Goal: Task Accomplishment & Management: Contribute content

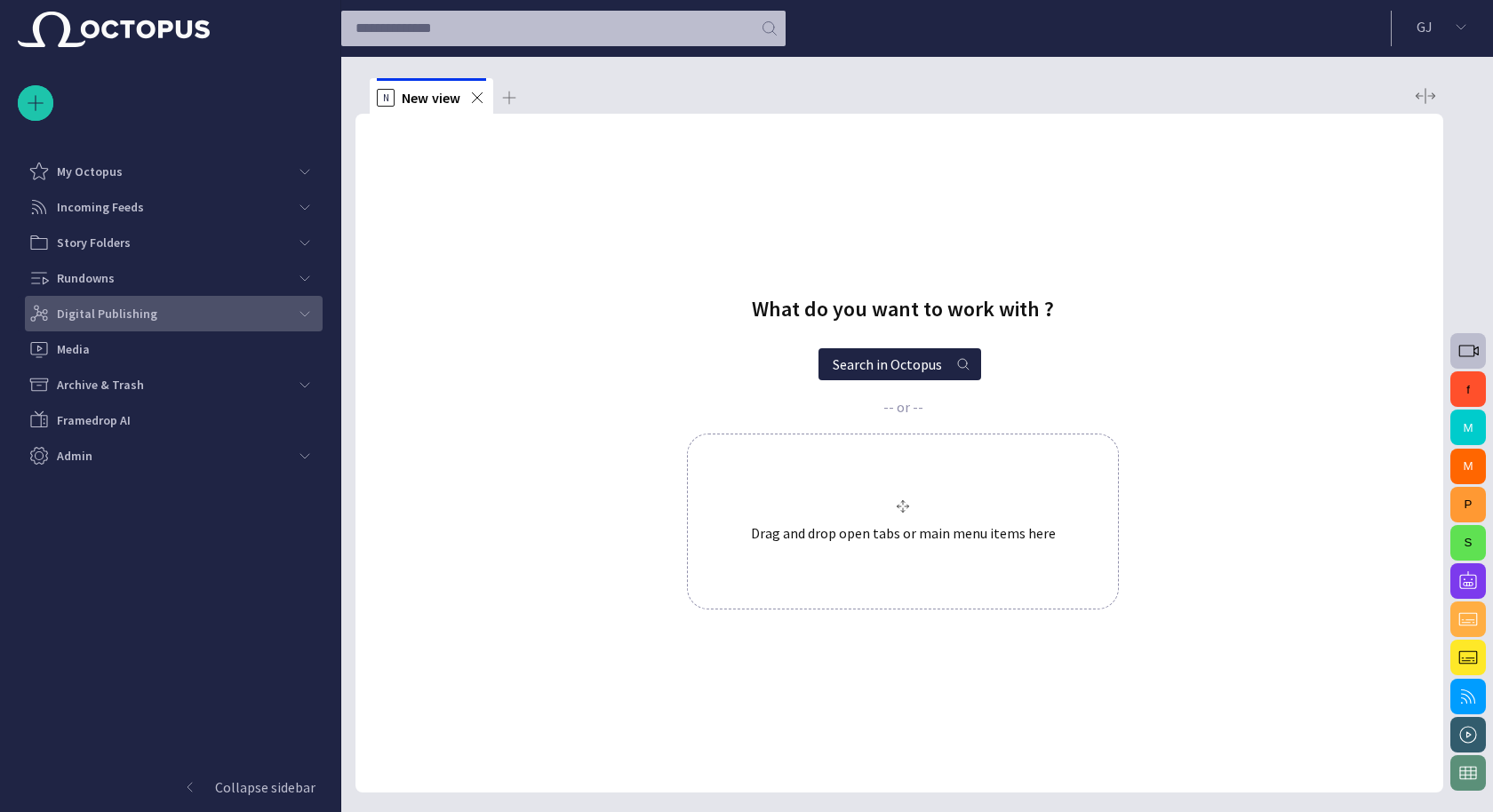
click at [130, 312] on p "Digital Publishing" at bounding box center [106, 314] width 100 height 18
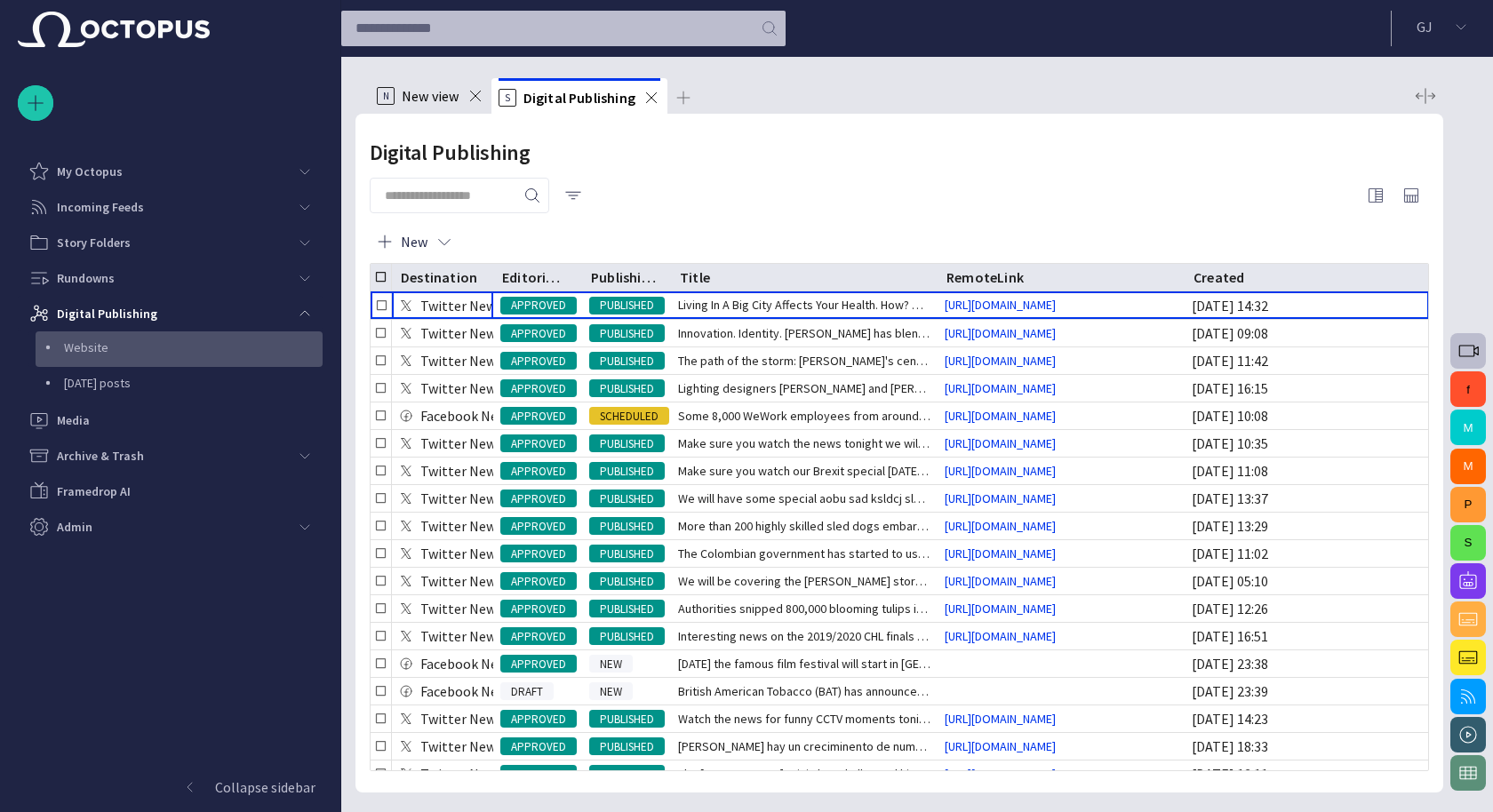
click at [121, 352] on p "Website" at bounding box center [193, 347] width 259 height 18
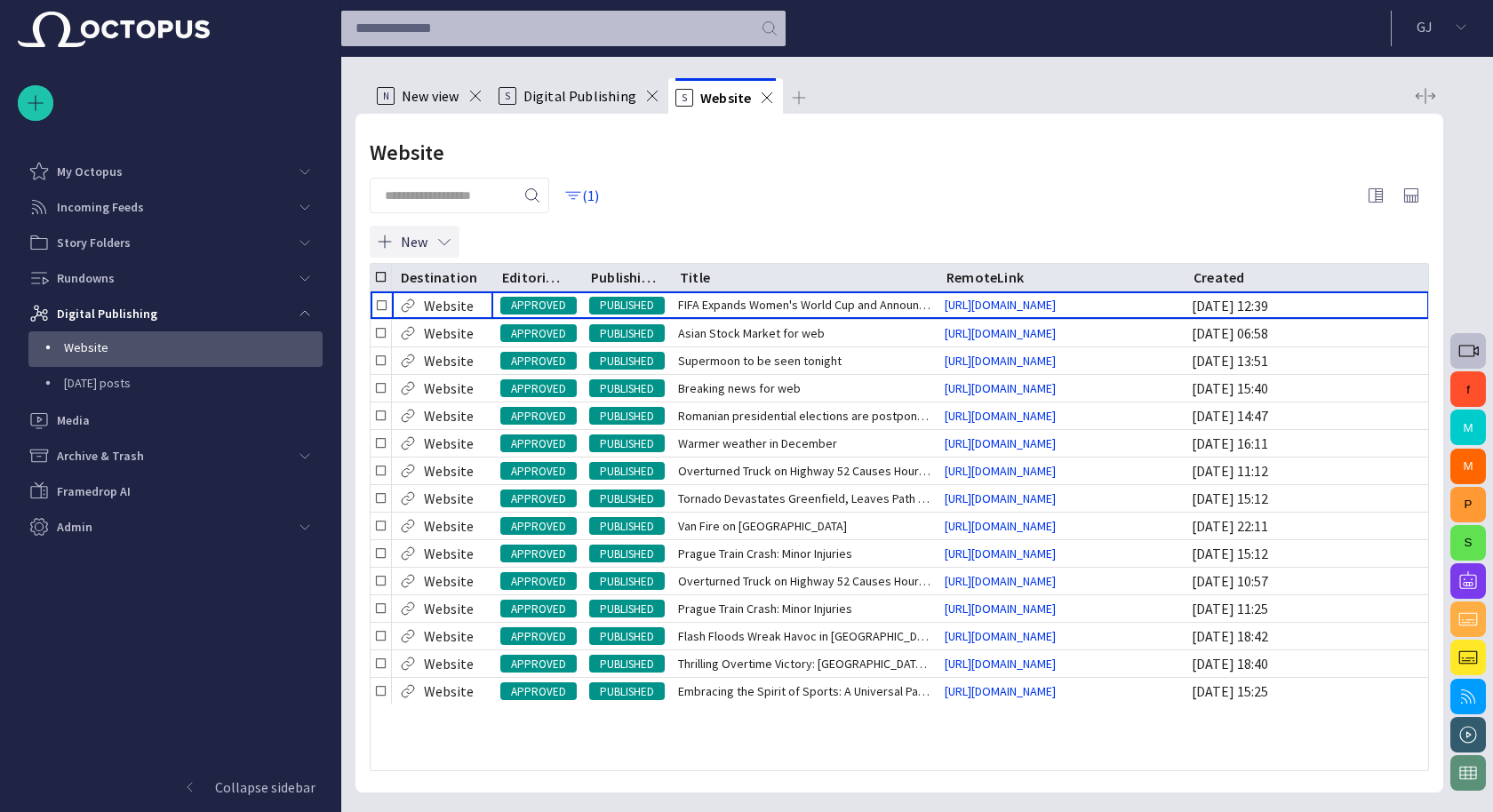
click at [407, 242] on button "New" at bounding box center [414, 241] width 89 height 32
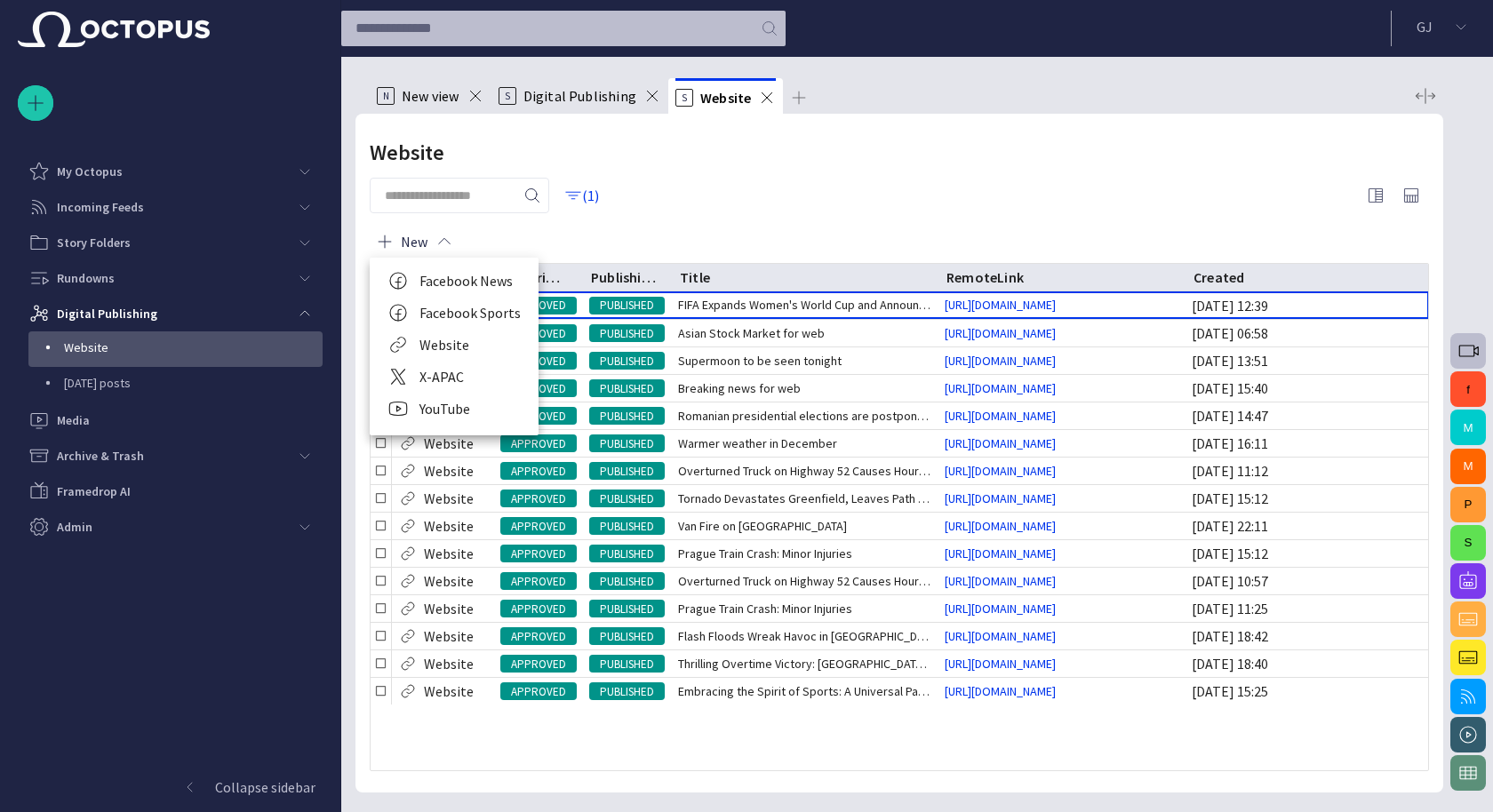
click at [451, 344] on li "Website" at bounding box center [454, 344] width 169 height 32
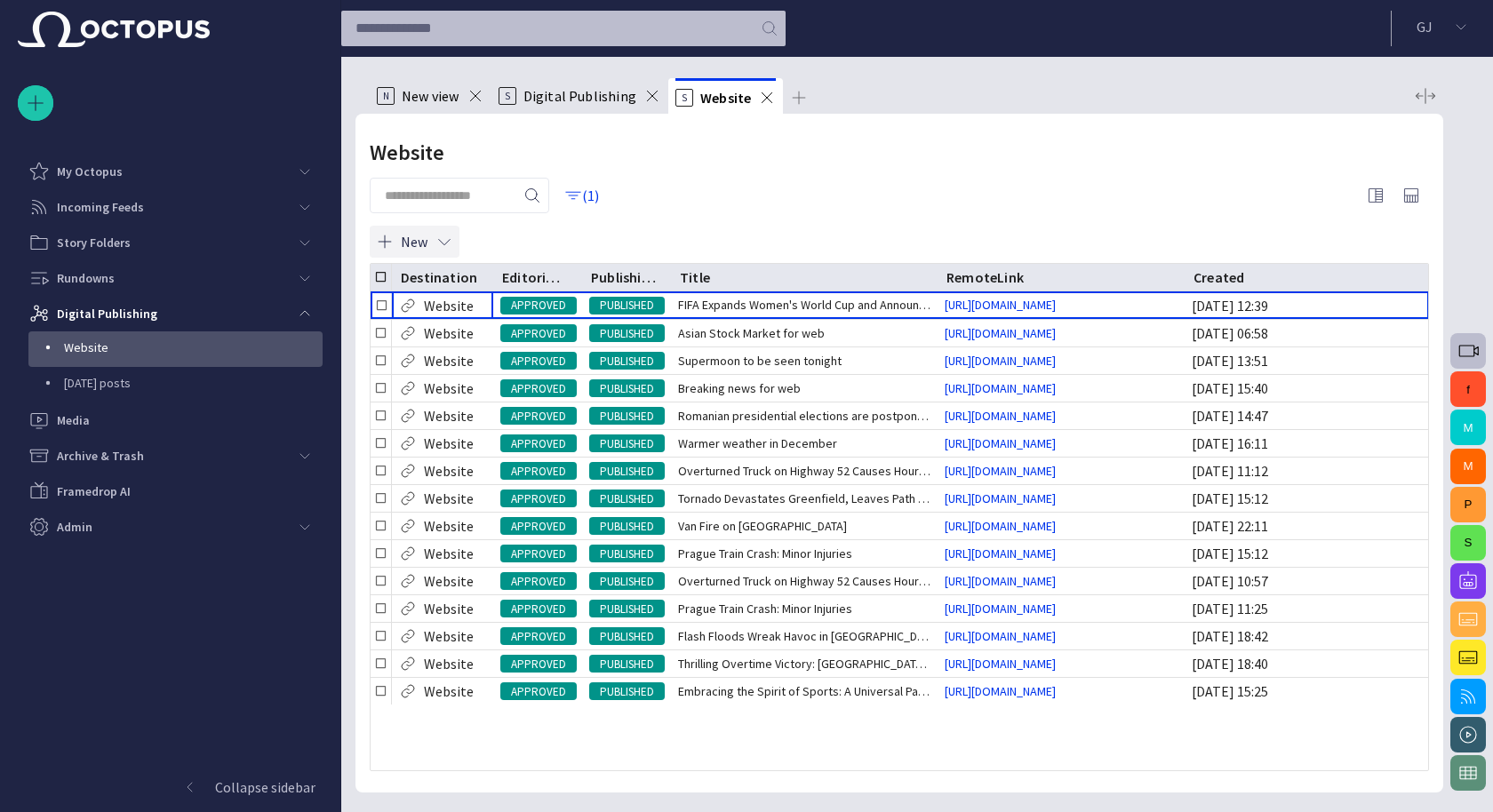
click at [405, 238] on button "New" at bounding box center [414, 241] width 89 height 32
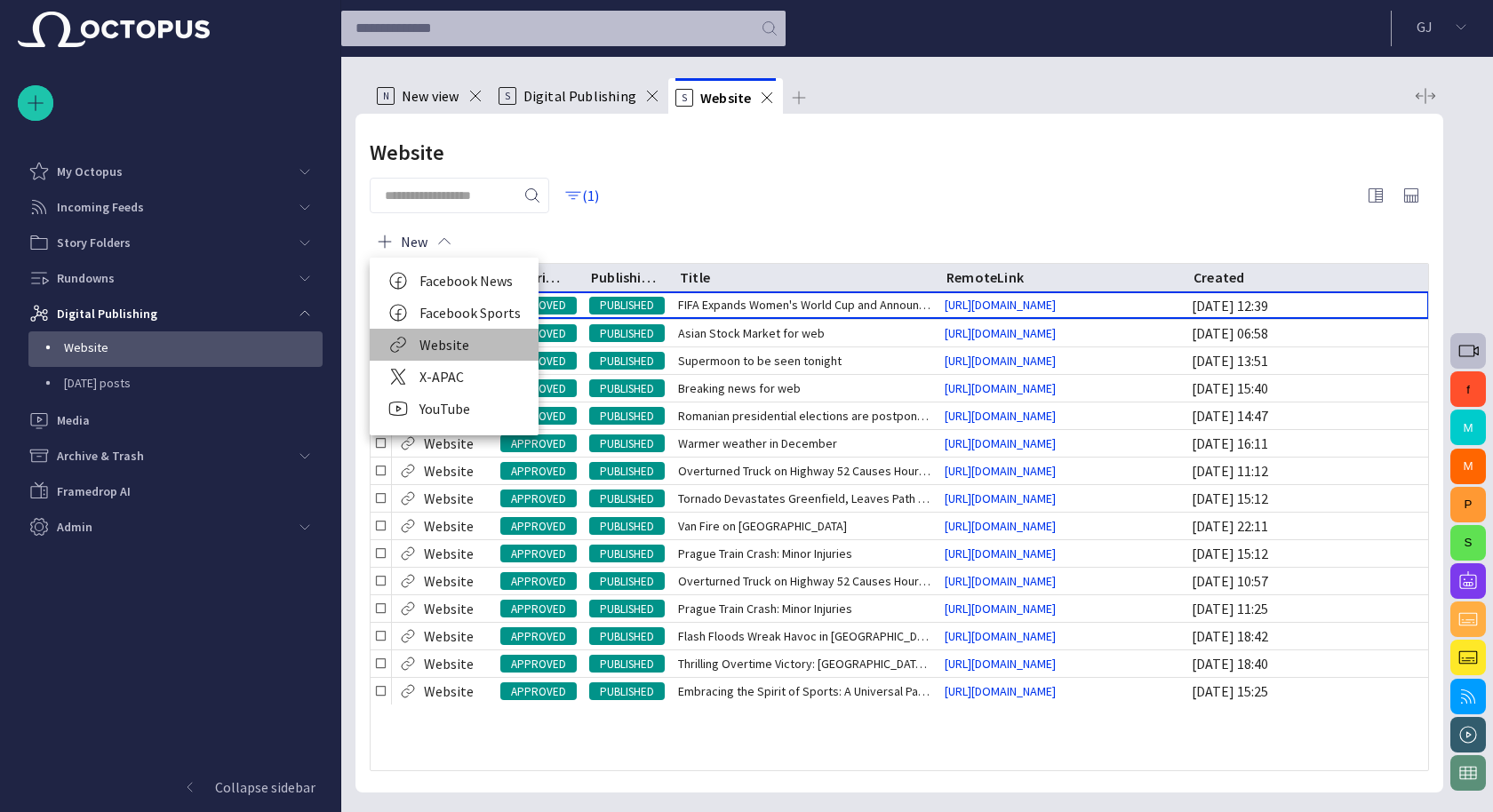
click at [450, 344] on li "Website" at bounding box center [454, 344] width 169 height 32
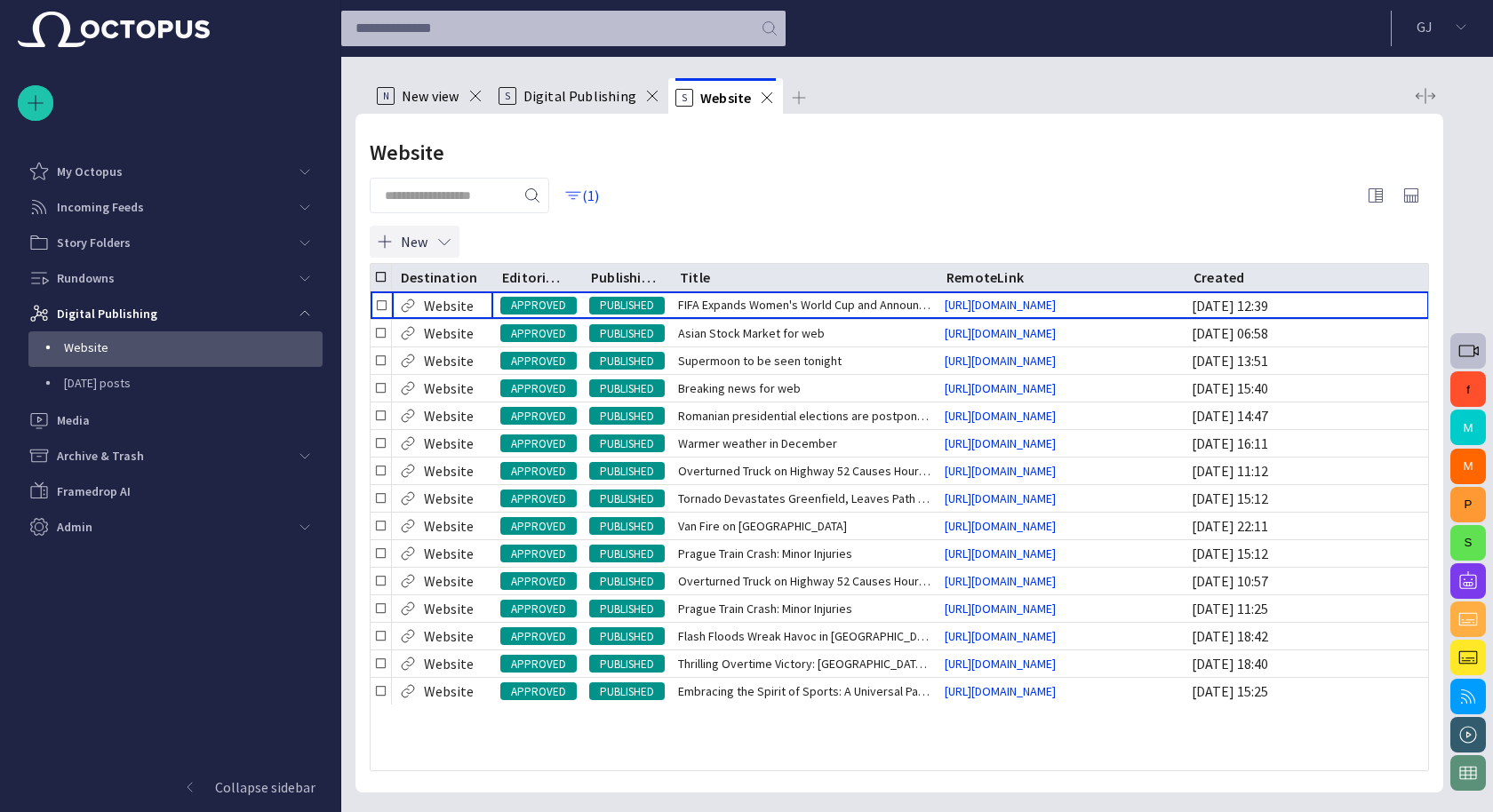
click at [408, 233] on button "New" at bounding box center [414, 241] width 89 height 32
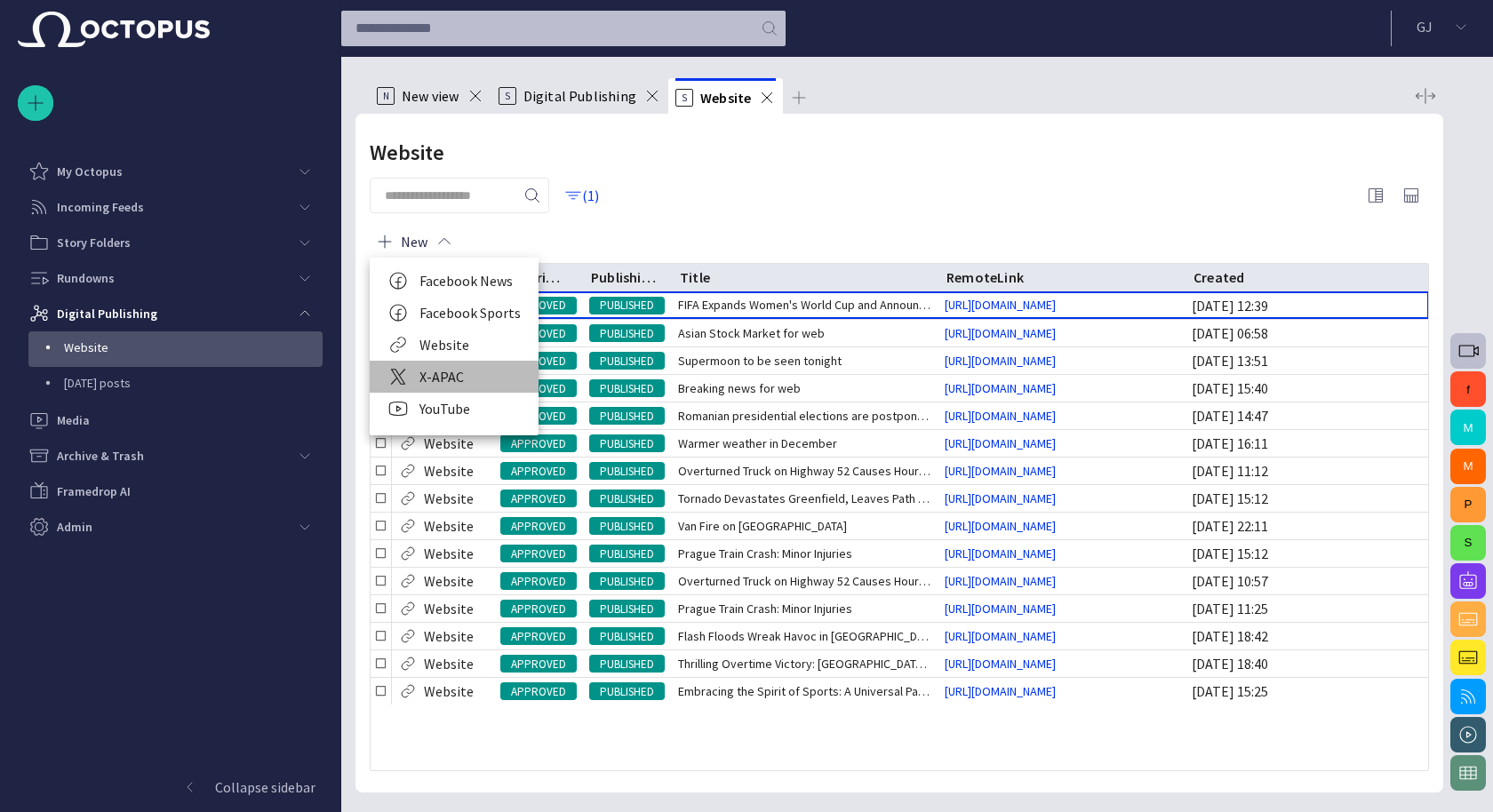
click at [442, 372] on li "X-APAC" at bounding box center [454, 377] width 169 height 32
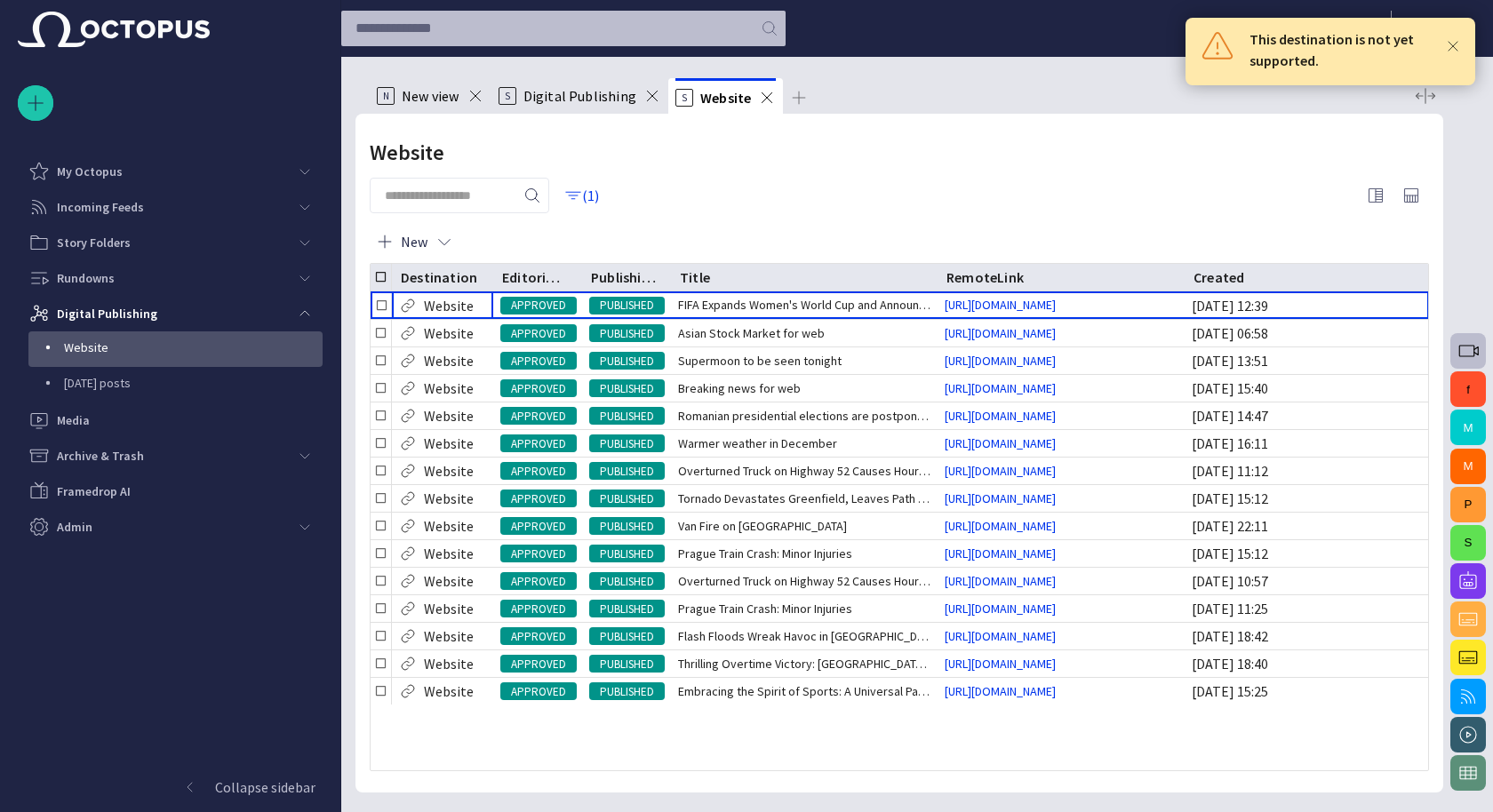
click at [1453, 43] on span at bounding box center [1453, 47] width 16 height 16
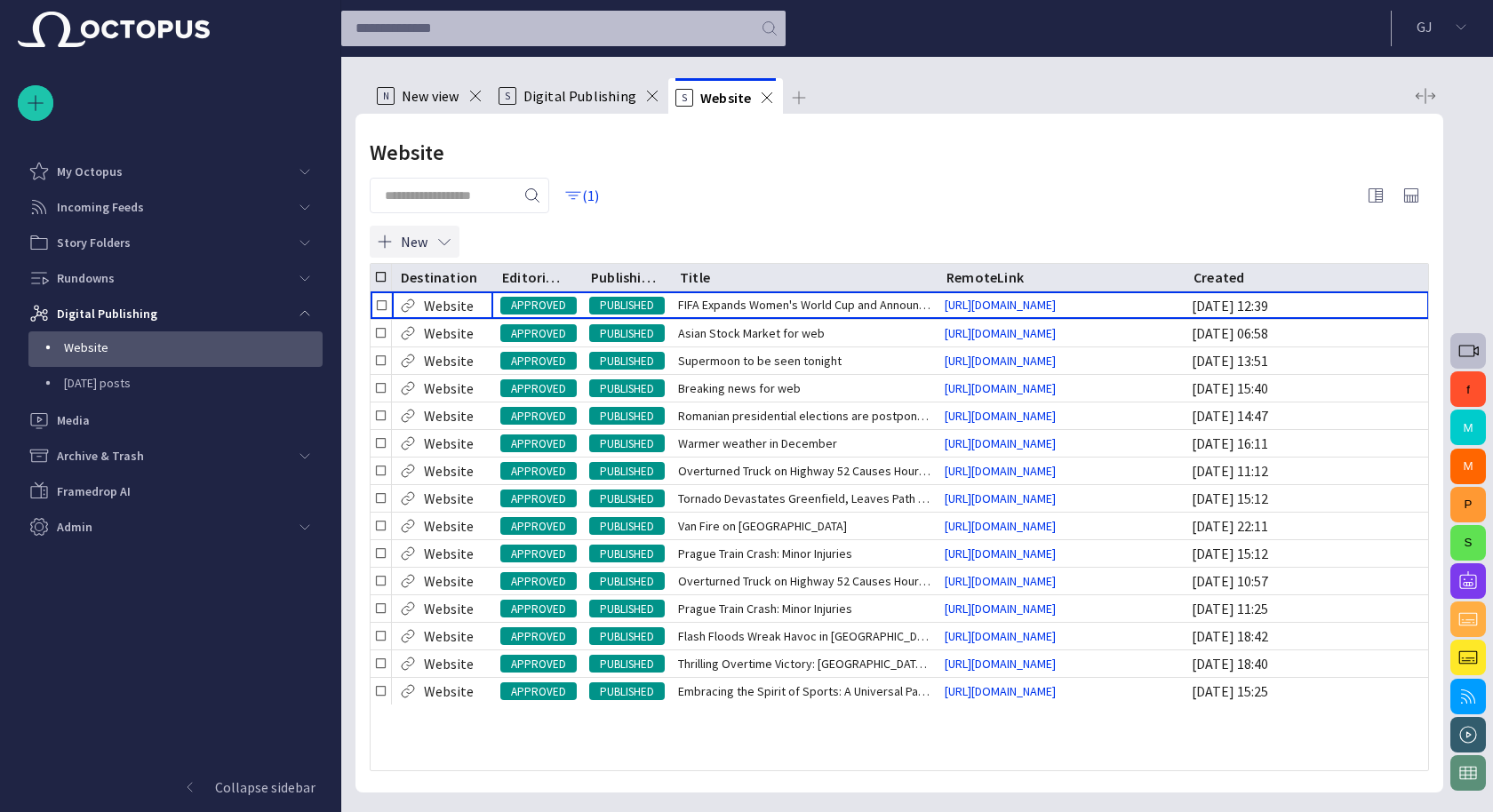
click at [451, 239] on span "button" at bounding box center [445, 242] width 18 height 18
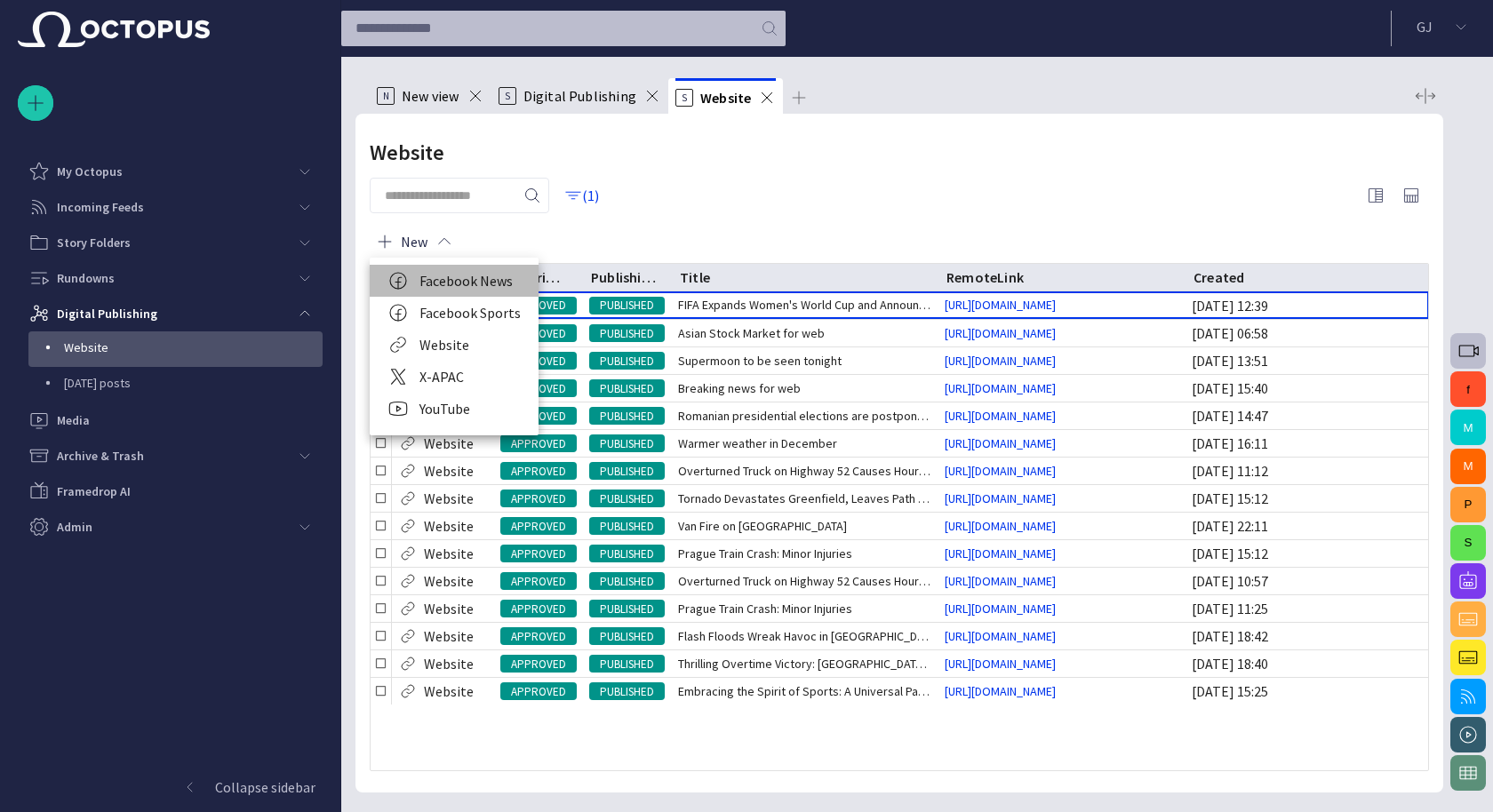
click at [446, 283] on li "Facebook News" at bounding box center [454, 281] width 169 height 32
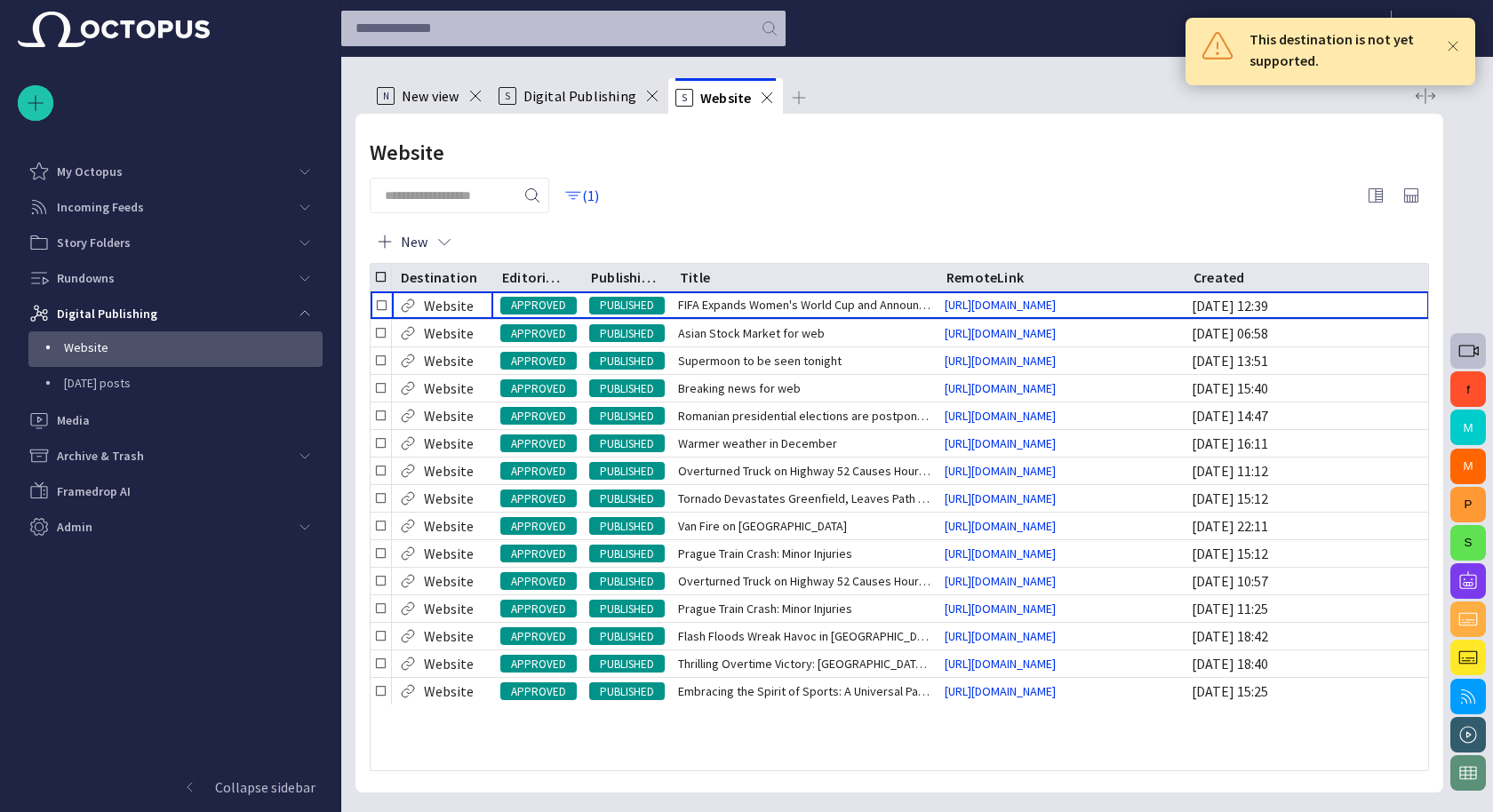
click at [1445, 48] on div at bounding box center [1453, 47] width 16 height 36
click at [696, 314] on span "FIFA Expands Women's World Cup and Announces New Funding Ini" at bounding box center [804, 305] width 252 height 18
click at [639, 319] on div "PUBLISHED" at bounding box center [626, 306] width 89 height 28
click at [737, 319] on div "FIFA Expands Women's World Cup and Announces New Funding Ini" at bounding box center [804, 306] width 267 height 28
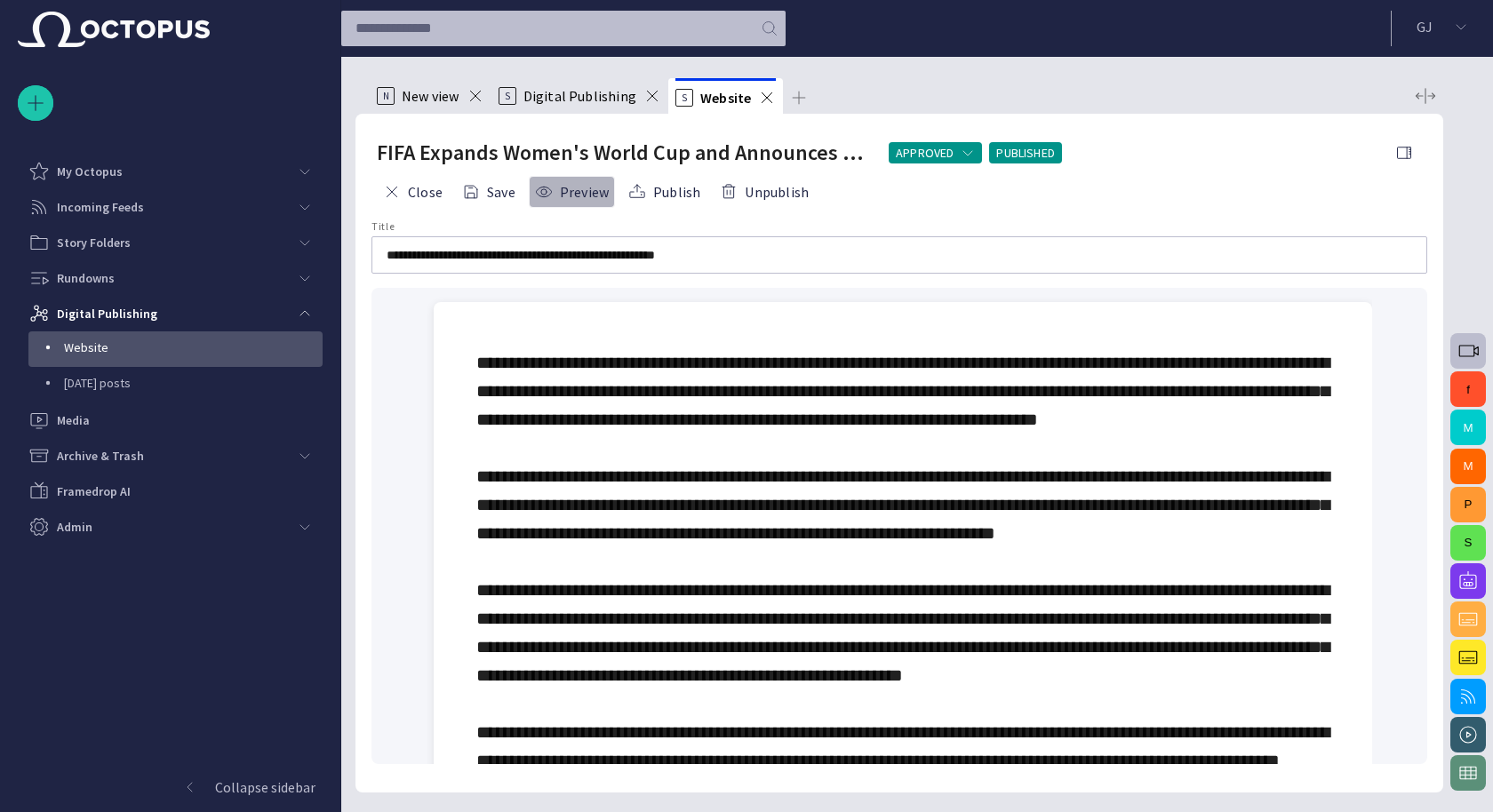
click at [566, 195] on button "Preview" at bounding box center [572, 192] width 86 height 32
click at [801, 248] on input "**********" at bounding box center [898, 255] width 1025 height 18
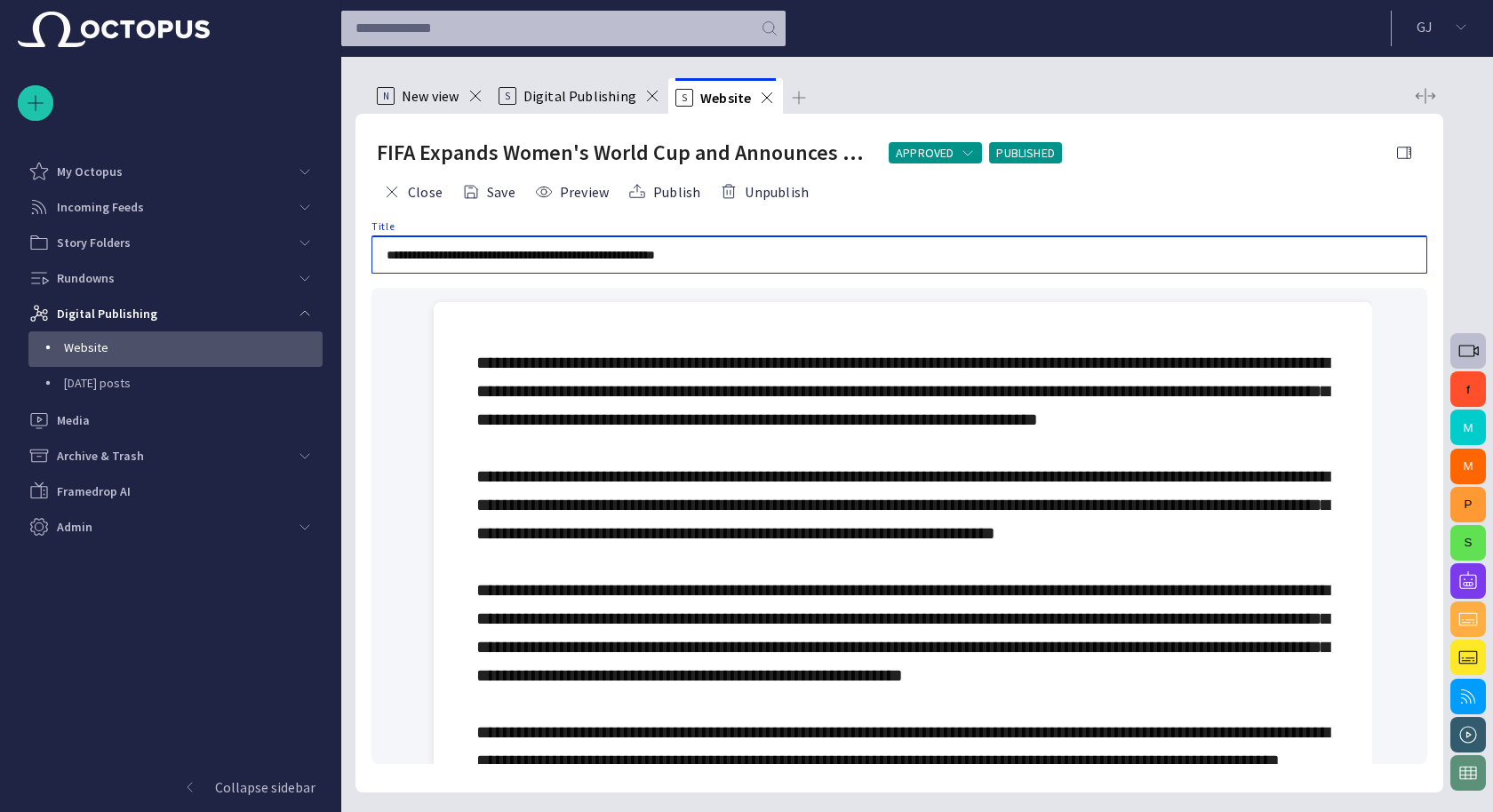
drag, startPoint x: 797, startPoint y: 249, endPoint x: 924, endPoint y: 270, distance: 128.7
click at [927, 272] on div "**********" at bounding box center [899, 255] width 1056 height 38
type input "**********"
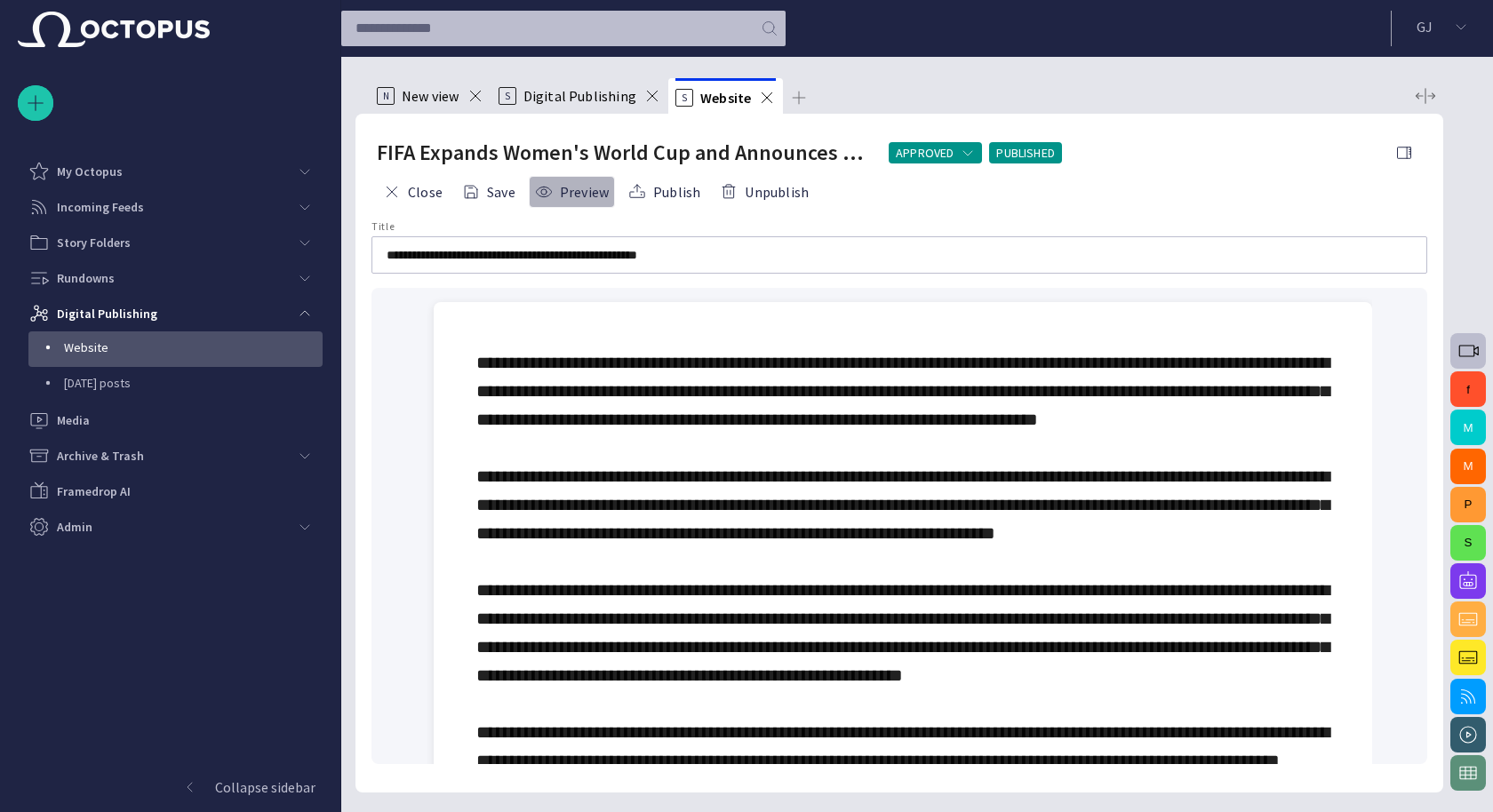
click at [562, 194] on button "Preview" at bounding box center [572, 192] width 86 height 32
click at [674, 388] on span at bounding box center [903, 561] width 854 height 416
click at [572, 187] on button "Preview" at bounding box center [572, 192] width 86 height 32
click at [668, 189] on button "Publish" at bounding box center [664, 192] width 84 height 32
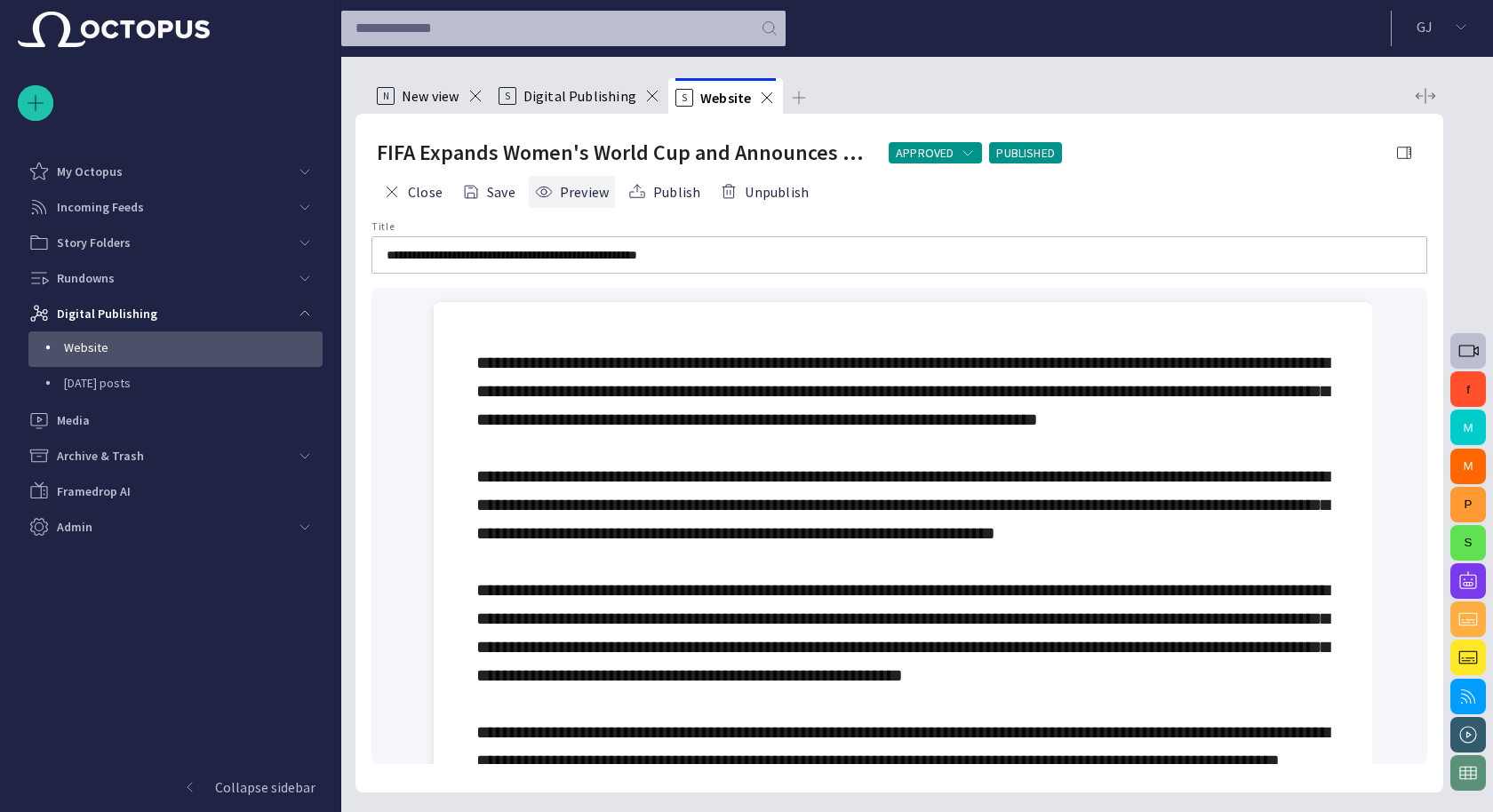
click at [564, 196] on button "Preview" at bounding box center [572, 192] width 86 height 32
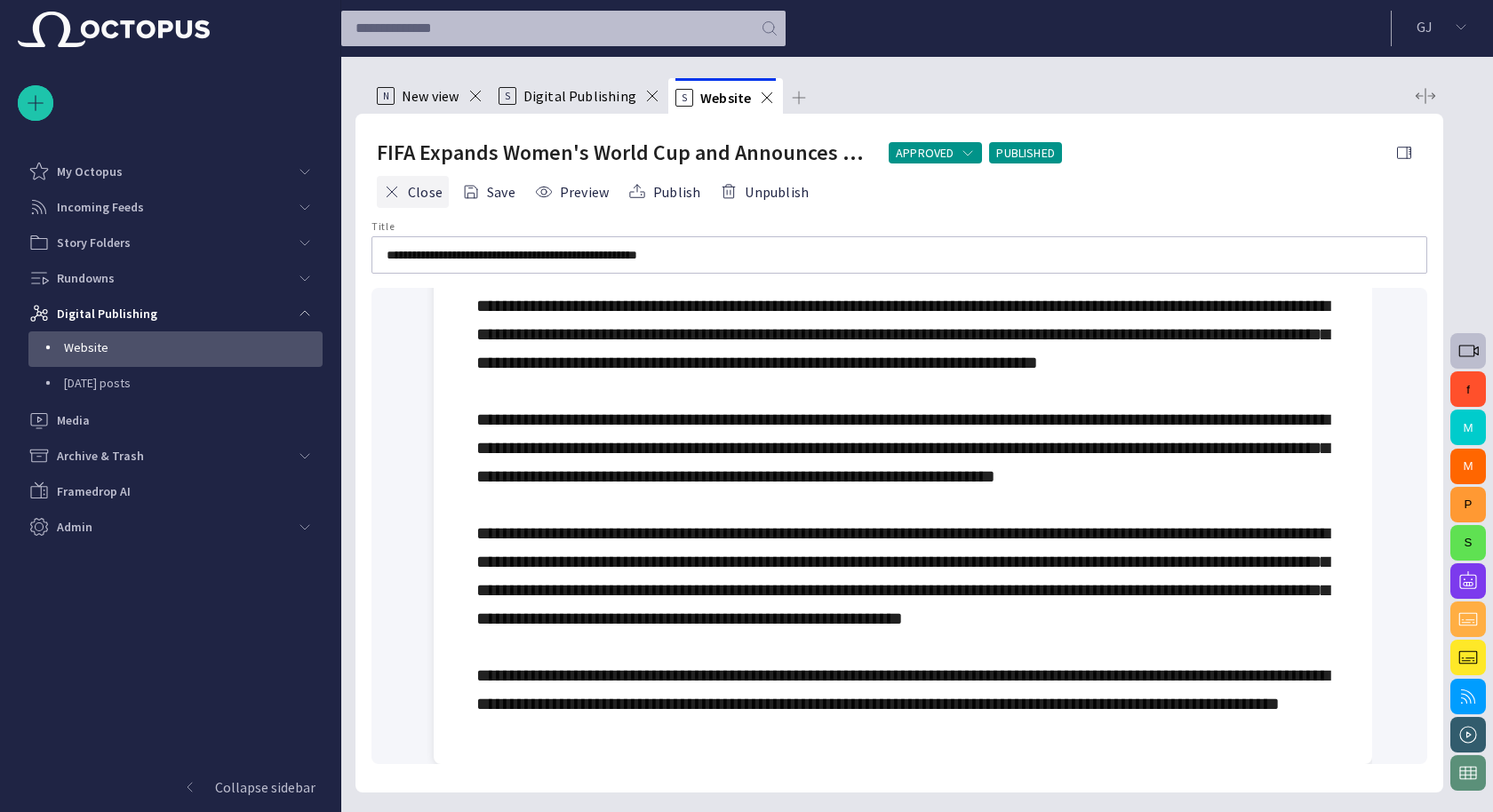
click at [417, 193] on button "Close" at bounding box center [413, 192] width 72 height 32
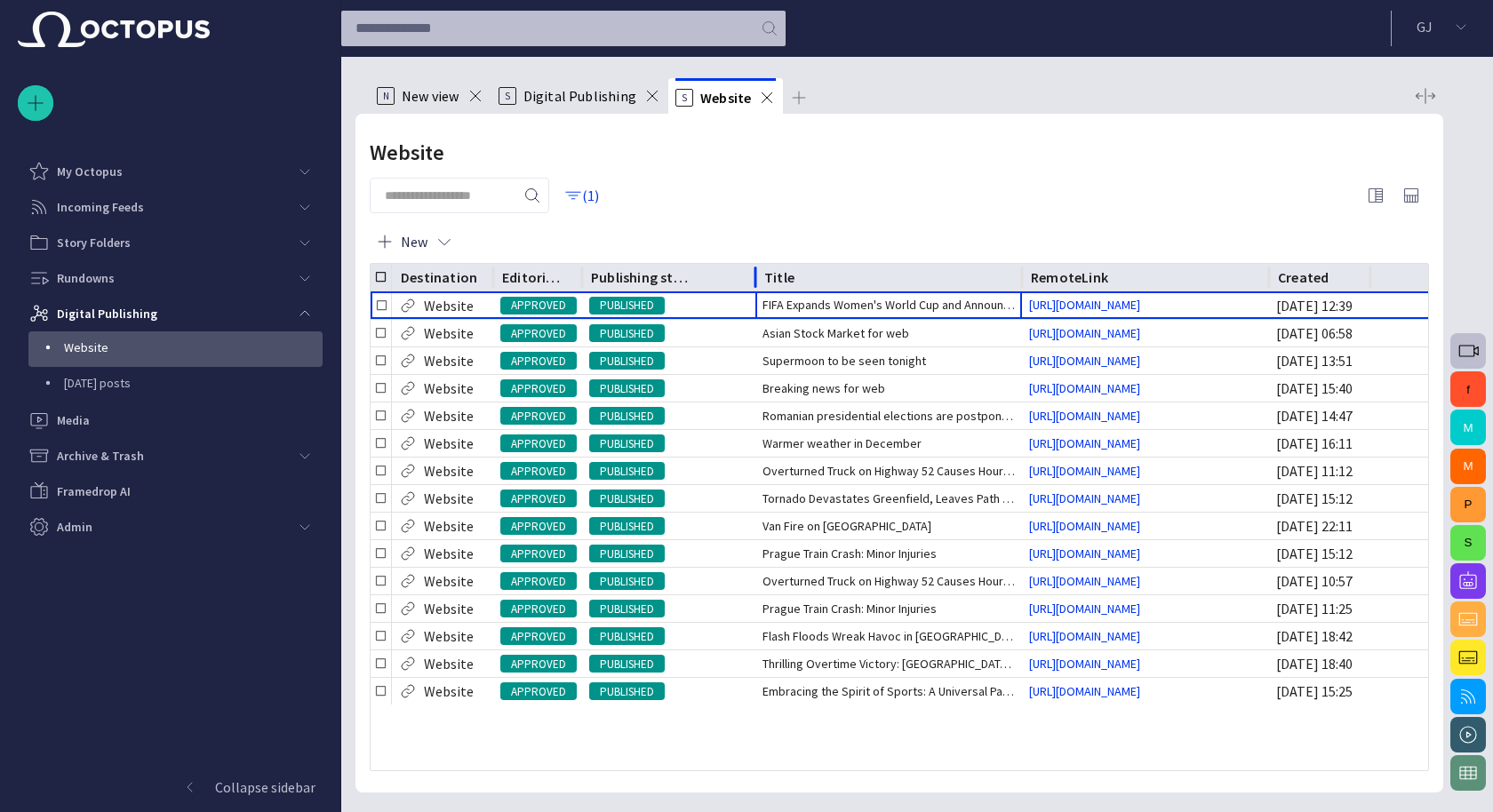
drag, startPoint x: 671, startPoint y: 277, endPoint x: 755, endPoint y: 277, distance: 84.0
click at [755, 277] on div at bounding box center [755, 278] width 9 height 28
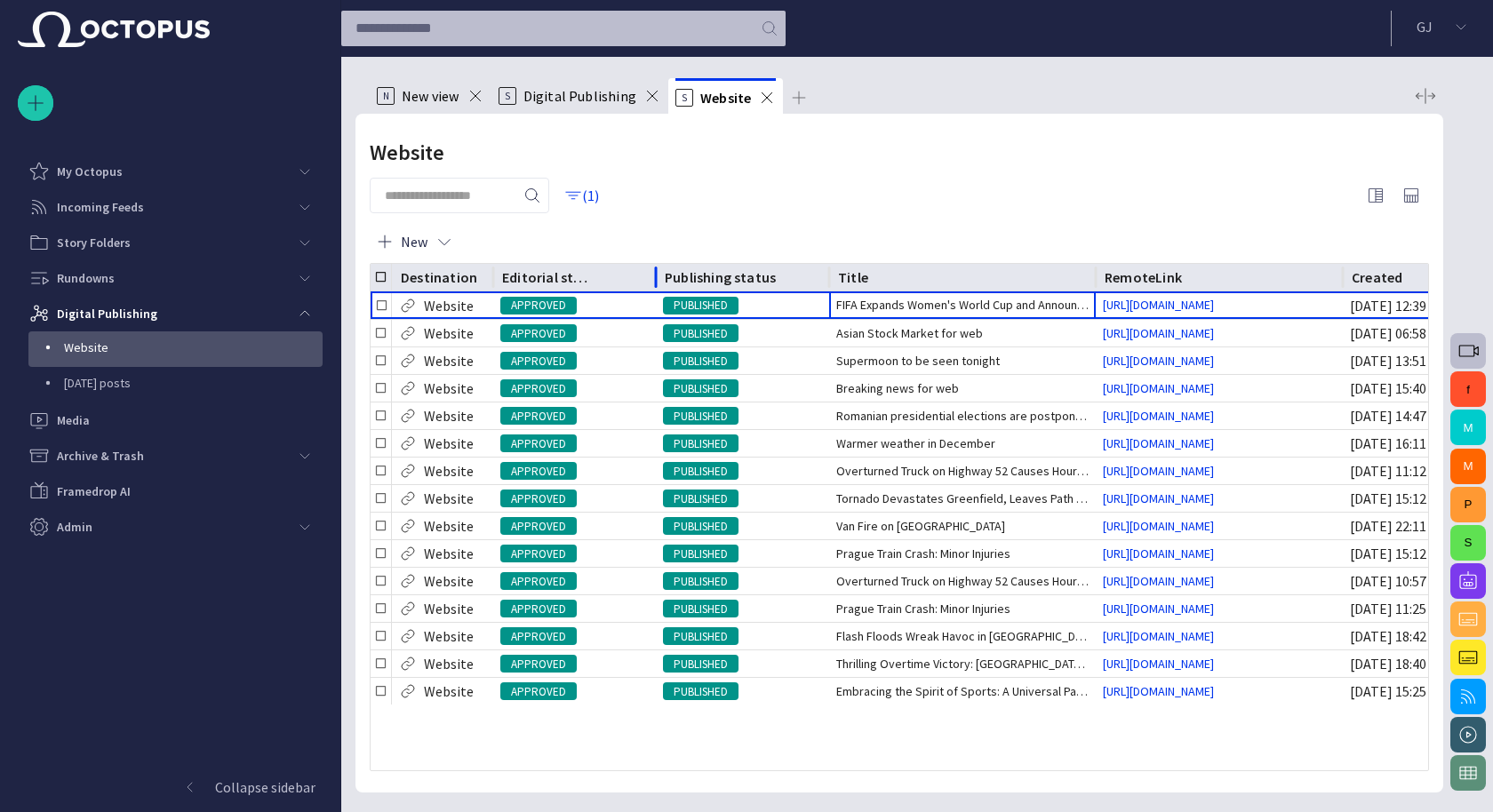
drag, startPoint x: 583, startPoint y: 276, endPoint x: 693, endPoint y: 282, distance: 110.2
click at [660, 282] on div at bounding box center [655, 278] width 9 height 28
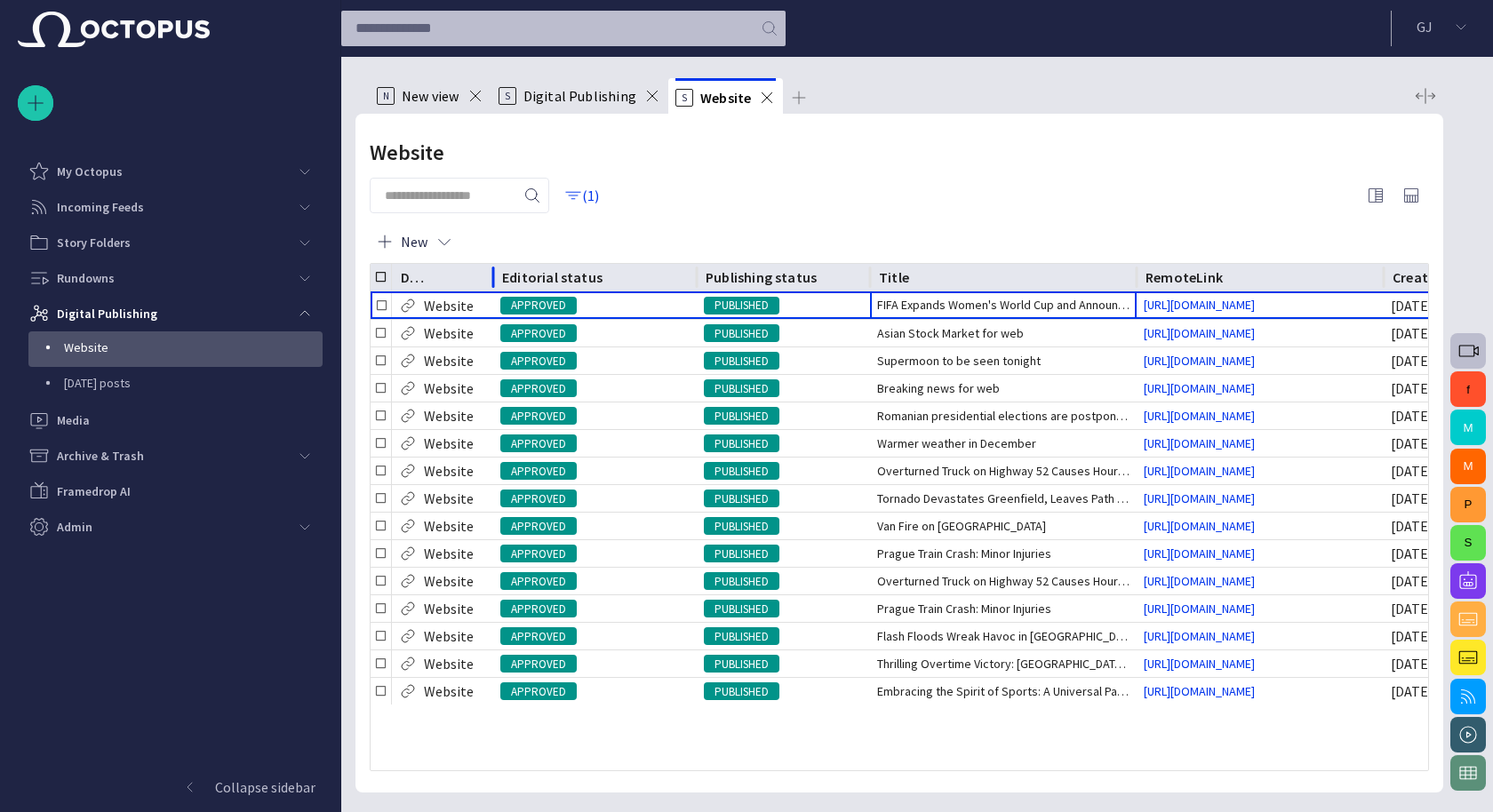
drag, startPoint x: 492, startPoint y: 273, endPoint x: 530, endPoint y: 273, distance: 38.0
click at [497, 273] on div at bounding box center [492, 278] width 9 height 28
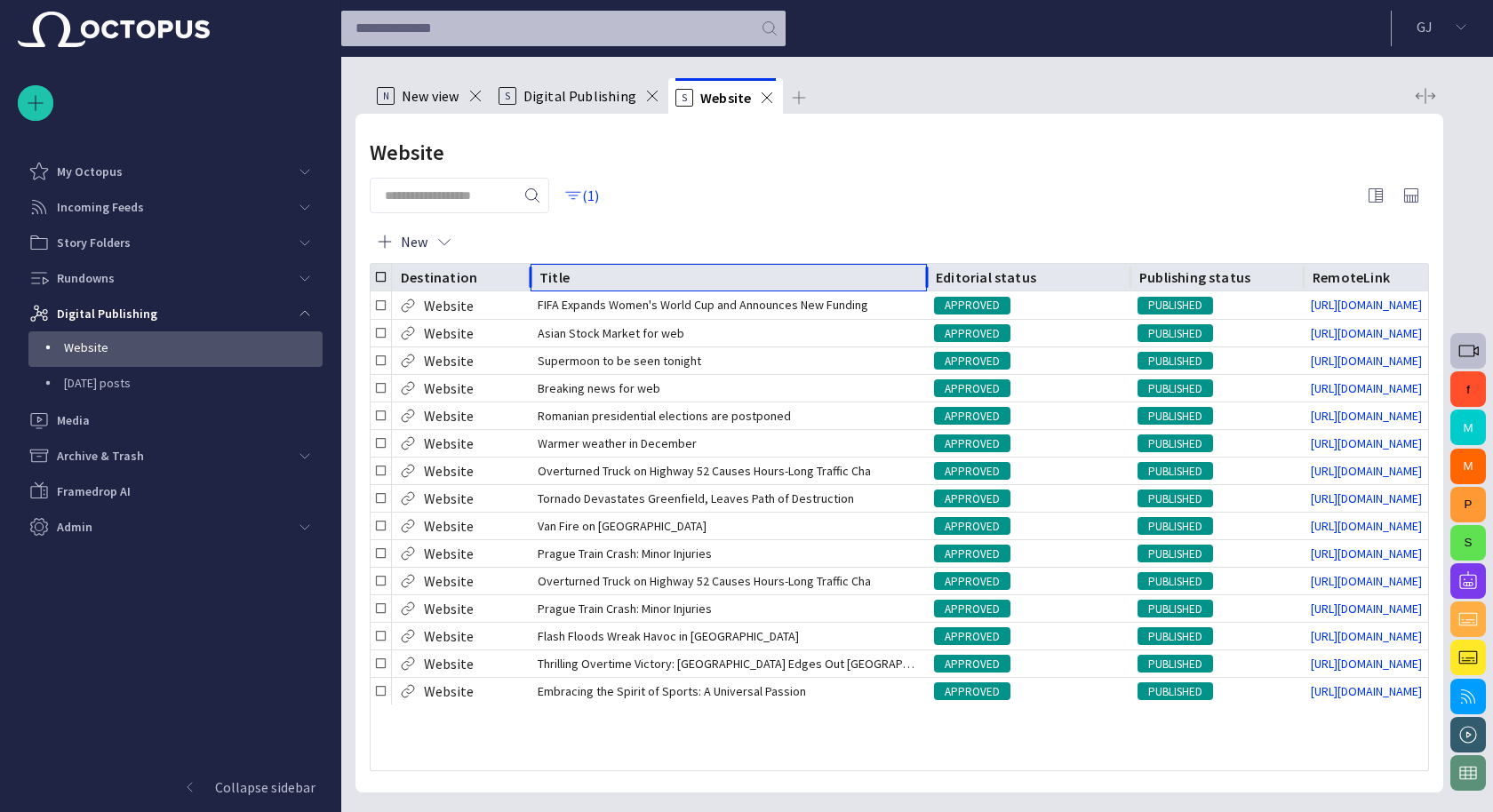
drag, startPoint x: 795, startPoint y: 271, endPoint x: 924, endPoint y: 277, distance: 129.1
click at [925, 278] on div at bounding box center [926, 278] width 9 height 28
click at [566, 102] on span "Digital Publishing" at bounding box center [580, 96] width 113 height 18
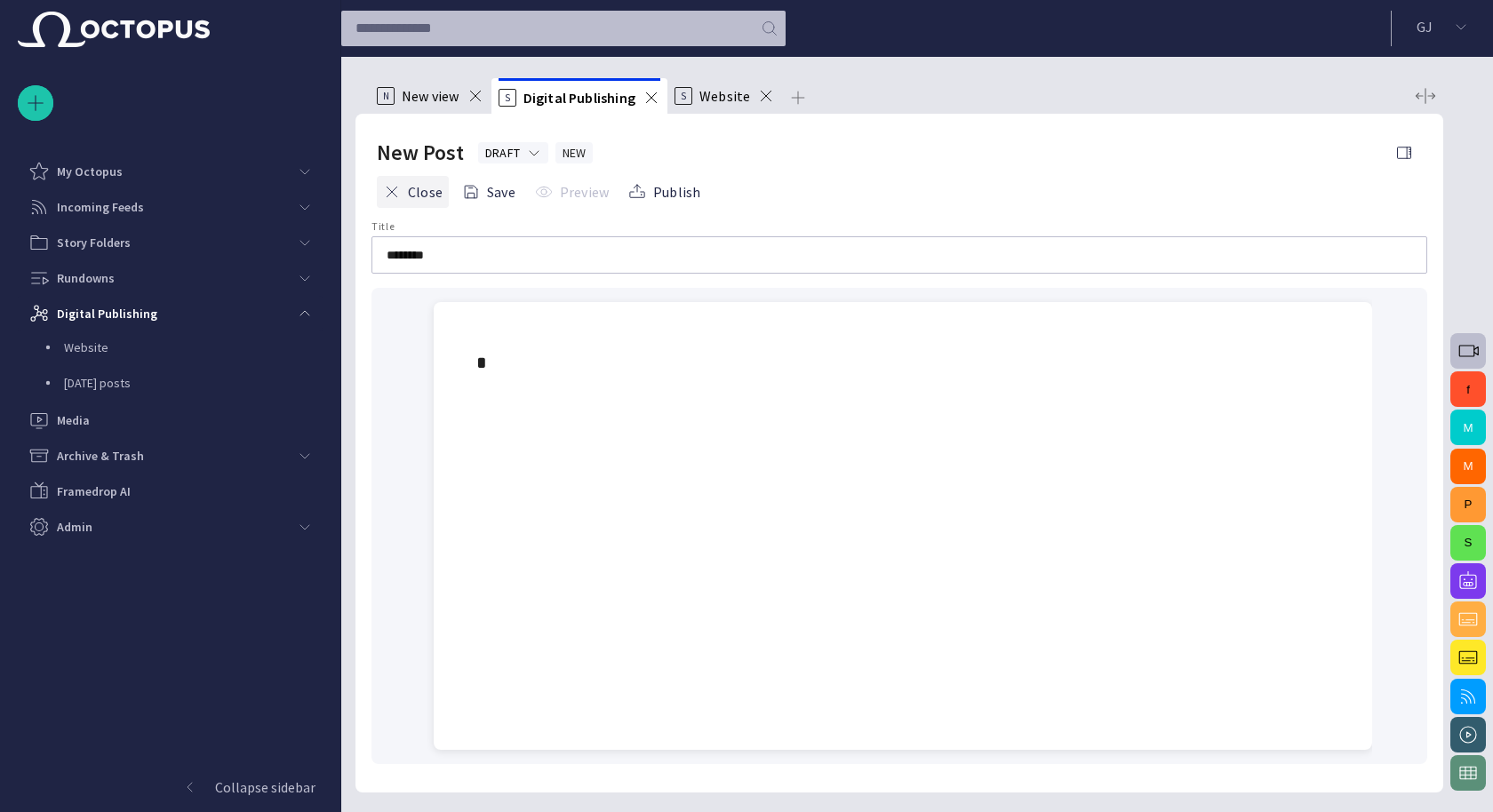
click at [412, 190] on button "Close" at bounding box center [413, 192] width 72 height 32
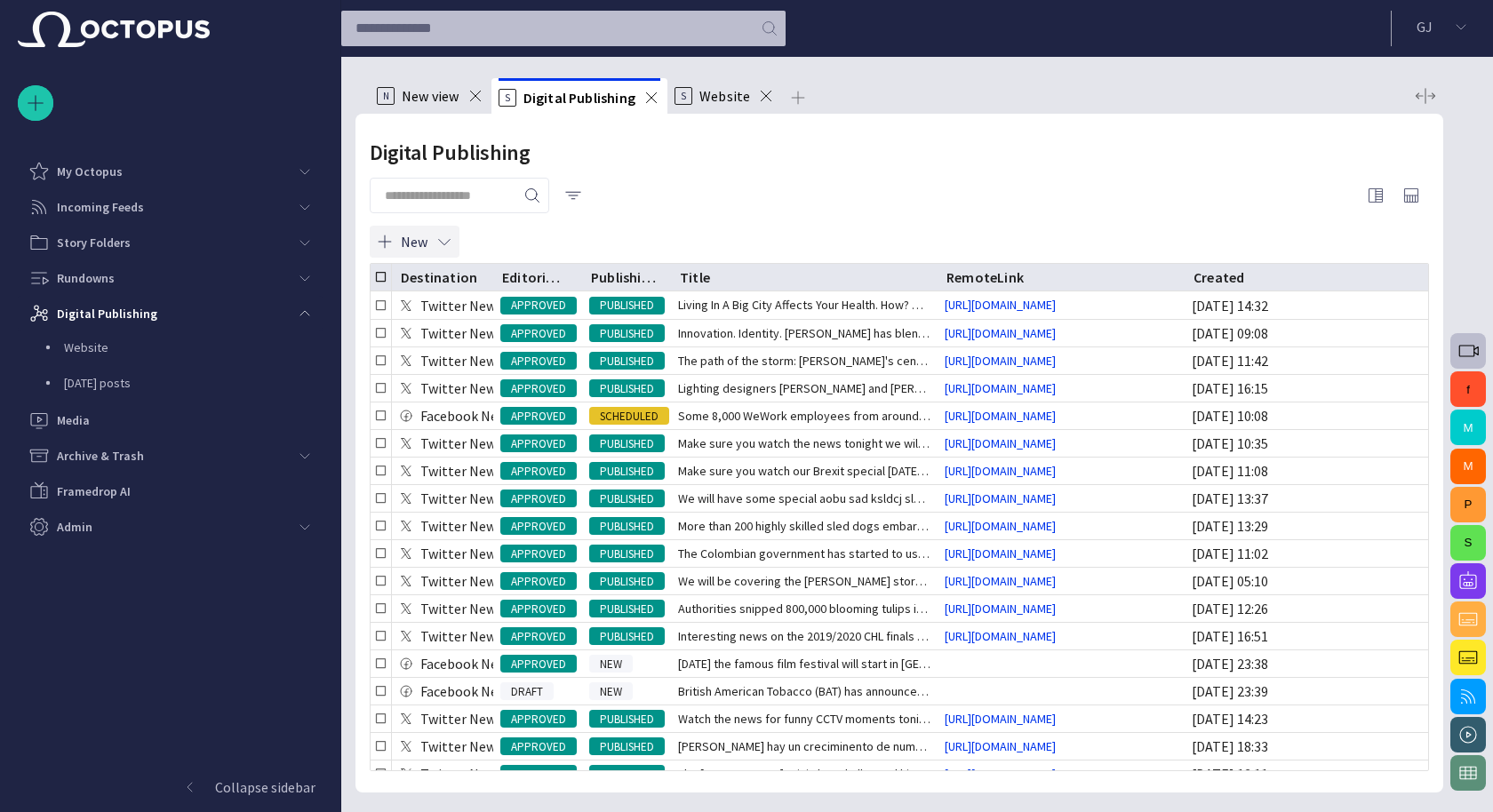
click at [409, 240] on button "New" at bounding box center [414, 241] width 89 height 32
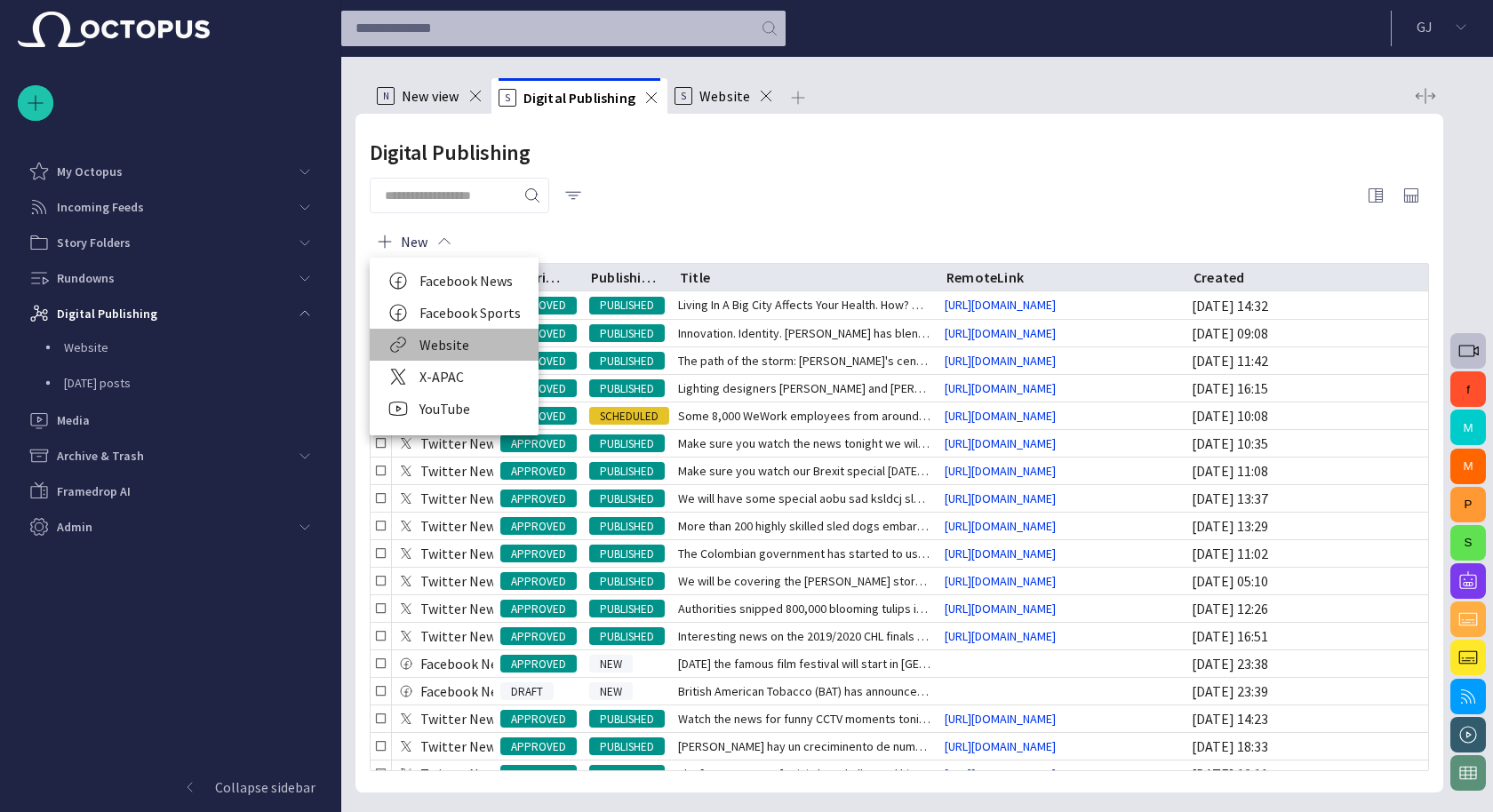
click at [459, 341] on li "Website" at bounding box center [454, 344] width 169 height 32
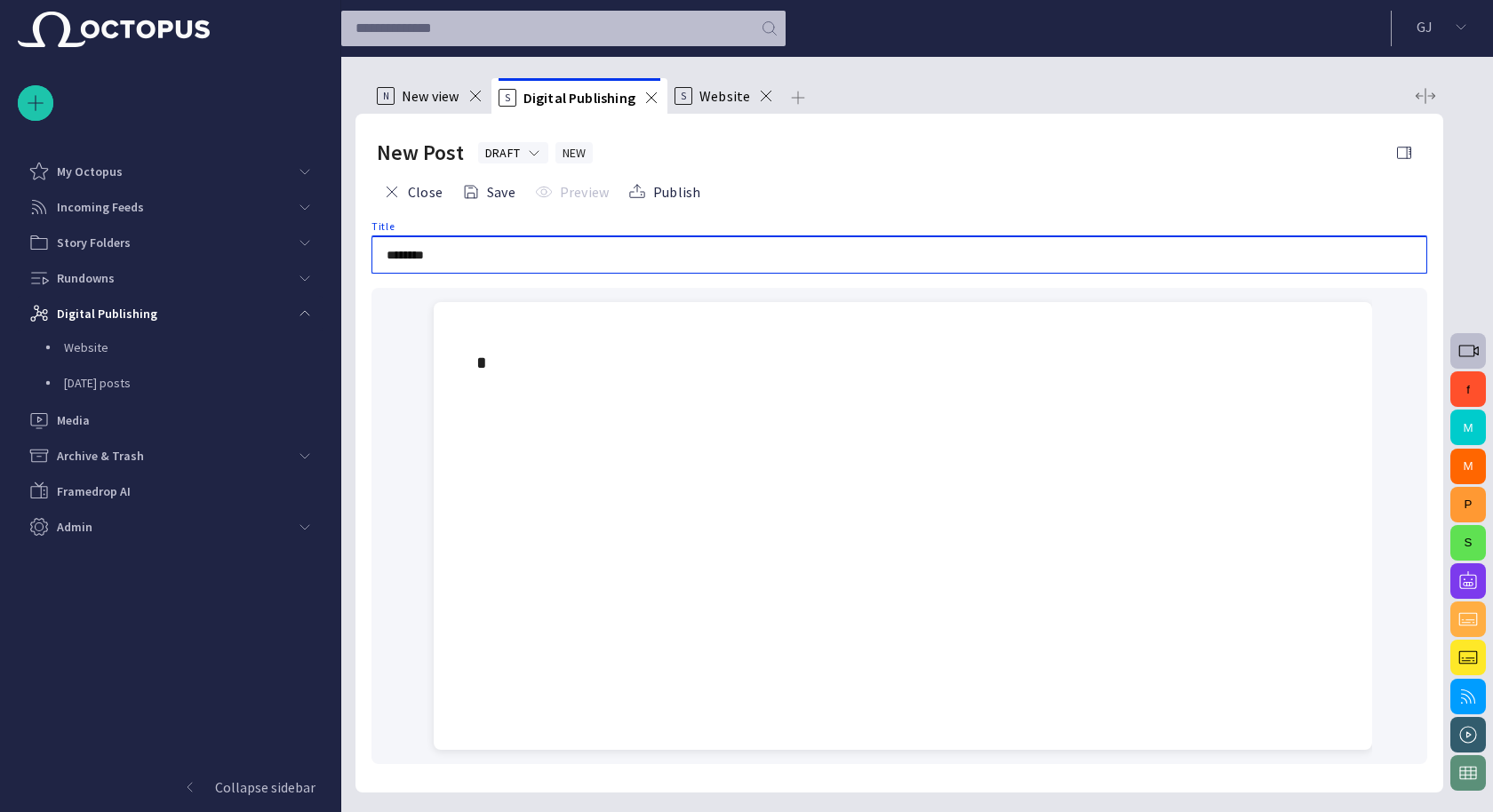
click at [546, 259] on input "********" at bounding box center [898, 255] width 1025 height 18
click at [892, 443] on div at bounding box center [902, 586] width 910 height 327
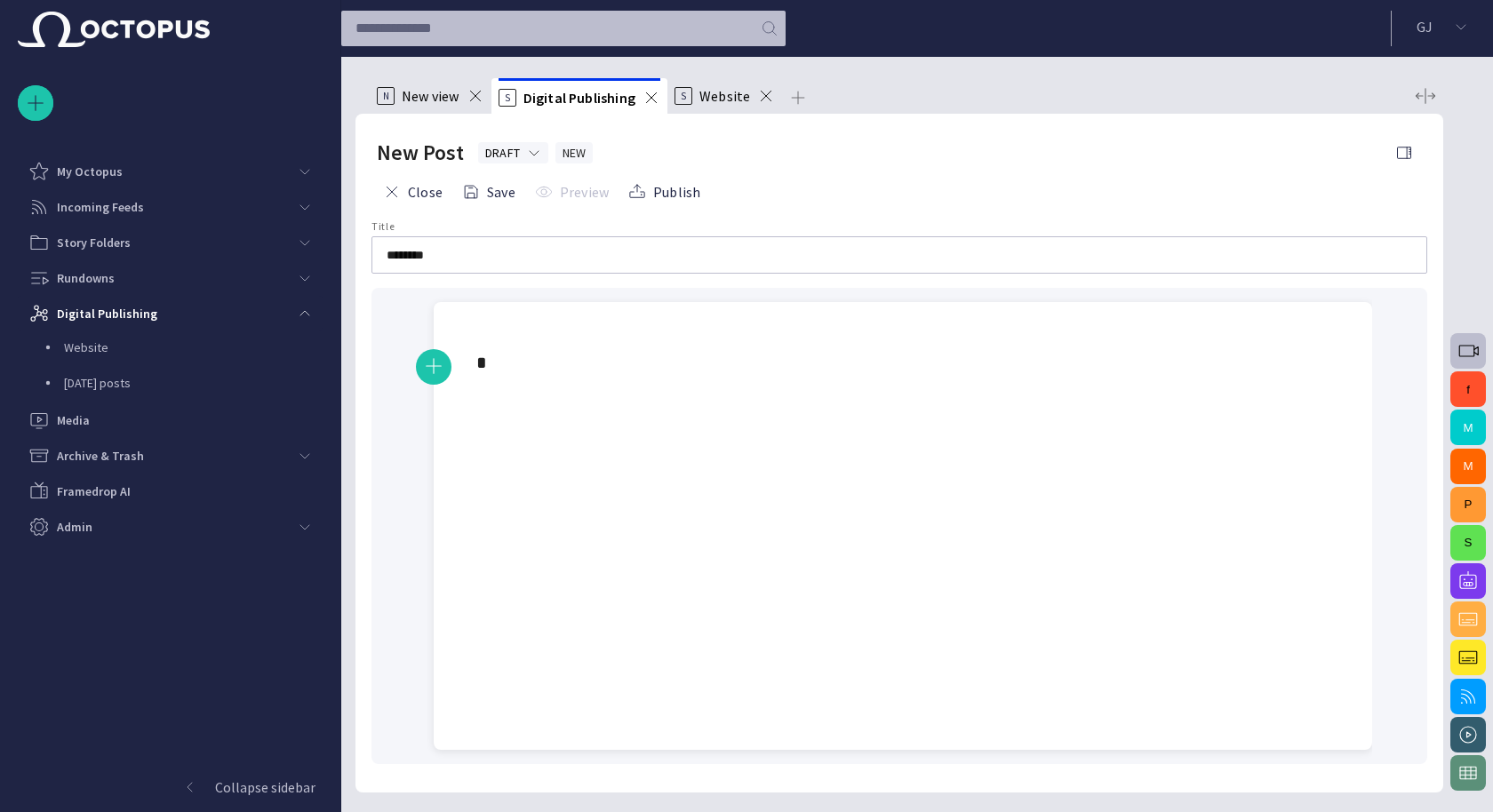
click at [816, 427] on div at bounding box center [902, 586] width 910 height 327
click at [434, 360] on span "button" at bounding box center [433, 366] width 21 height 34
drag, startPoint x: 558, startPoint y: 369, endPoint x: 521, endPoint y: 366, distance: 37.1
click at [520, 366] on span "**********" at bounding box center [529, 362] width 106 height 18
click at [602, 331] on span "button" at bounding box center [598, 332] width 18 height 18
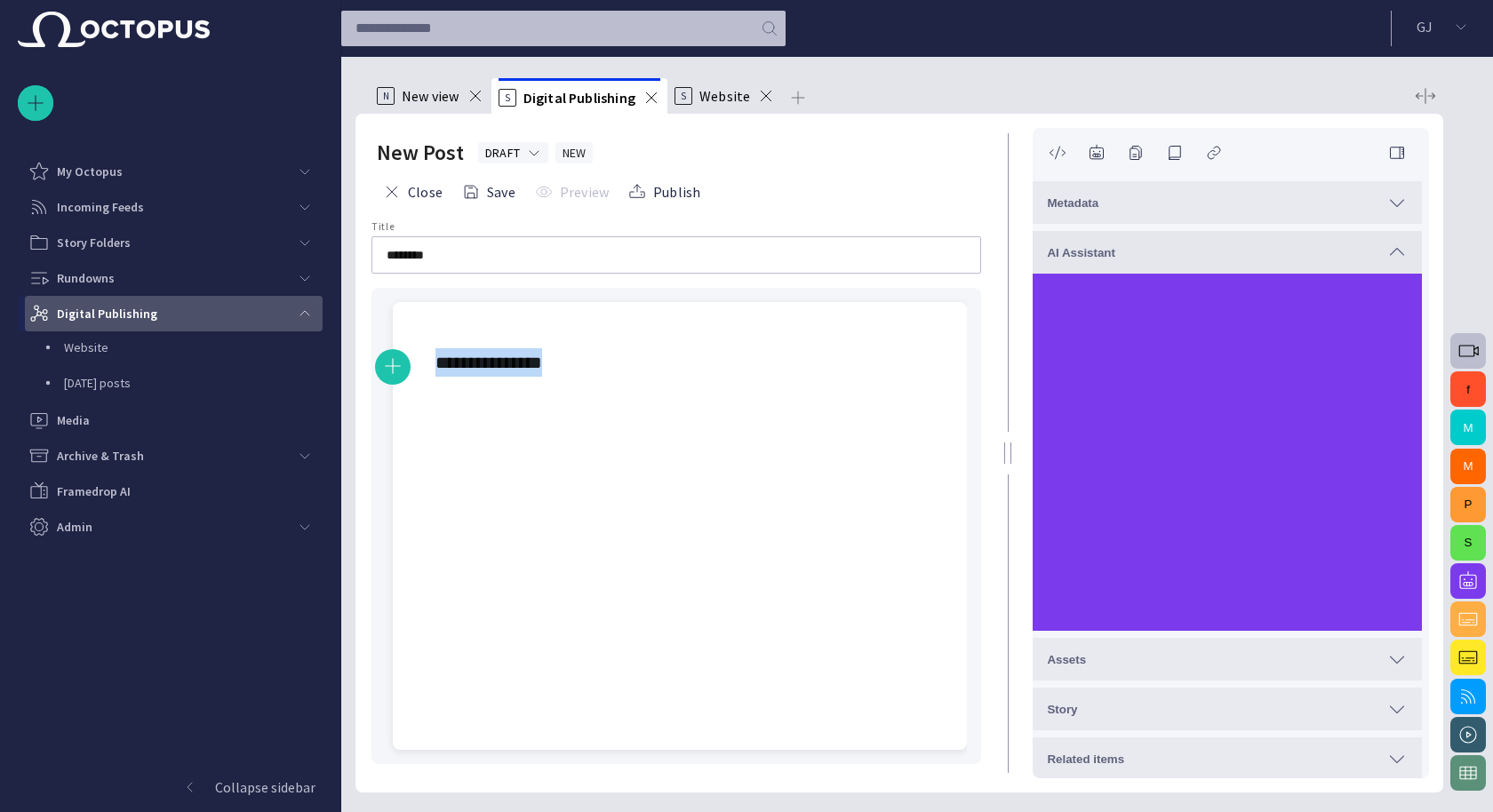
drag, startPoint x: 696, startPoint y: 369, endPoint x: 282, endPoint y: 302, distance: 419.4
click at [282, 302] on div "**********" at bounding box center [746, 406] width 1493 height 812
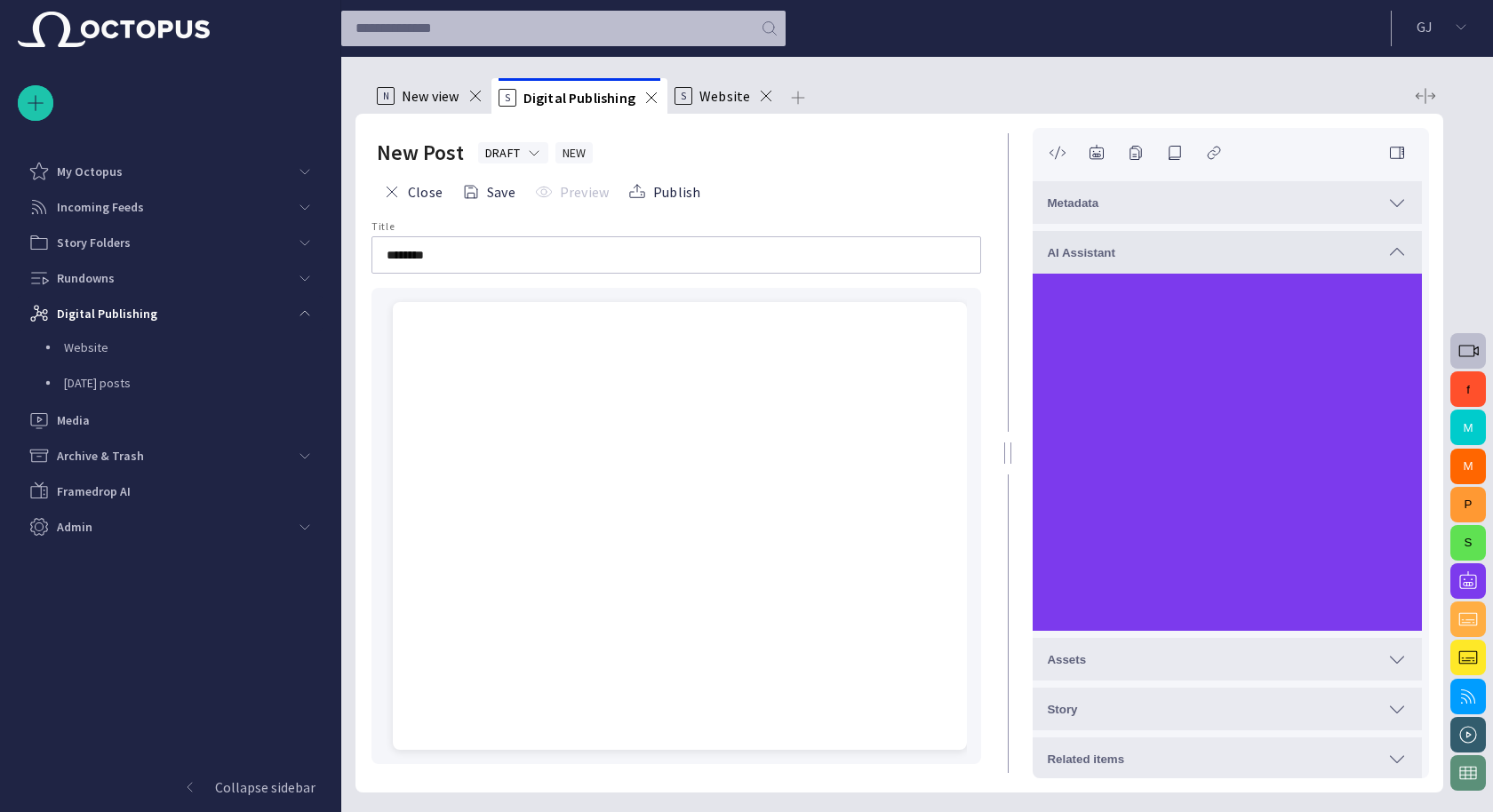
click at [1391, 245] on span "button" at bounding box center [1397, 252] width 21 height 21
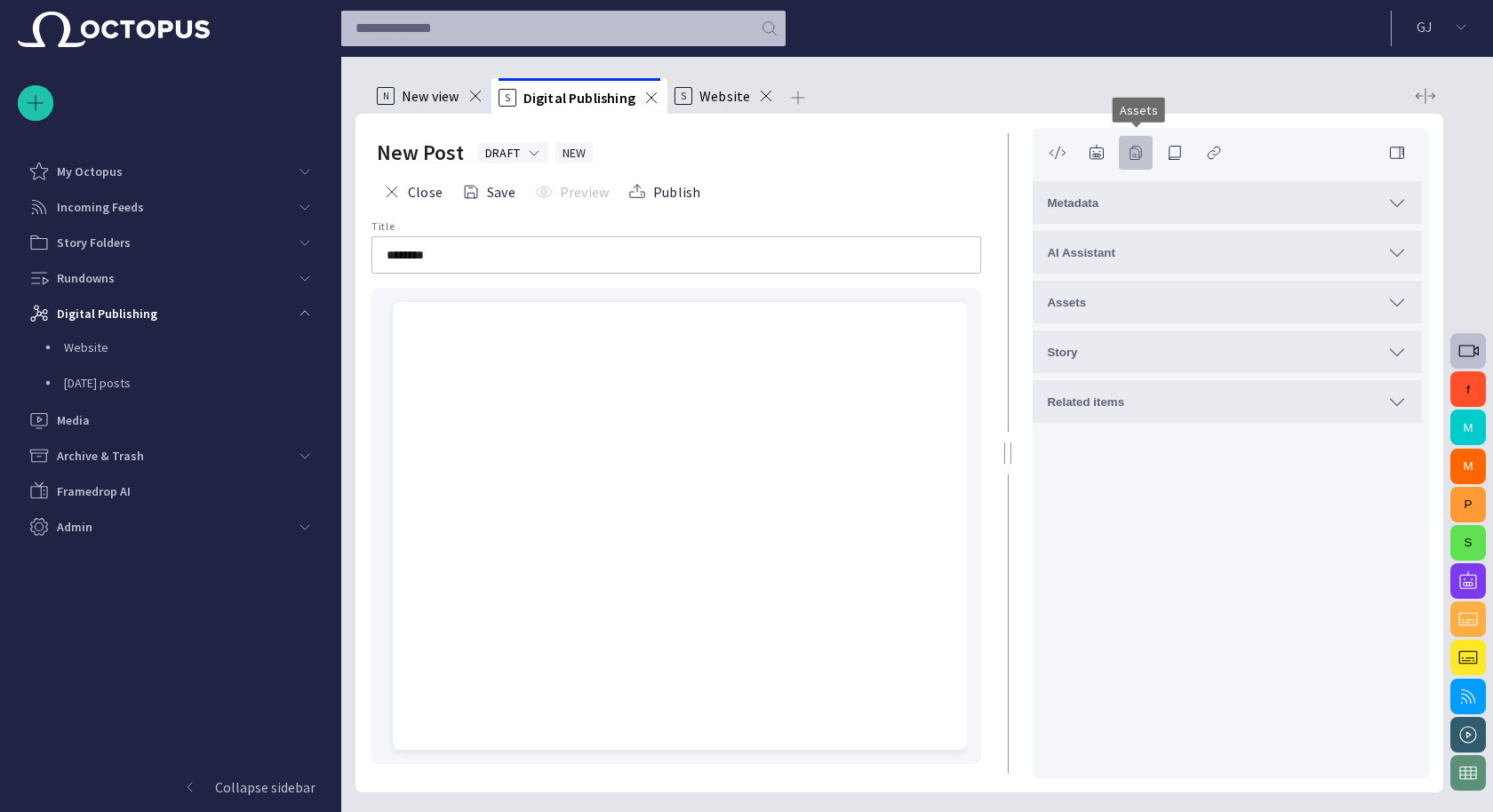
click at [1139, 156] on span "button" at bounding box center [1136, 153] width 18 height 18
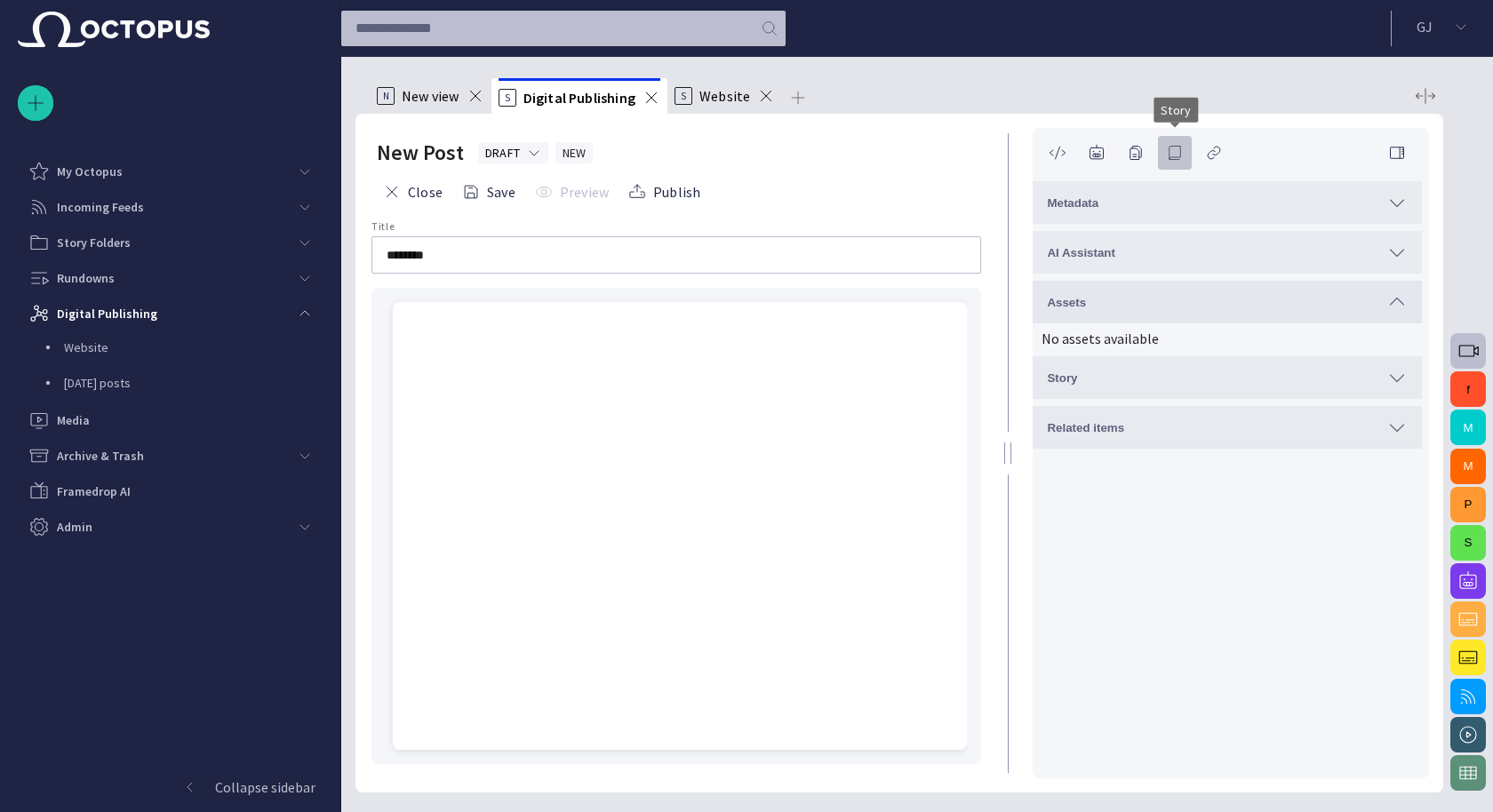
click at [1178, 154] on span "button" at bounding box center [1175, 153] width 18 height 18
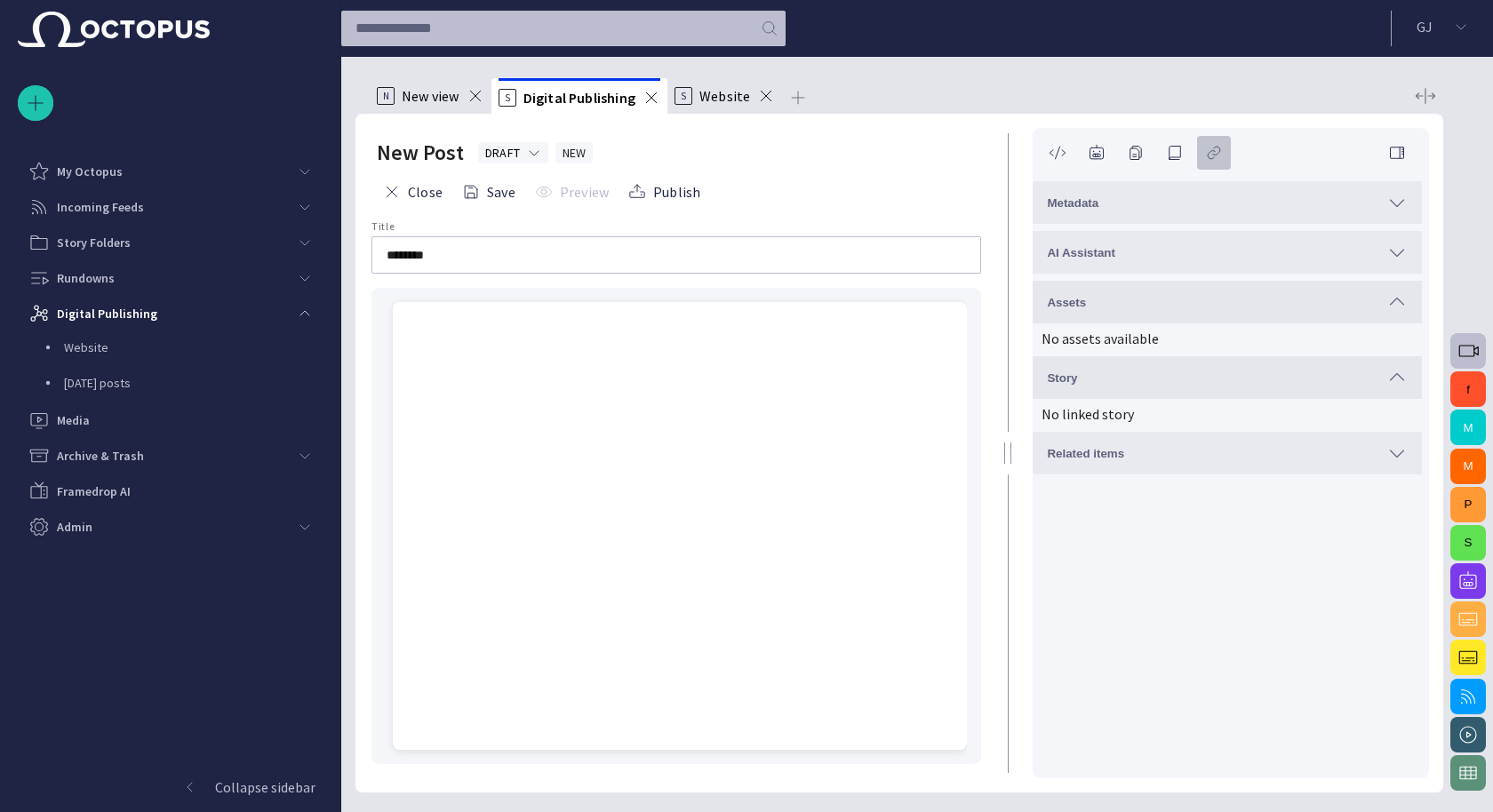
click at [1217, 161] on span "button" at bounding box center [1214, 153] width 18 height 18
click at [1171, 157] on span "button" at bounding box center [1175, 153] width 18 height 18
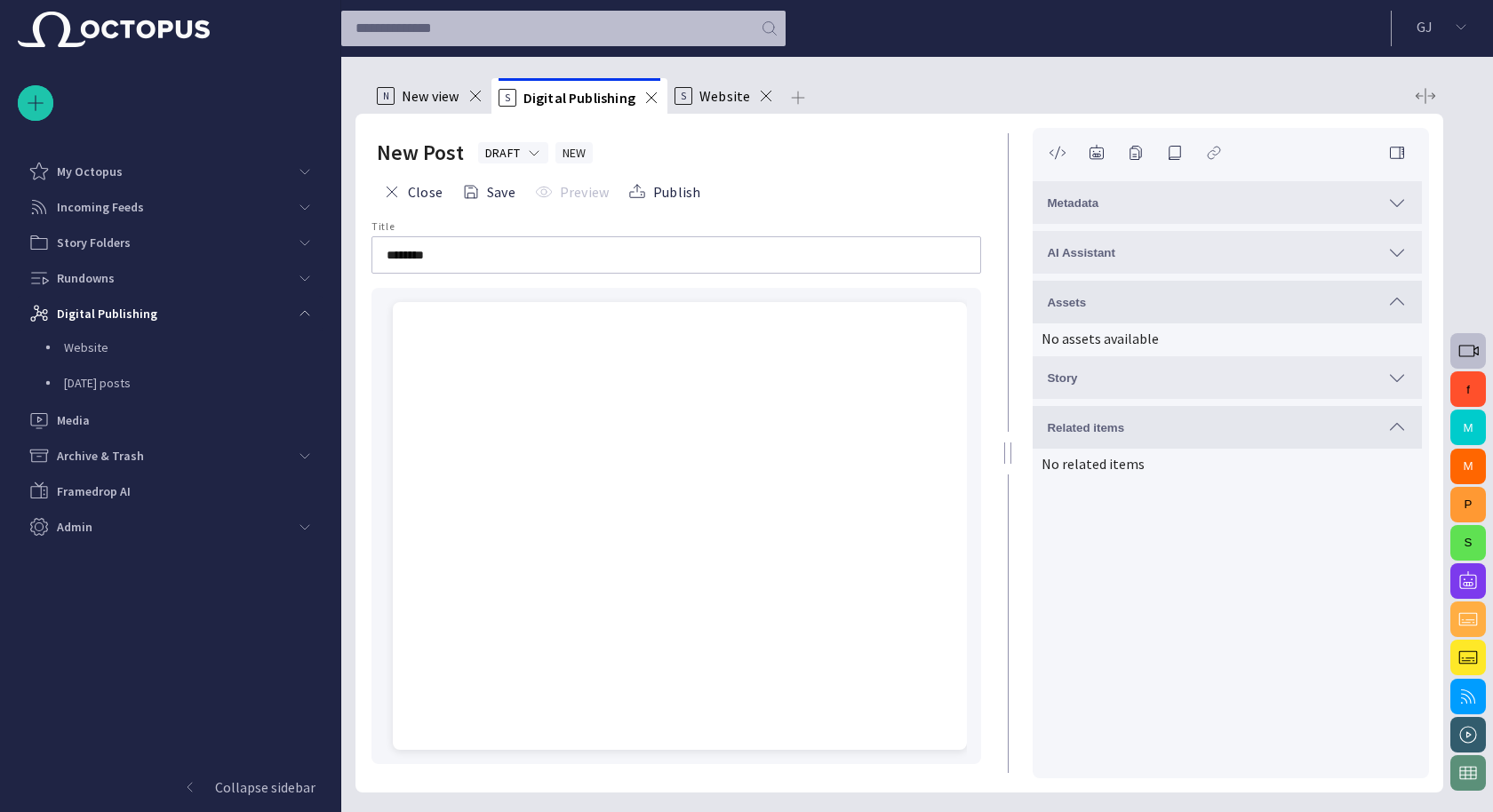
click at [1202, 152] on button "button" at bounding box center [1214, 153] width 36 height 36
click at [1131, 149] on span "button" at bounding box center [1136, 153] width 18 height 18
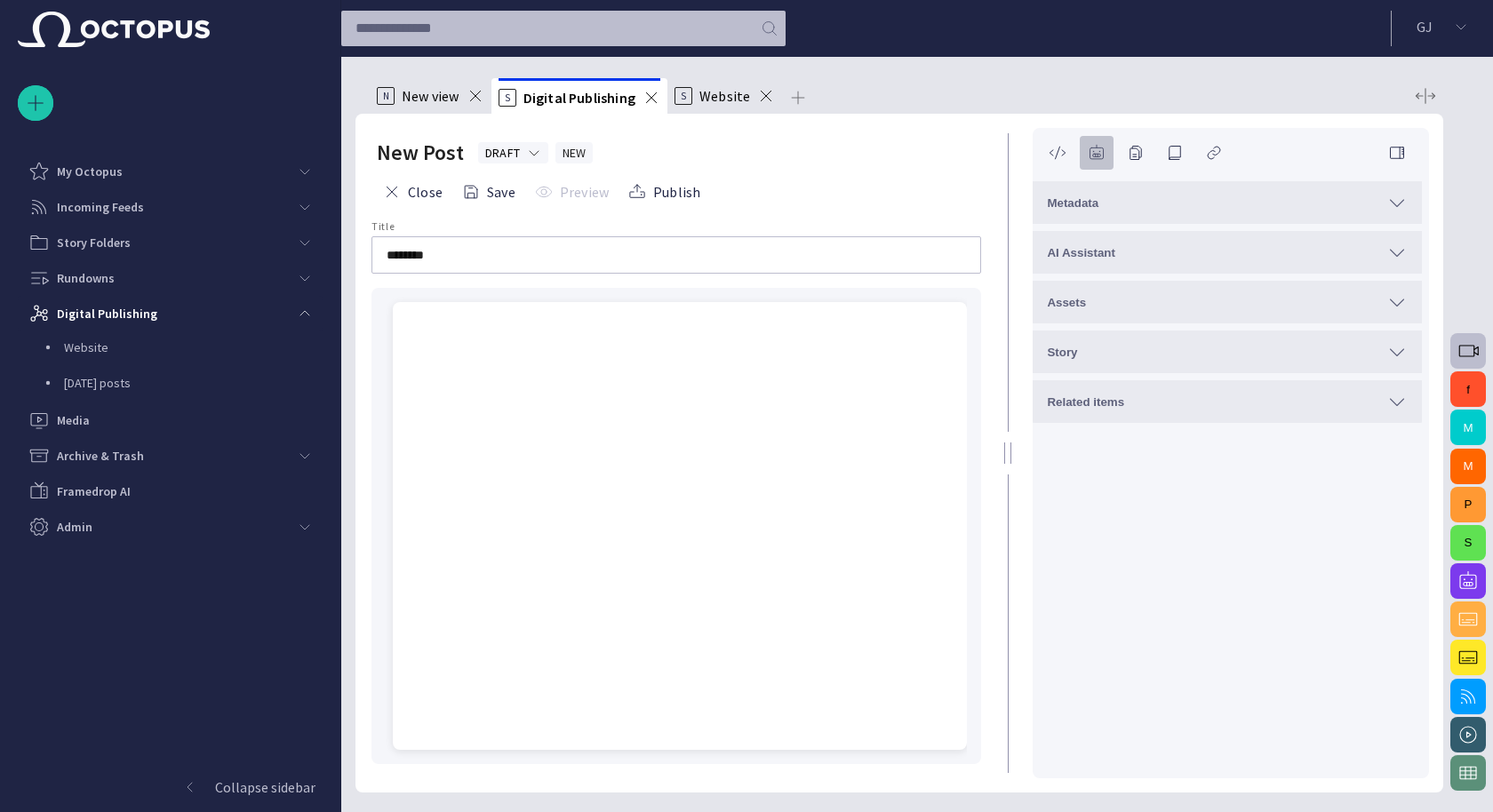
click at [1097, 149] on span "button" at bounding box center [1097, 153] width 18 height 18
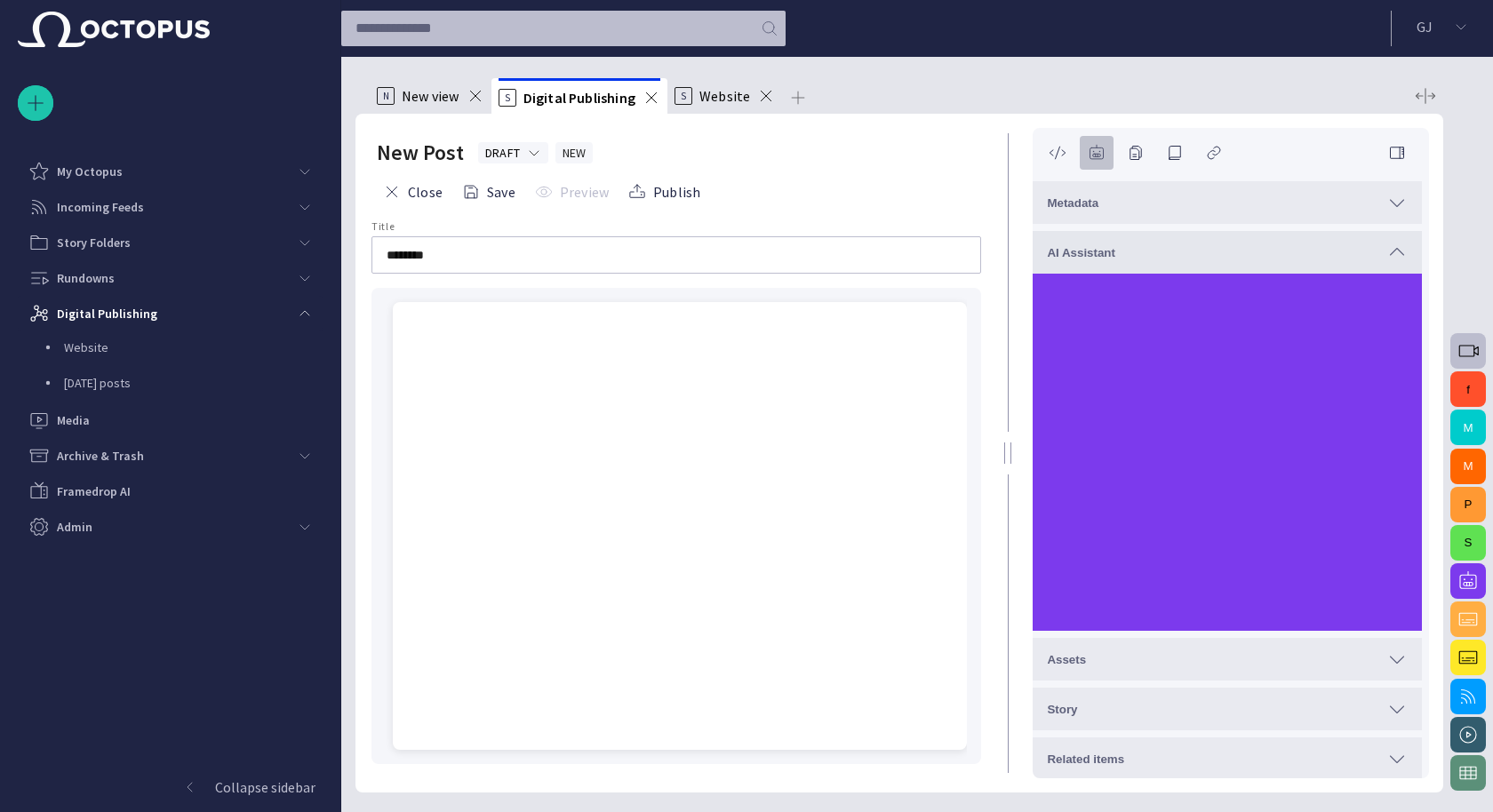
click at [1097, 149] on span "button" at bounding box center [1097, 153] width 18 height 18
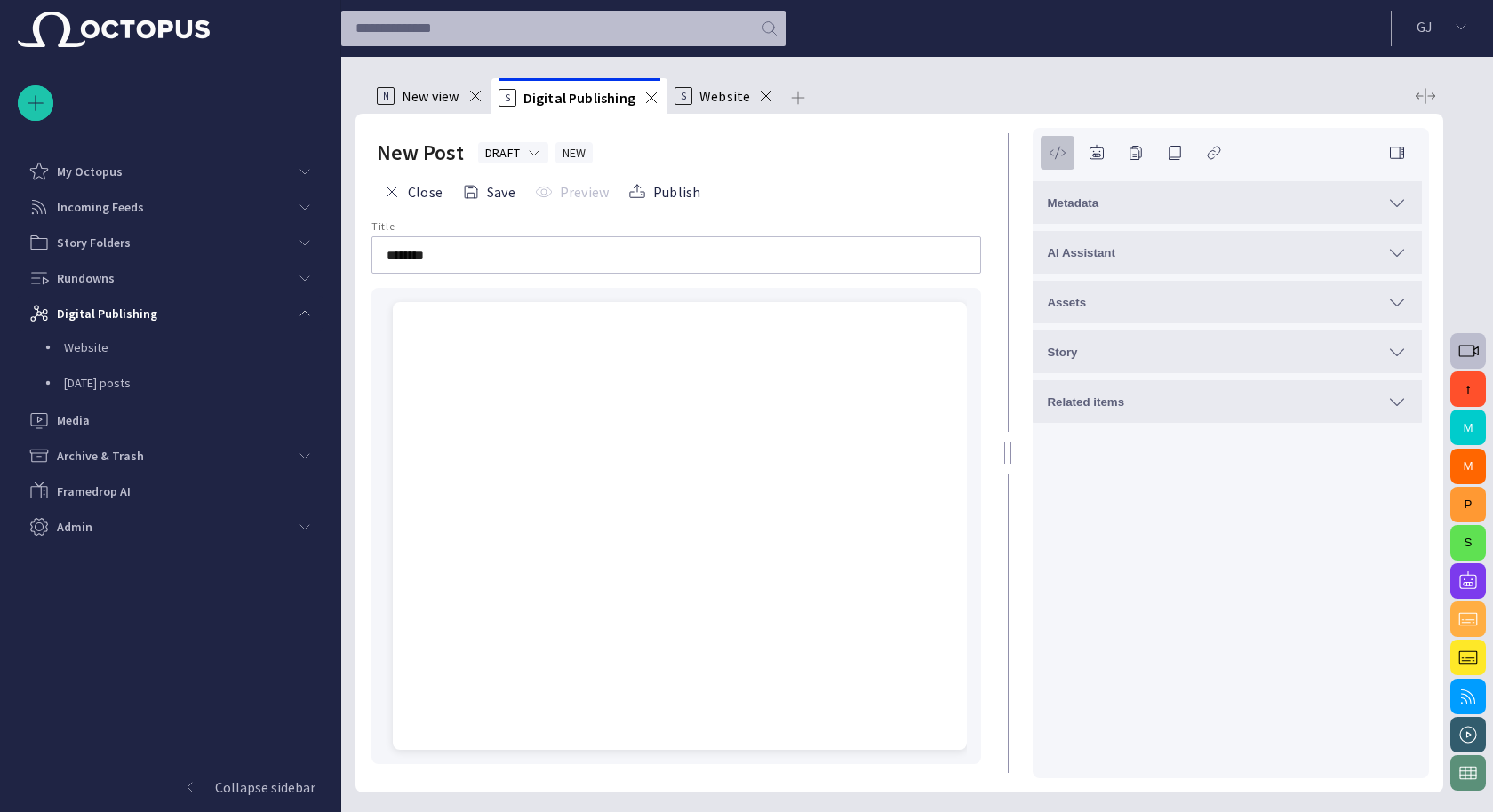
click at [1056, 152] on span "button" at bounding box center [1058, 153] width 18 height 18
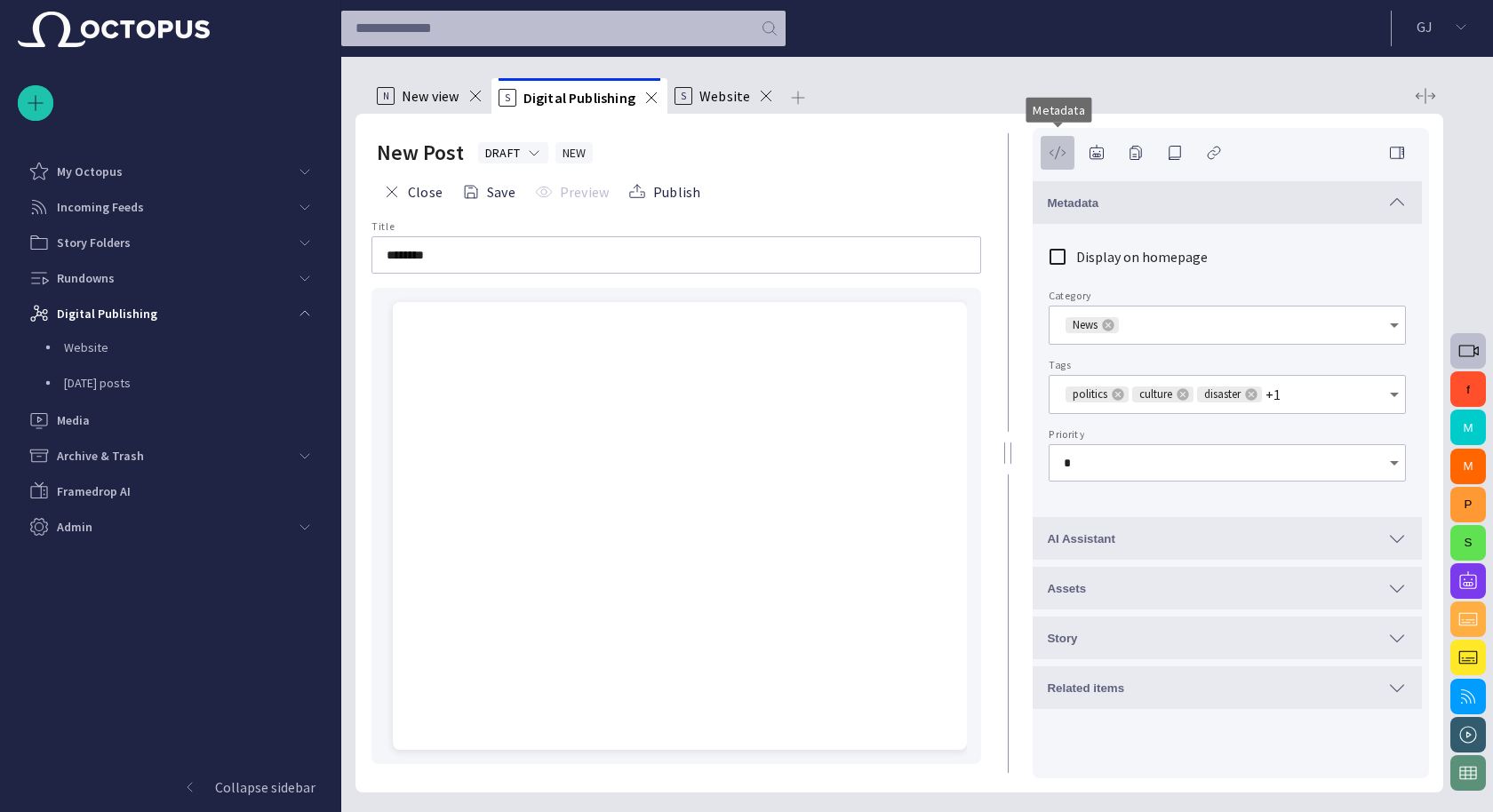
click at [1056, 152] on span "button" at bounding box center [1058, 153] width 18 height 18
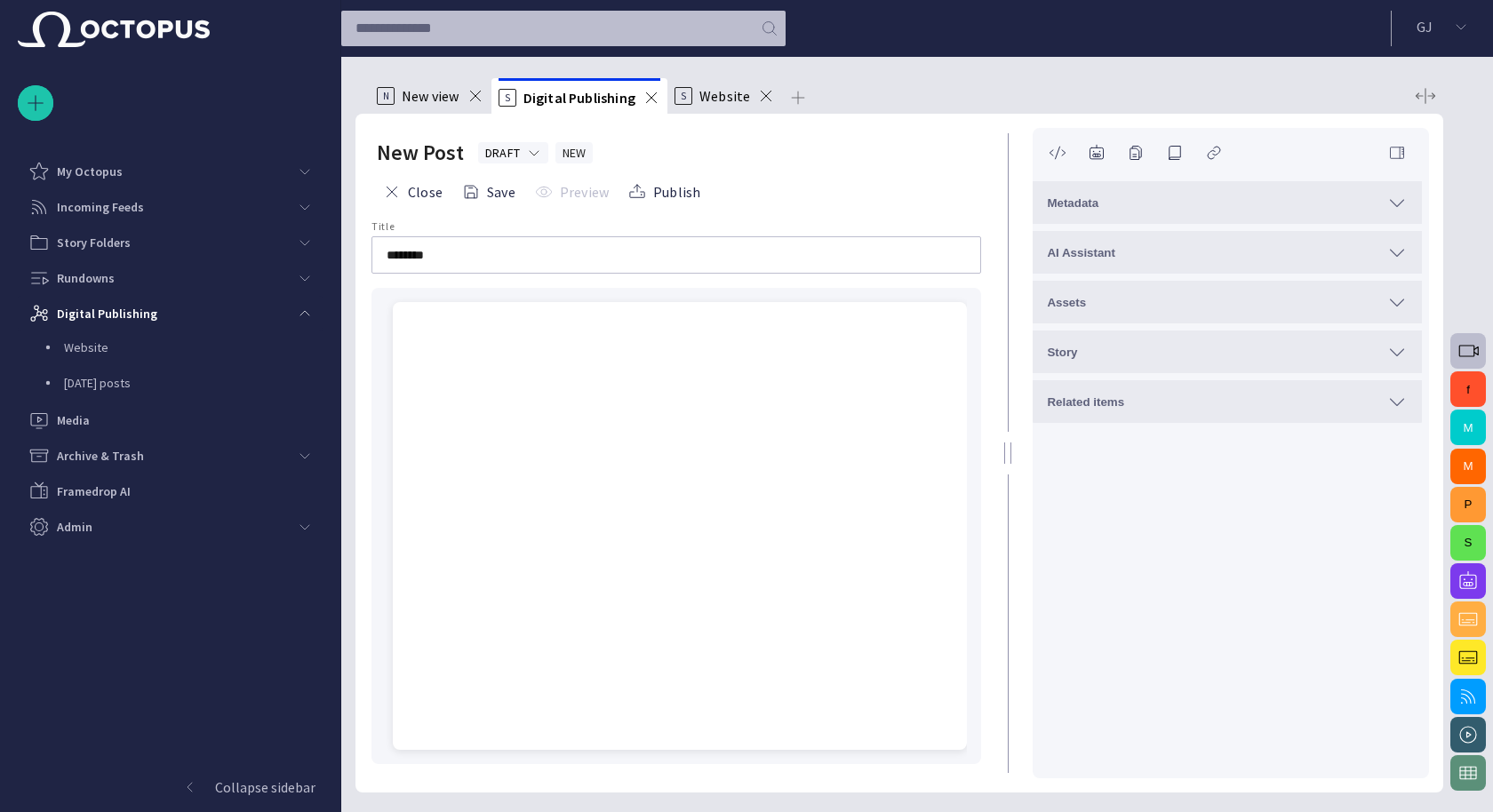
click at [1401, 153] on span "button" at bounding box center [1398, 153] width 18 height 18
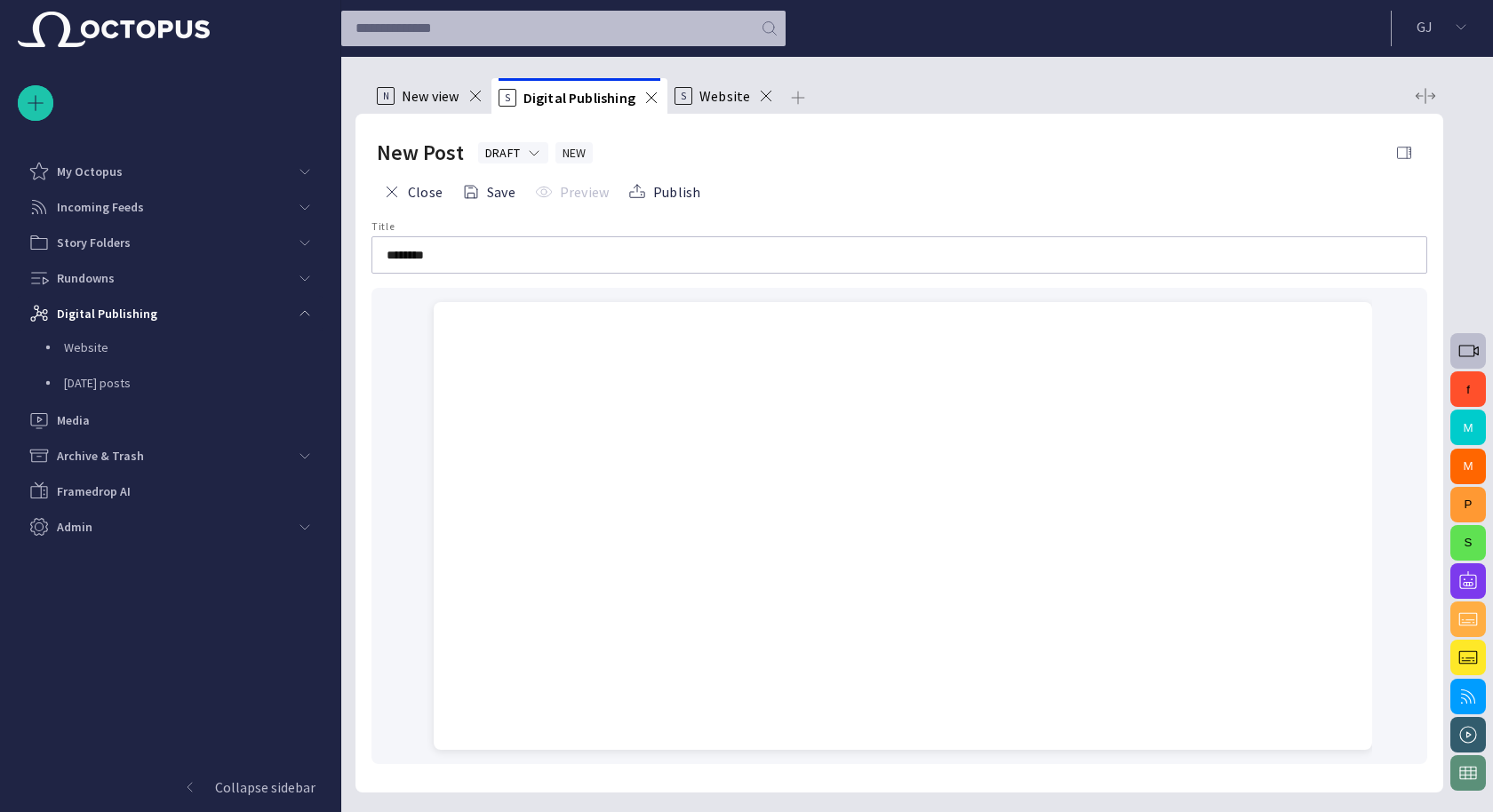
click at [1409, 157] on span "button" at bounding box center [1405, 153] width 18 height 18
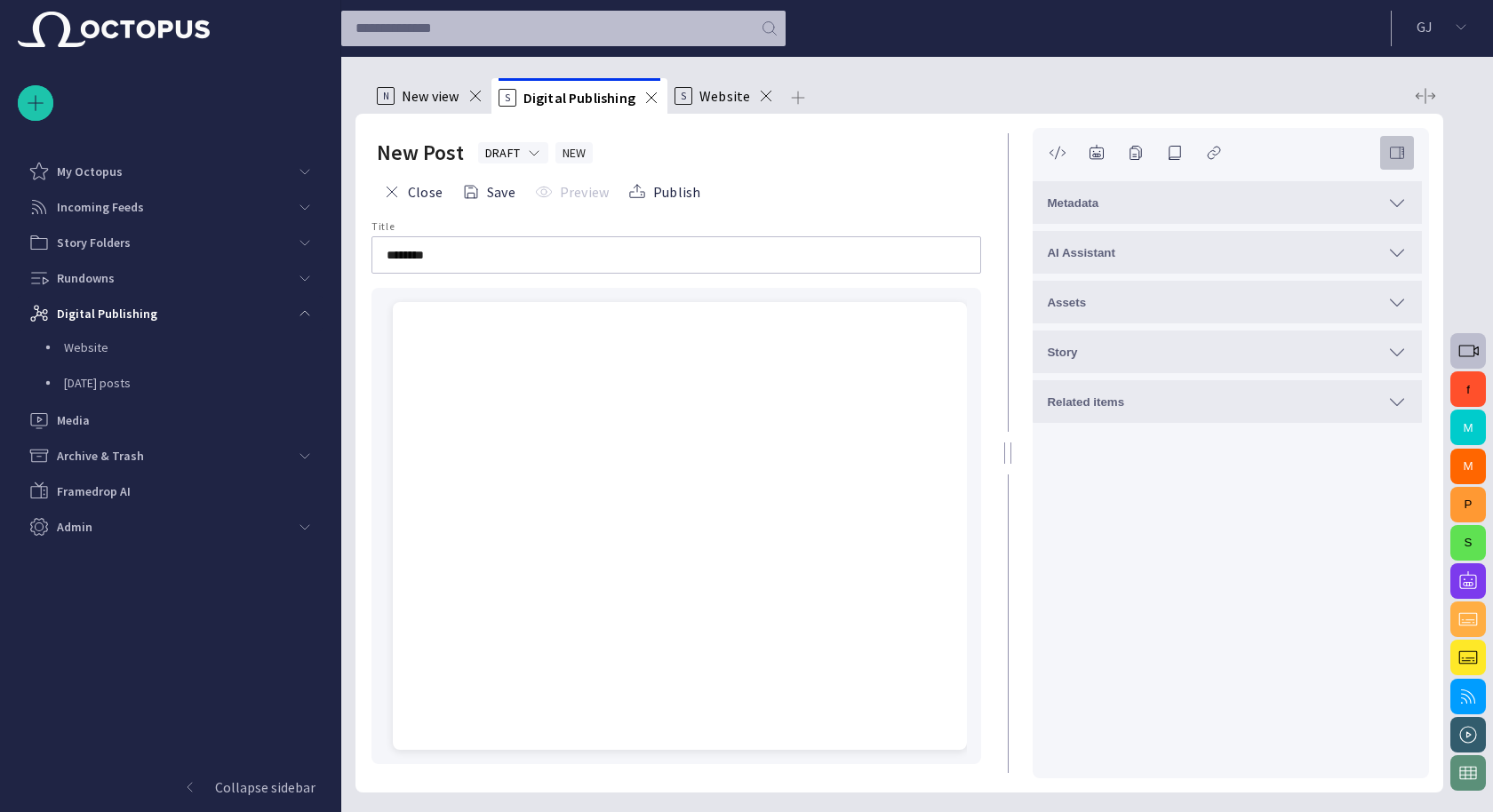
click at [1401, 154] on span "button" at bounding box center [1398, 153] width 18 height 18
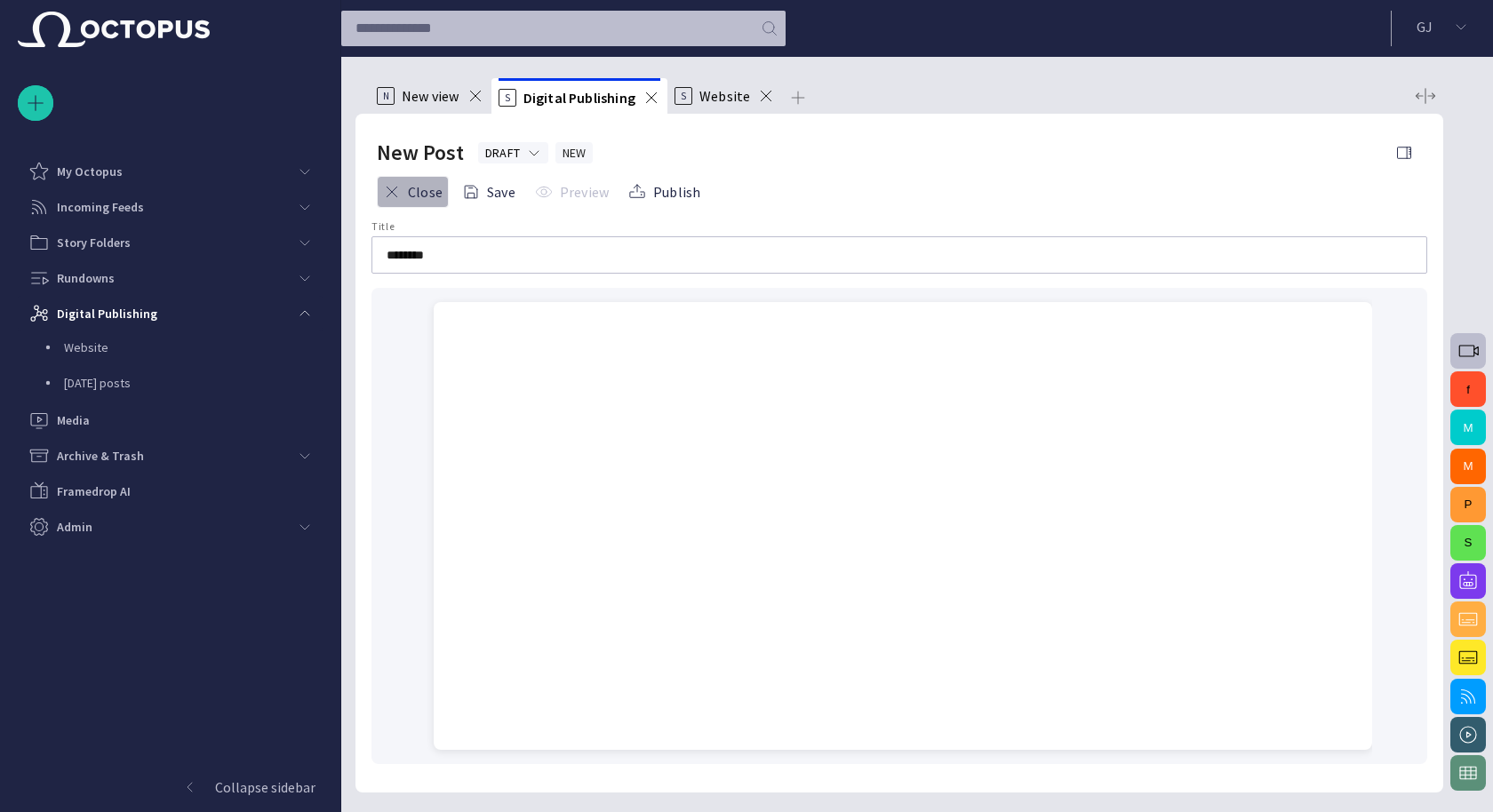
click at [419, 189] on button "Close" at bounding box center [413, 192] width 72 height 32
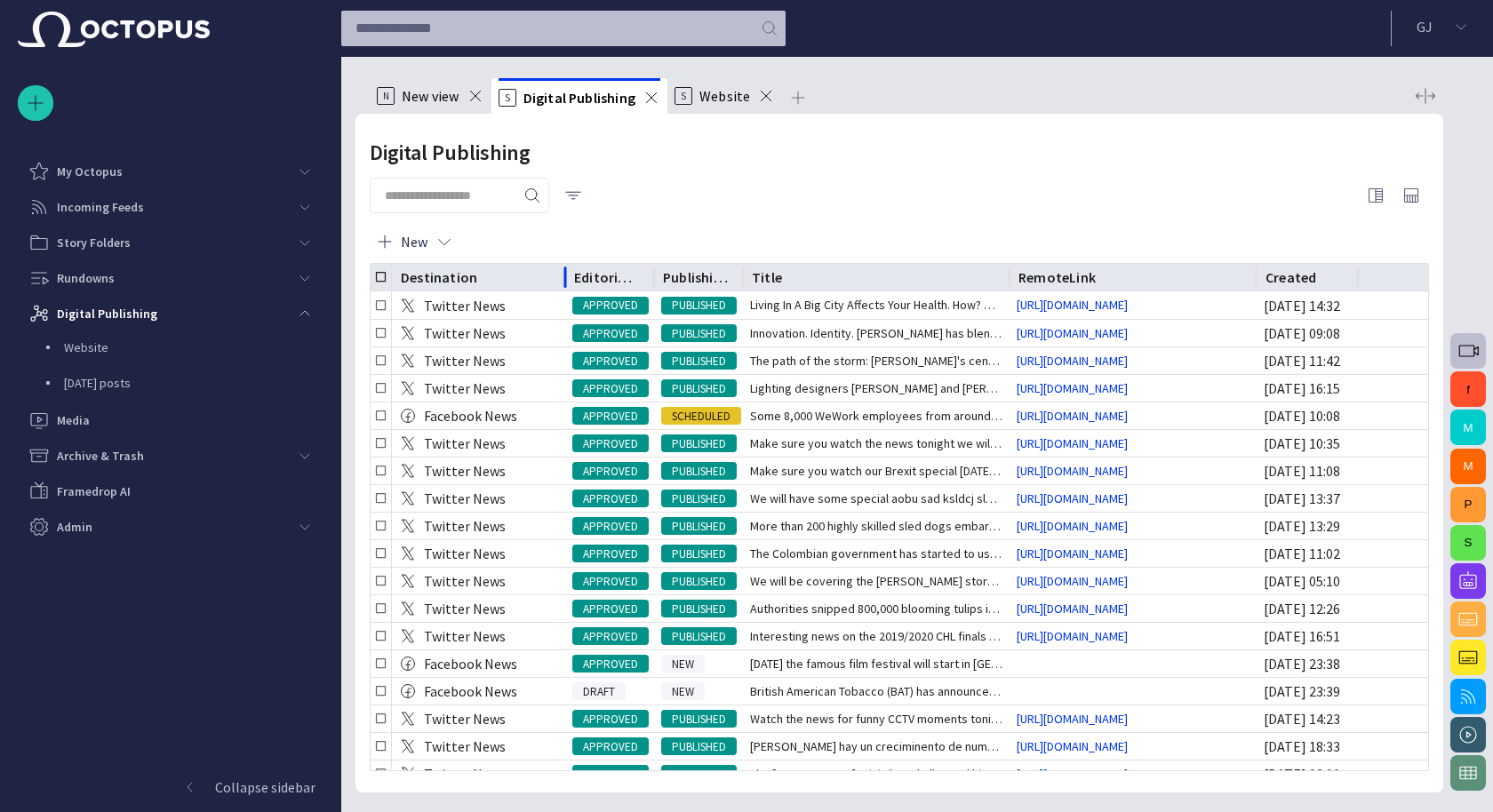
drag, startPoint x: 495, startPoint y: 276, endPoint x: 567, endPoint y: 281, distance: 72.2
click at [567, 281] on div at bounding box center [565, 278] width 9 height 28
drag, startPoint x: 744, startPoint y: 268, endPoint x: 794, endPoint y: 272, distance: 50.2
click at [747, 272] on div at bounding box center [743, 278] width 9 height 28
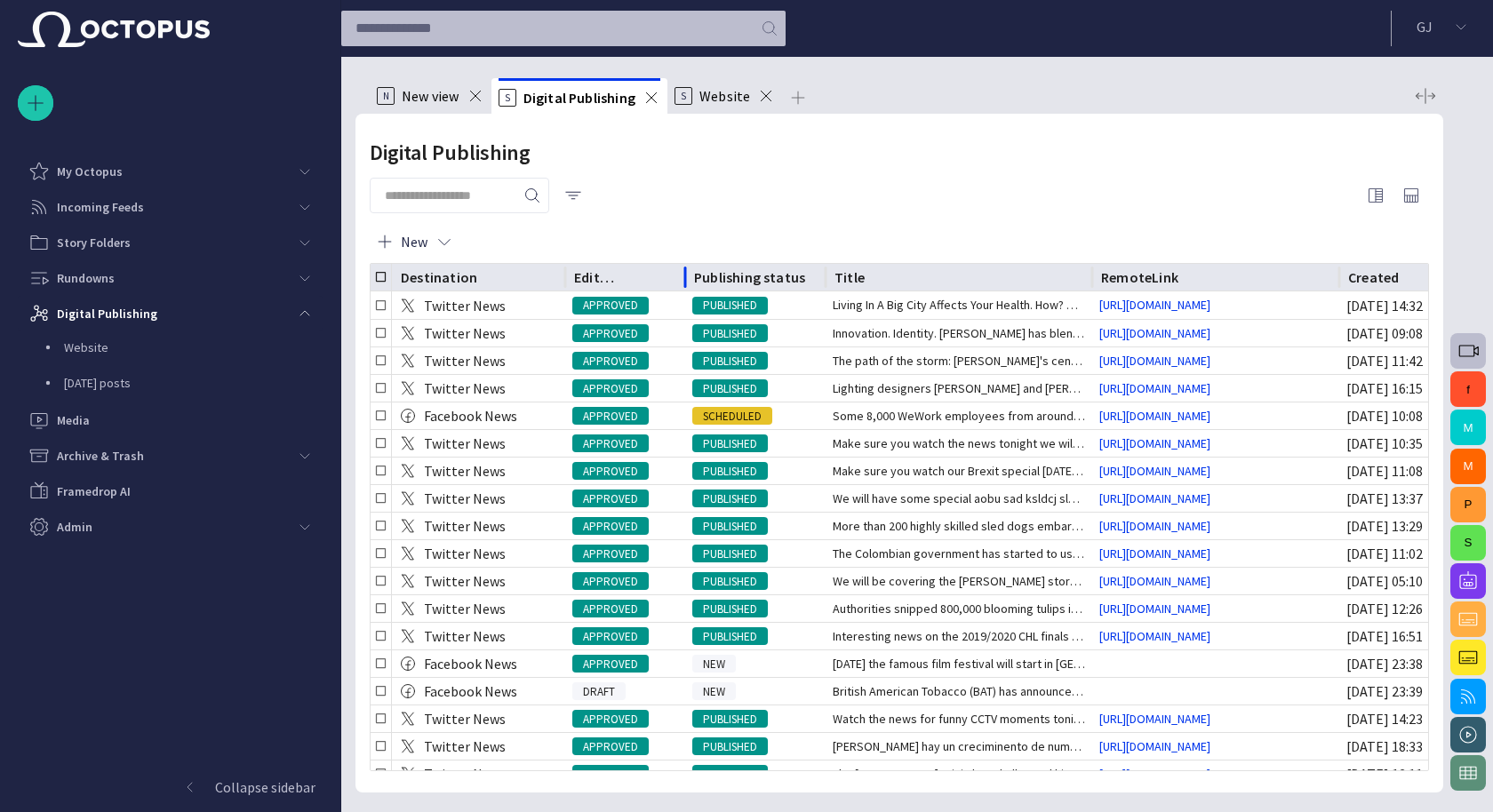
drag, startPoint x: 656, startPoint y: 269, endPoint x: 681, endPoint y: 273, distance: 25.3
click at [681, 273] on div at bounding box center [685, 278] width 9 height 28
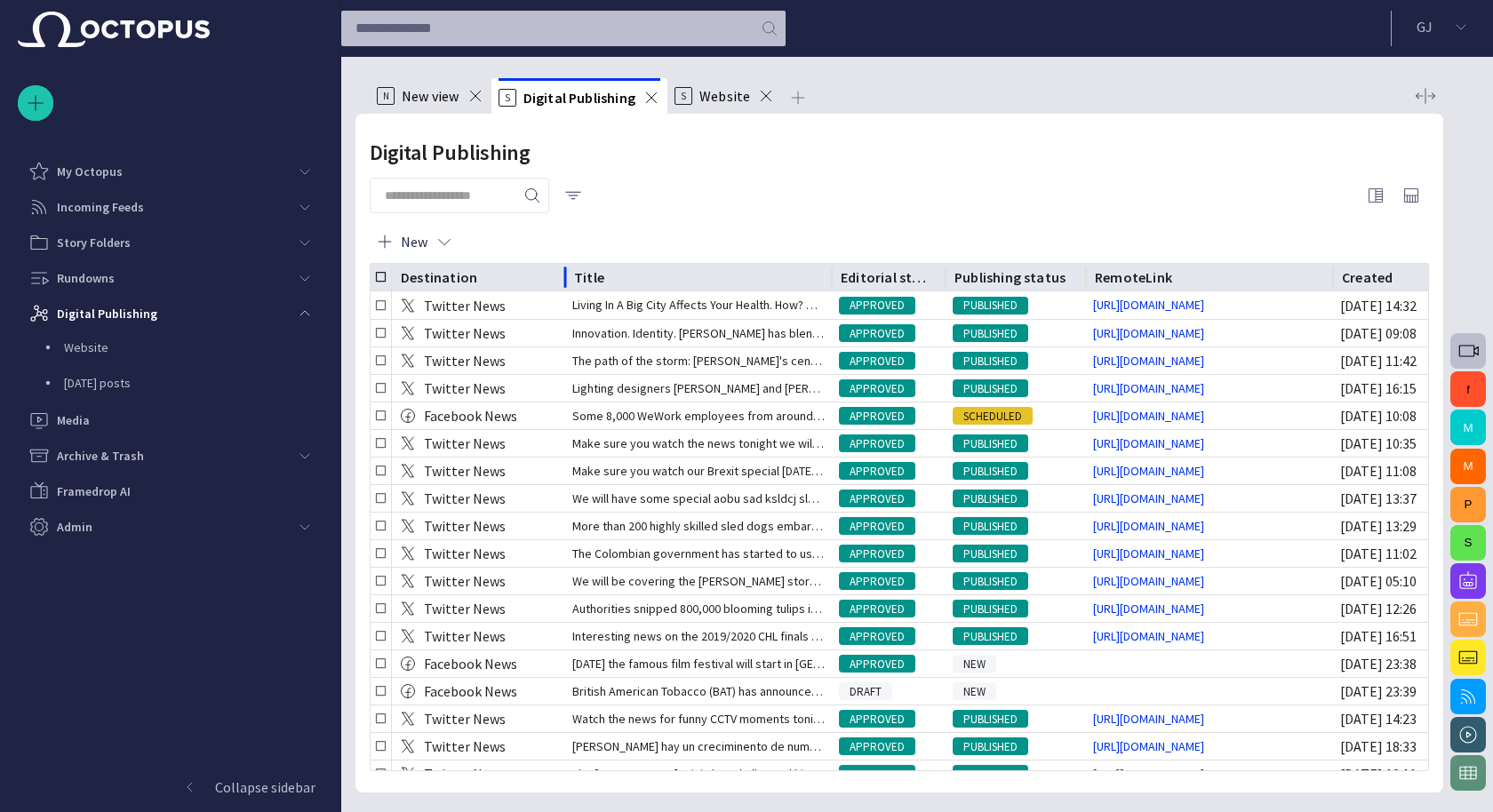
drag, startPoint x: 830, startPoint y: 279, endPoint x: 882, endPoint y: 279, distance: 52.0
click at [837, 279] on div at bounding box center [832, 278] width 9 height 28
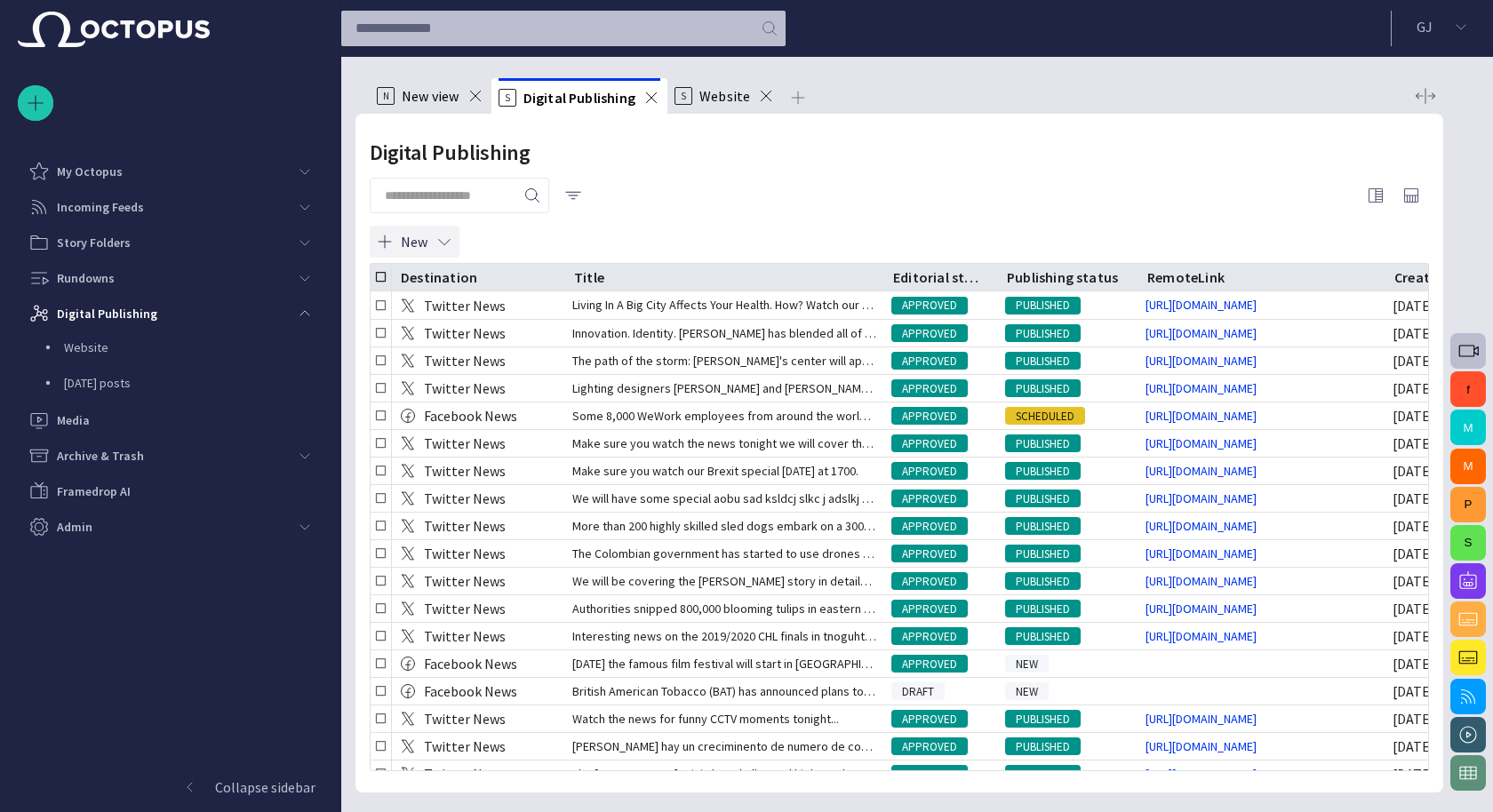
click at [439, 237] on span "button" at bounding box center [445, 242] width 18 height 18
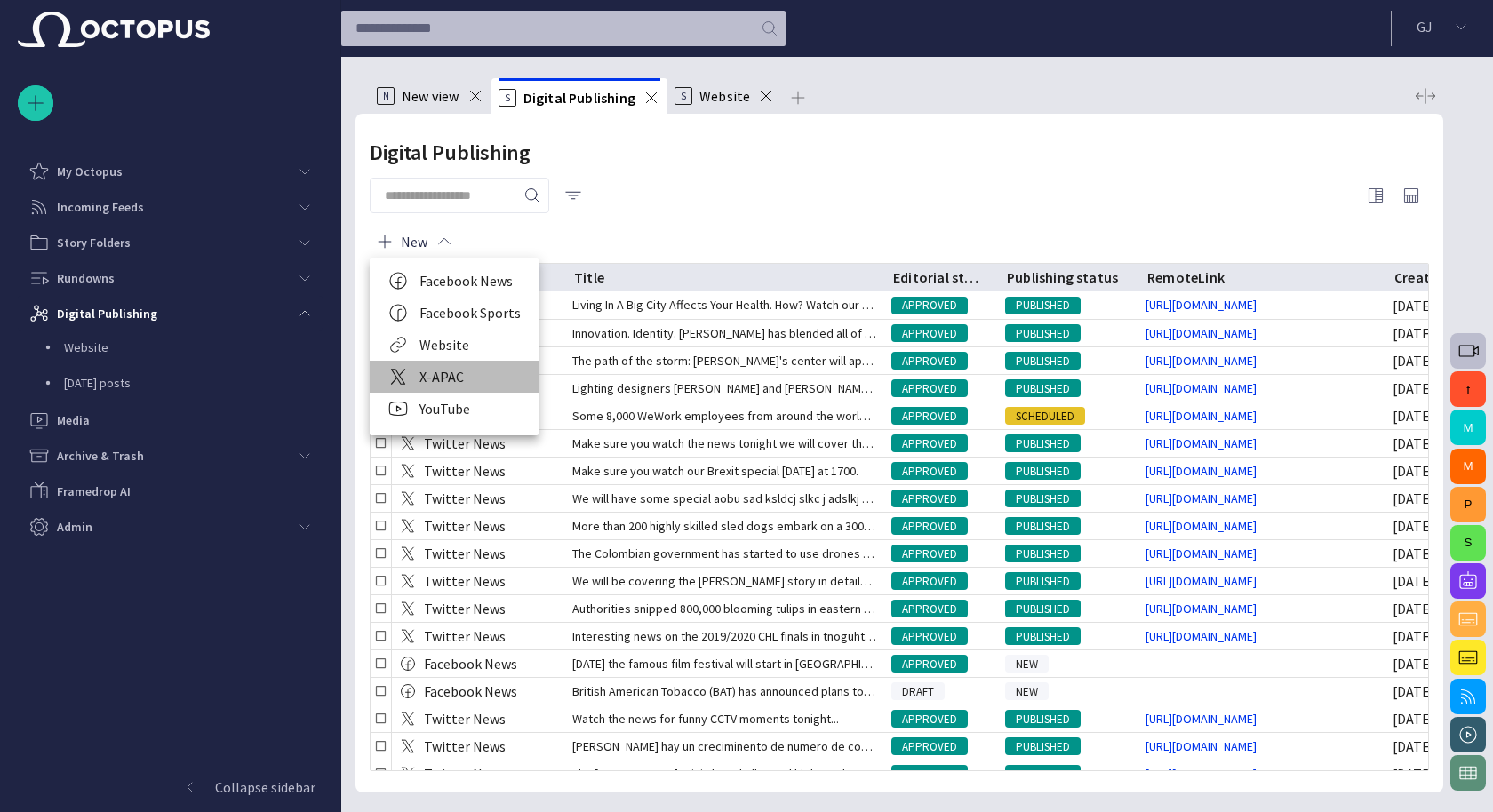
click at [467, 374] on li "X-APAC" at bounding box center [454, 377] width 169 height 32
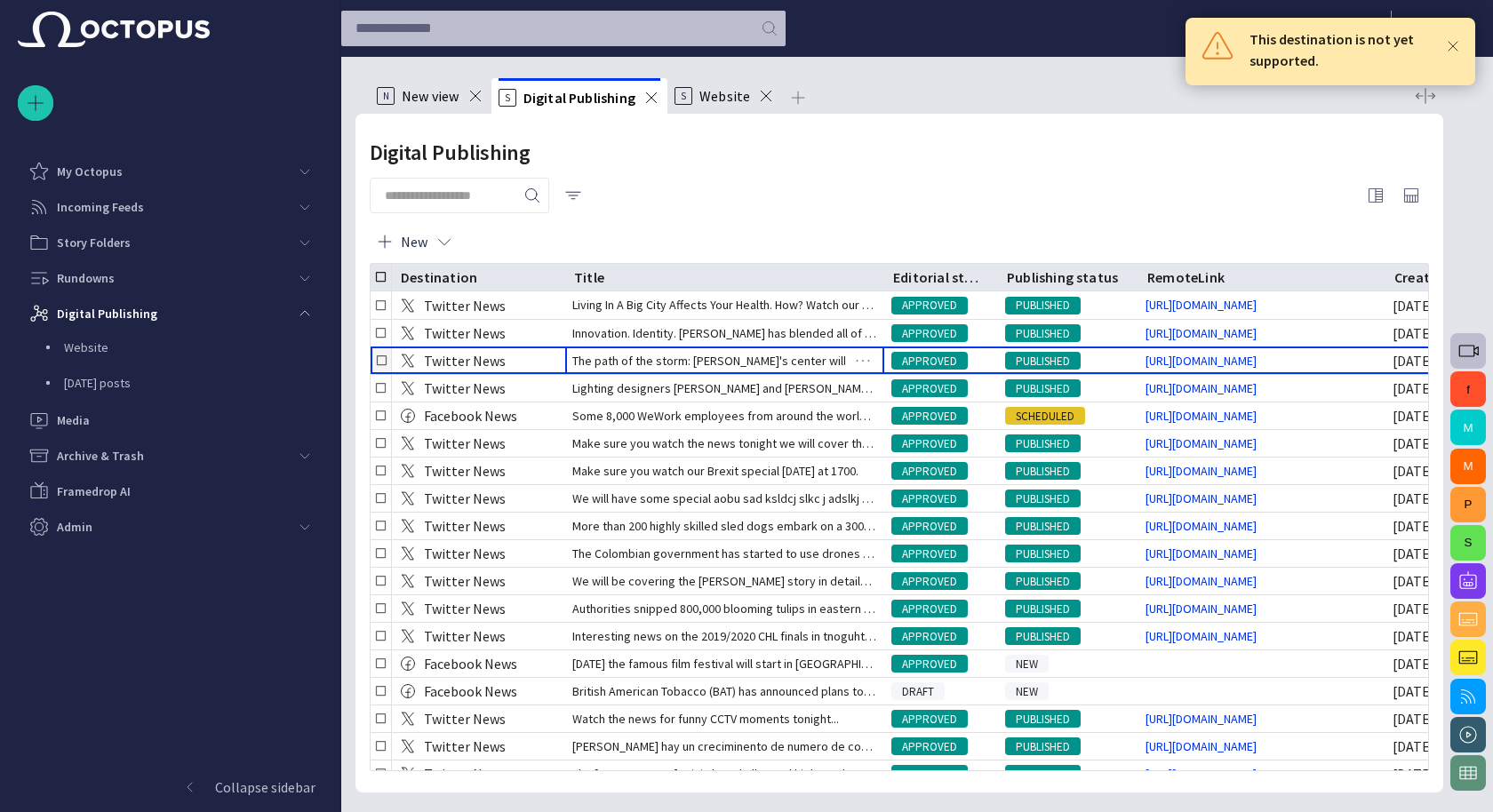
click at [608, 361] on span "The path of the storm: [PERSON_NAME]'s center will approach the N" at bounding box center [725, 361] width 305 height 18
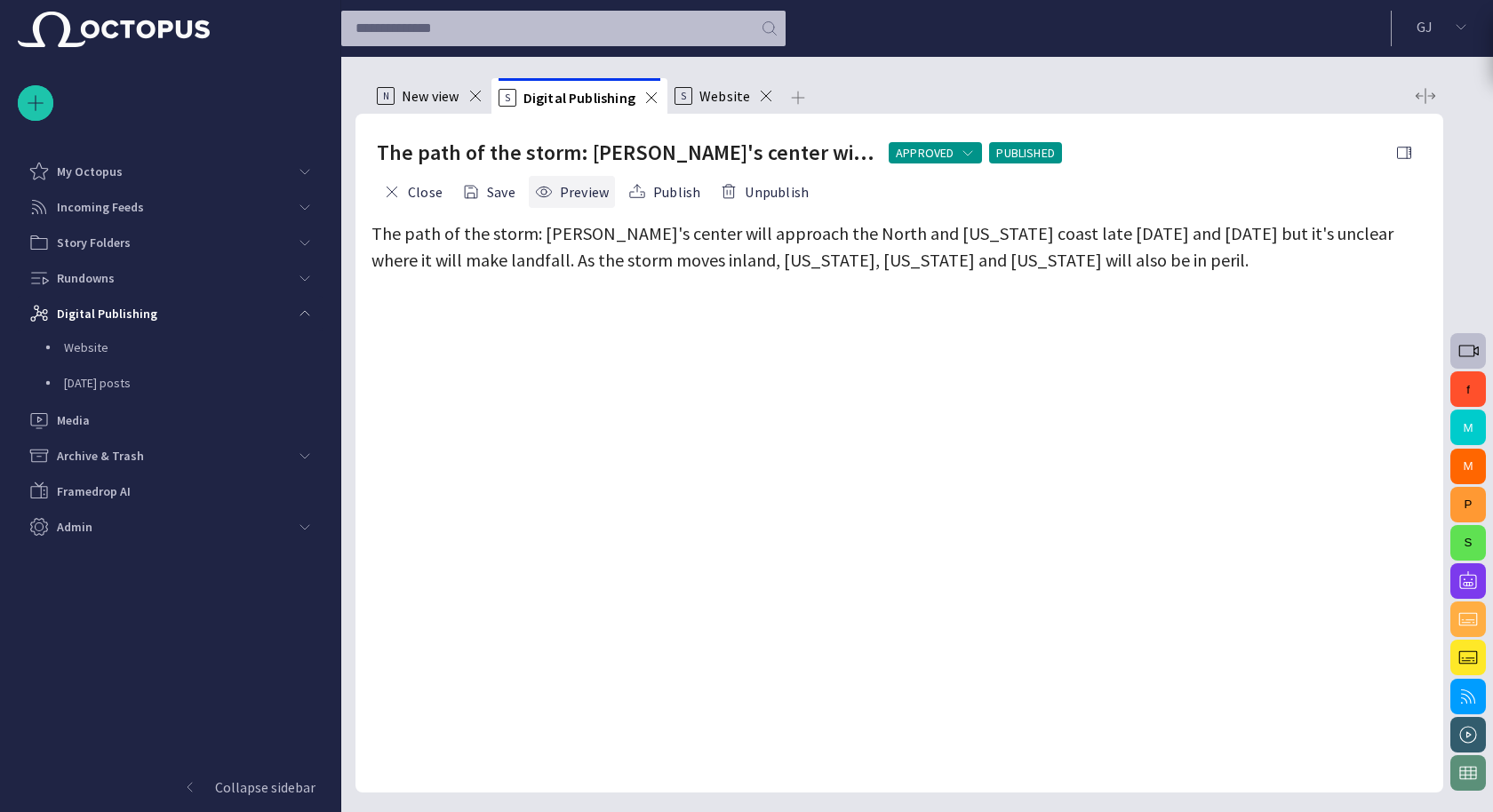
click at [566, 192] on button "Preview" at bounding box center [572, 192] width 86 height 32
click at [414, 190] on button "Close" at bounding box center [413, 192] width 72 height 32
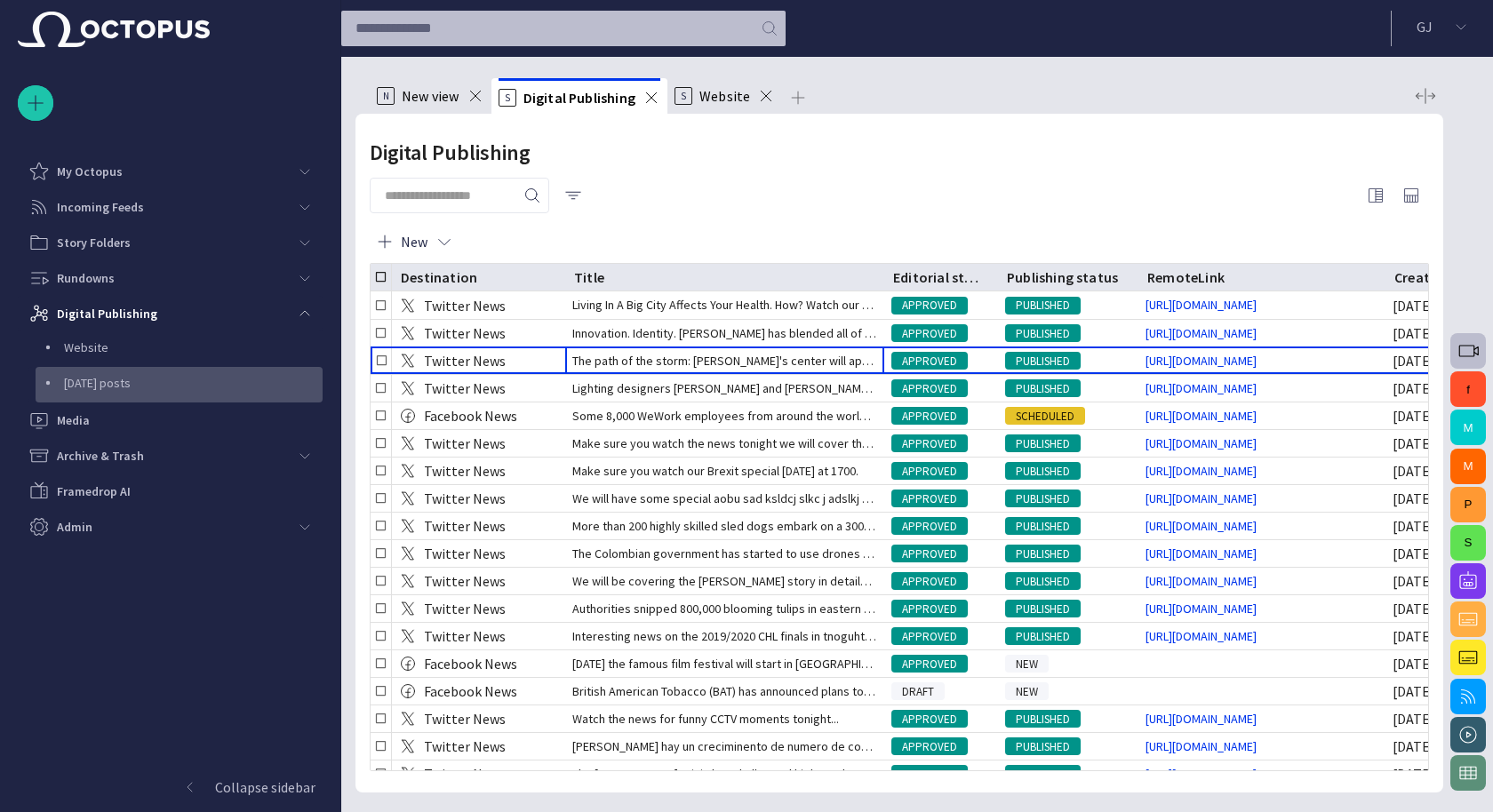
click at [120, 383] on p "[DATE] posts" at bounding box center [193, 383] width 259 height 18
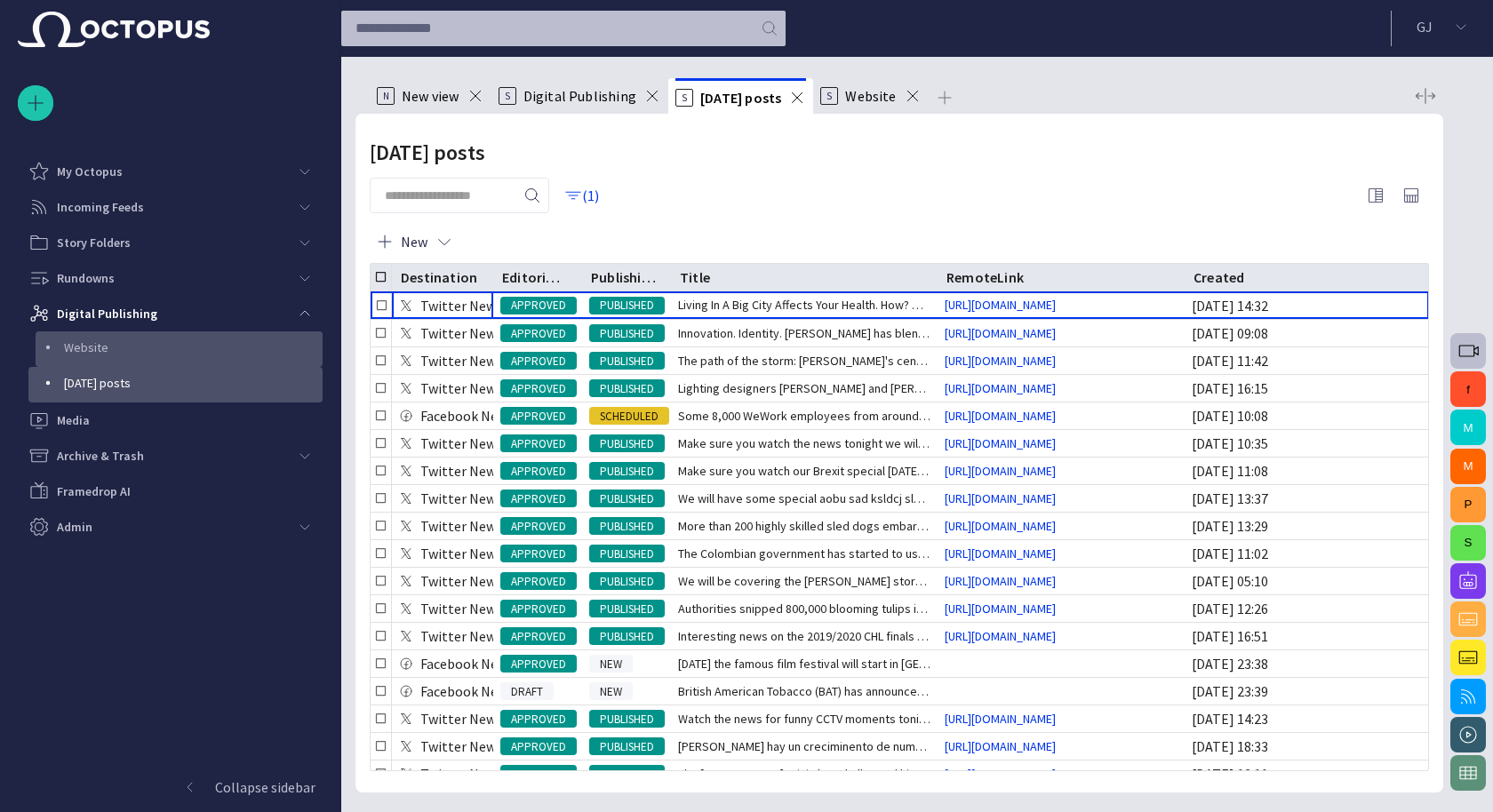
click at [108, 362] on div "Website" at bounding box center [179, 349] width 287 height 36
click at [109, 356] on div "Website" at bounding box center [181, 347] width 284 height 25
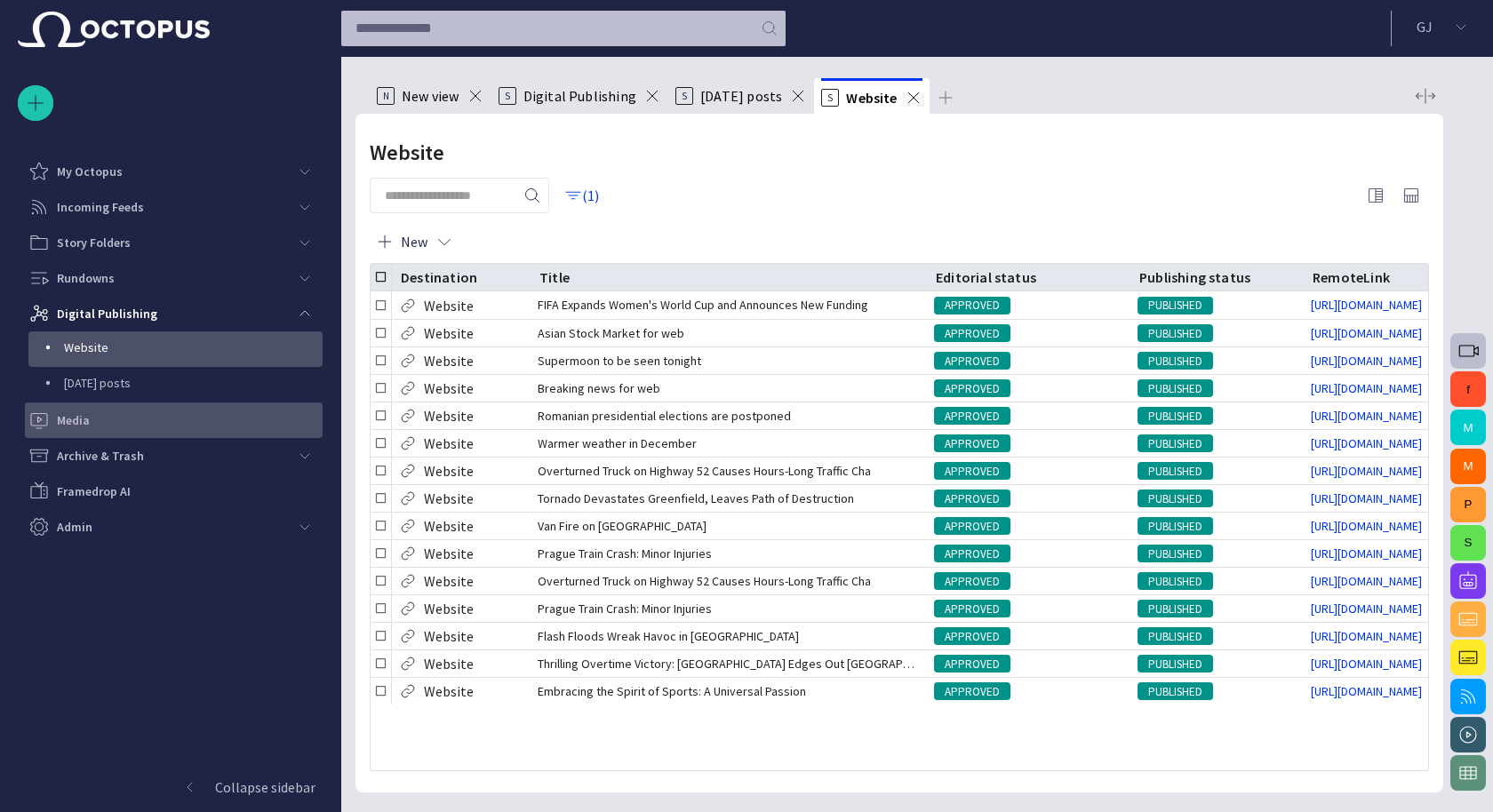
click at [101, 412] on div "Media" at bounding box center [176, 420] width 294 height 29
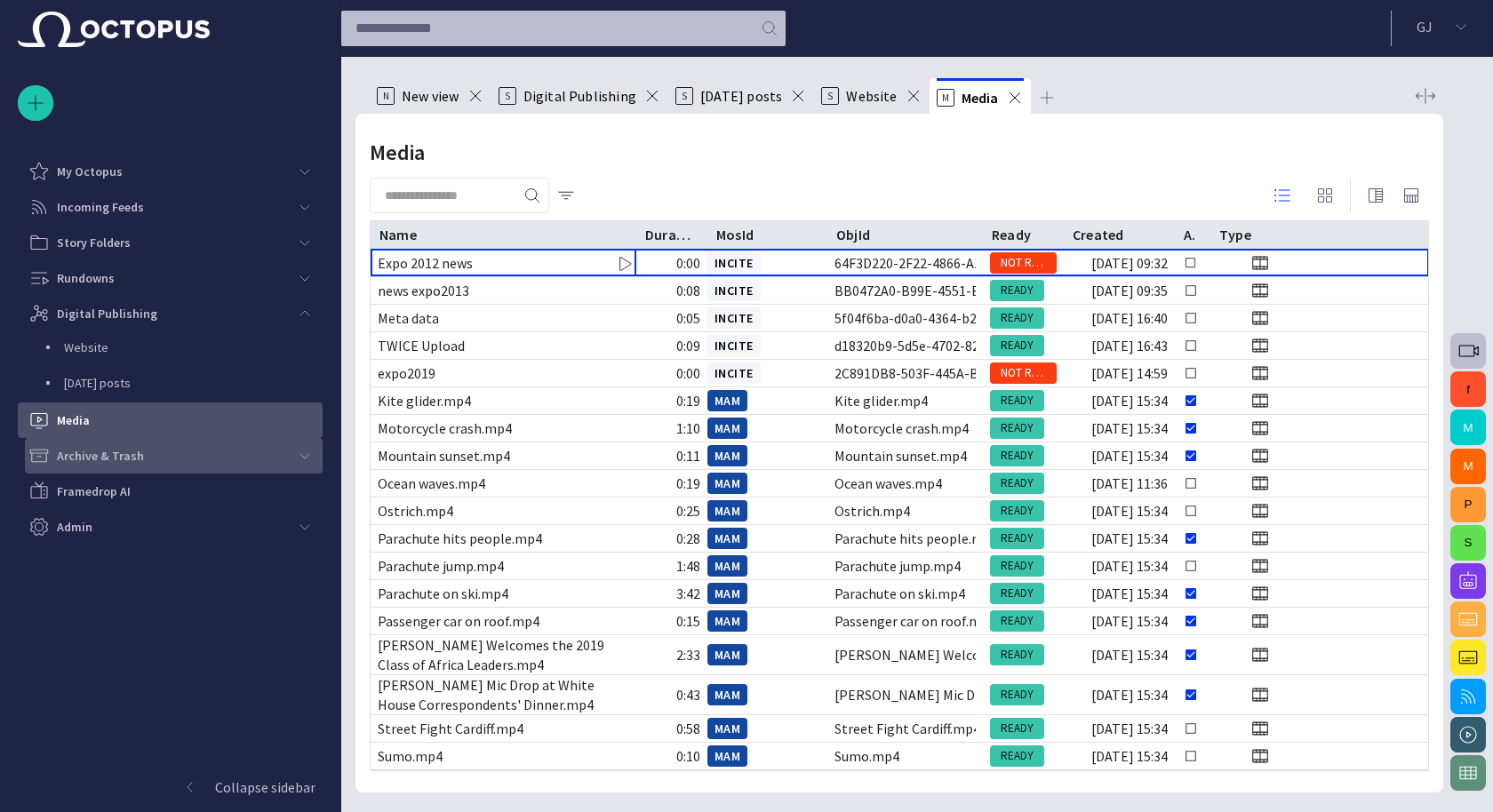
click at [139, 455] on p "Archive & Trash" at bounding box center [100, 456] width 87 height 18
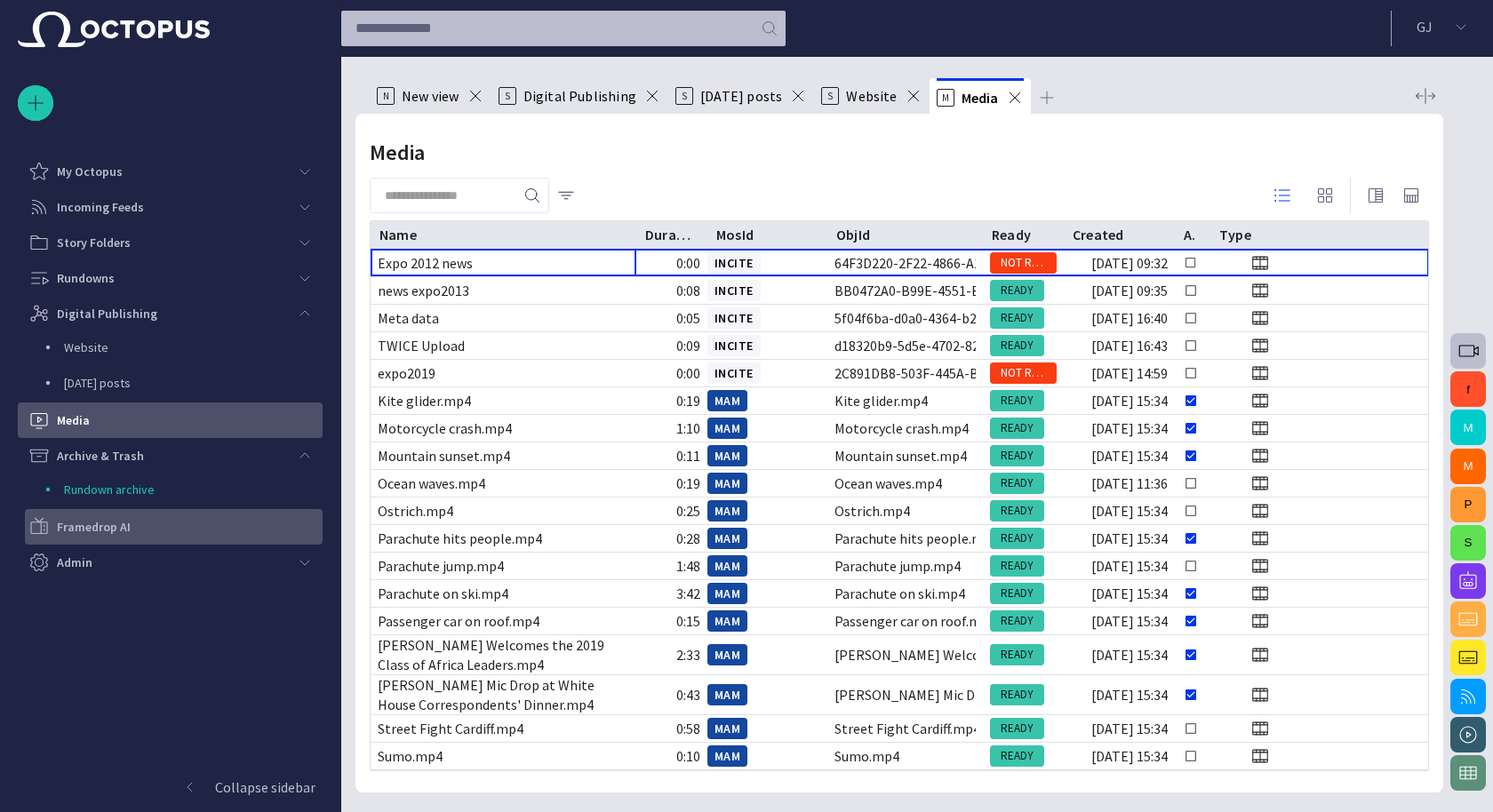
click at [115, 527] on p "Framedrop AI" at bounding box center [93, 527] width 73 height 18
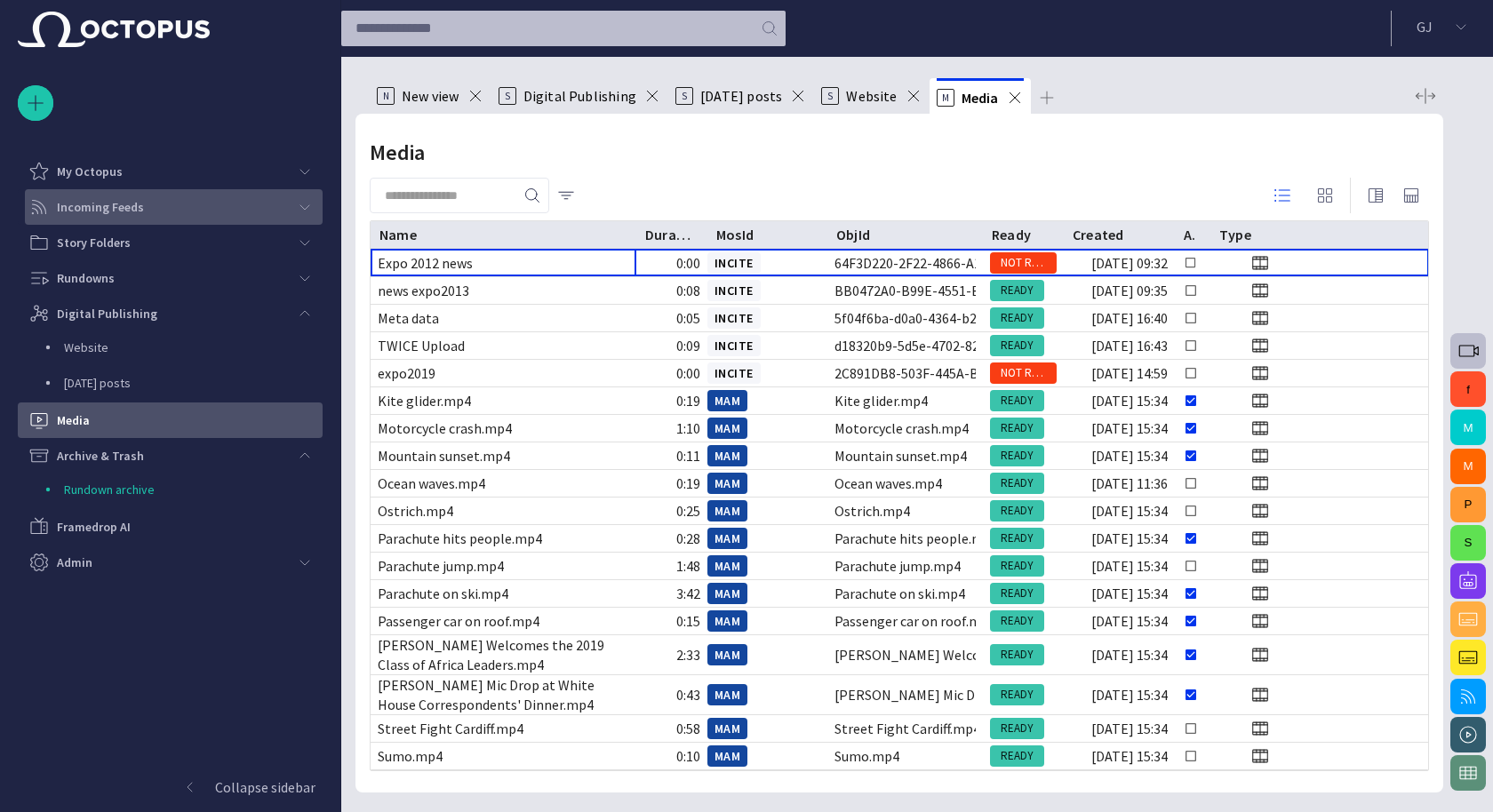
click at [106, 208] on p "Incoming Feeds" at bounding box center [100, 207] width 87 height 18
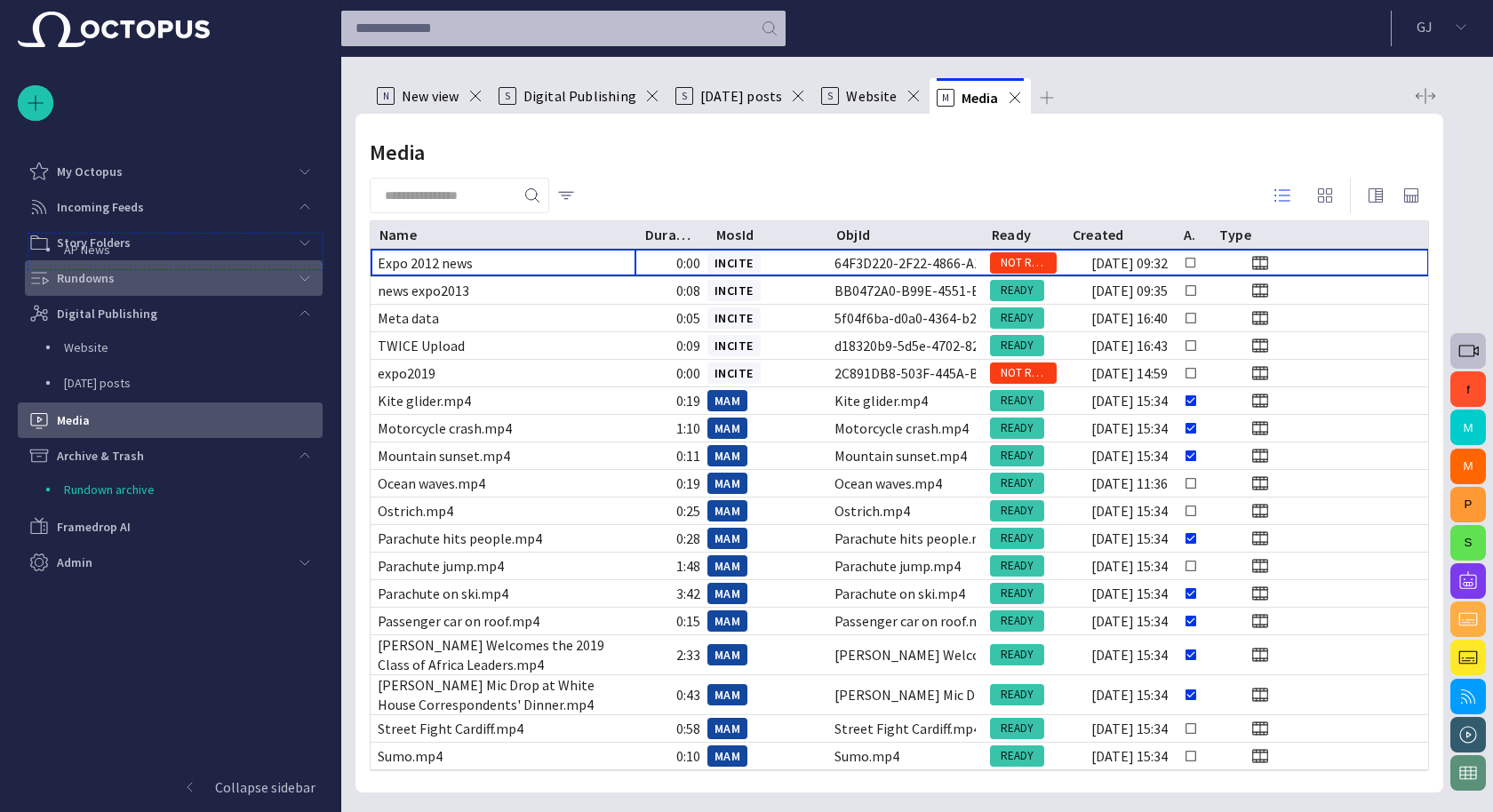
drag, startPoint x: 108, startPoint y: 233, endPoint x: 108, endPoint y: 268, distance: 35.0
click at [108, 268] on ul "My Octopus Incoming Feeds AP News Story Folders Rundowns Digital Publishing Web…" at bounding box center [170, 385] width 305 height 463
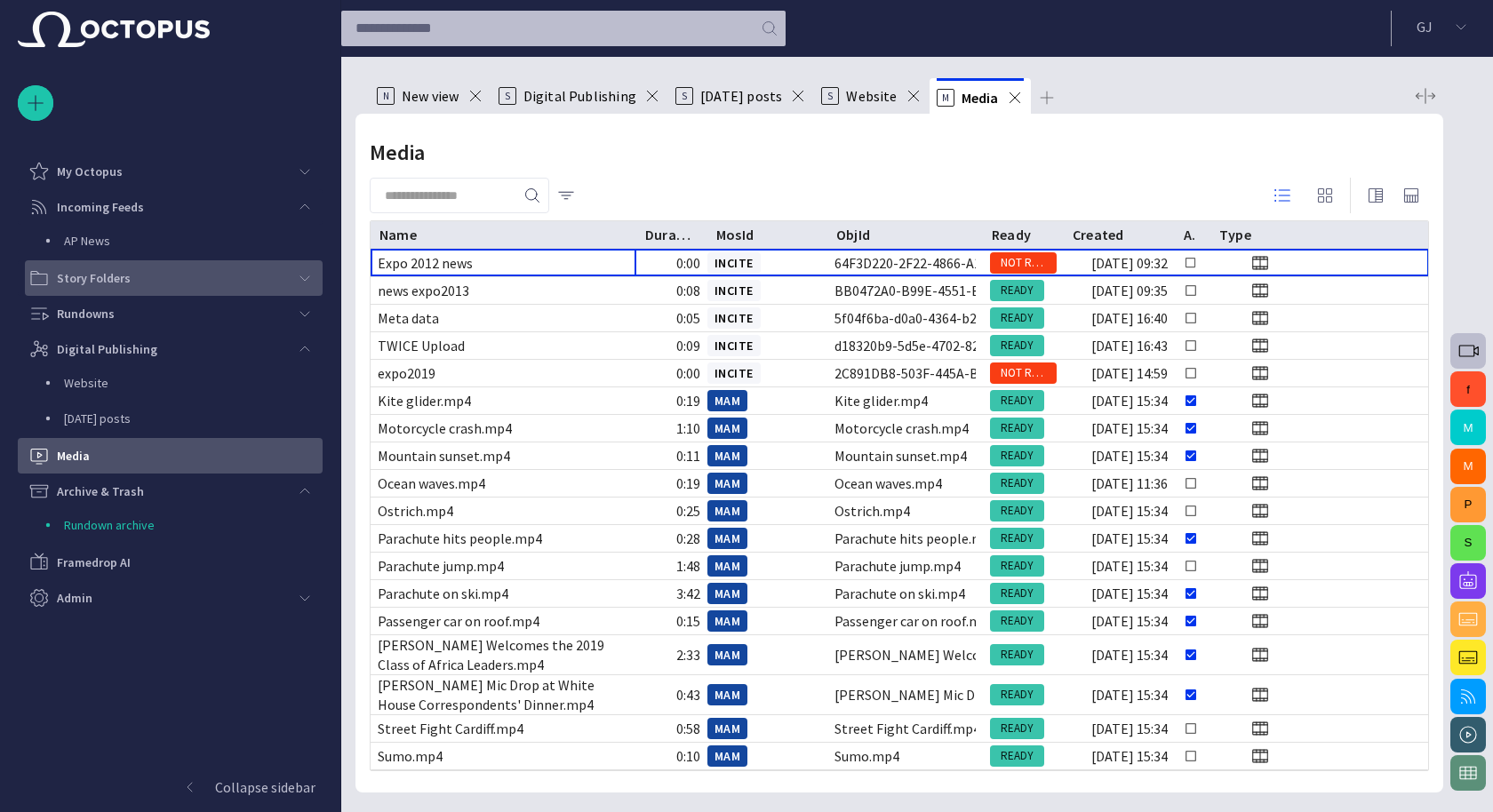
click at [123, 276] on p "Story Folders" at bounding box center [93, 278] width 73 height 18
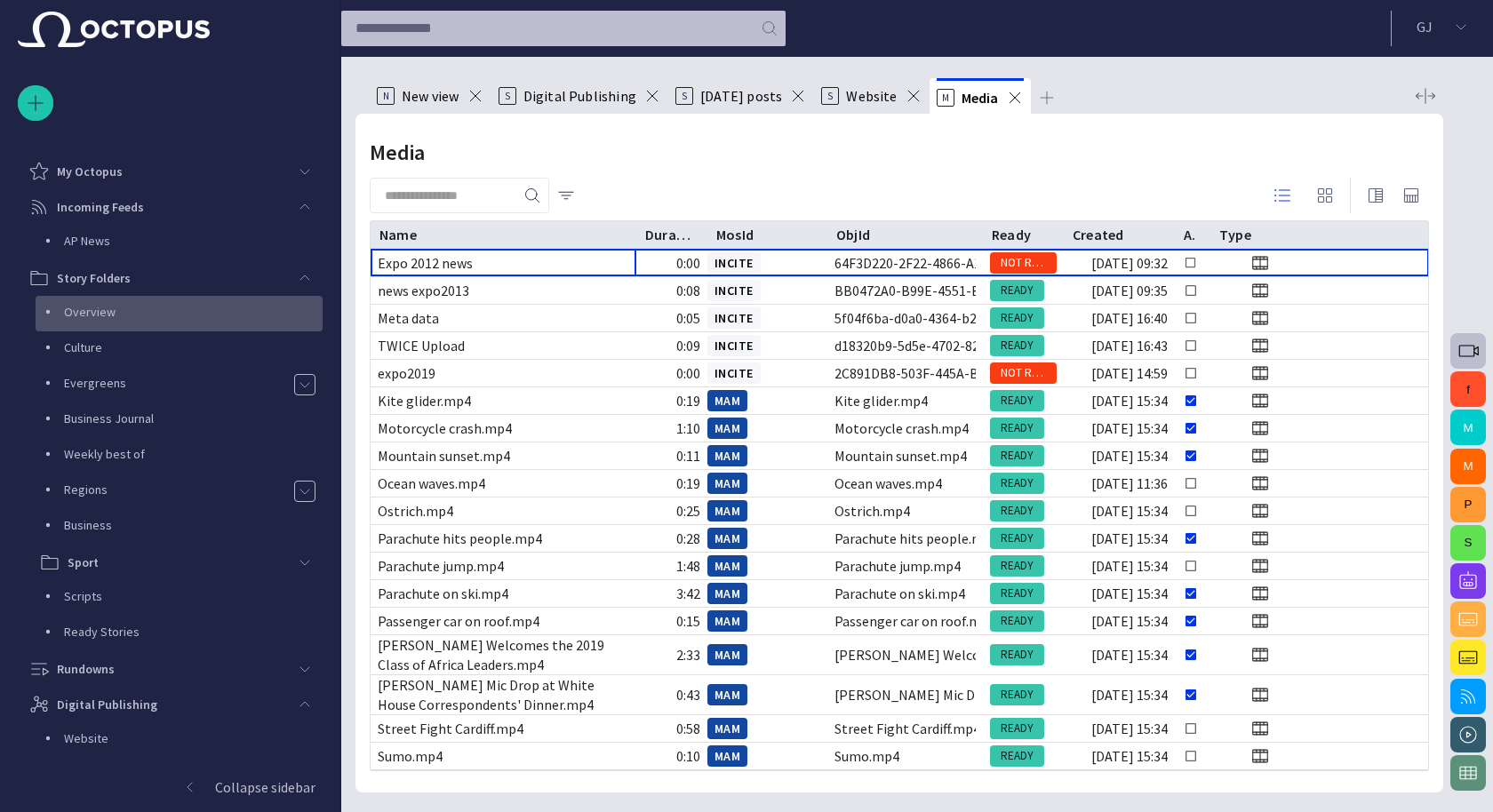
click at [126, 314] on p "Overview" at bounding box center [193, 312] width 259 height 18
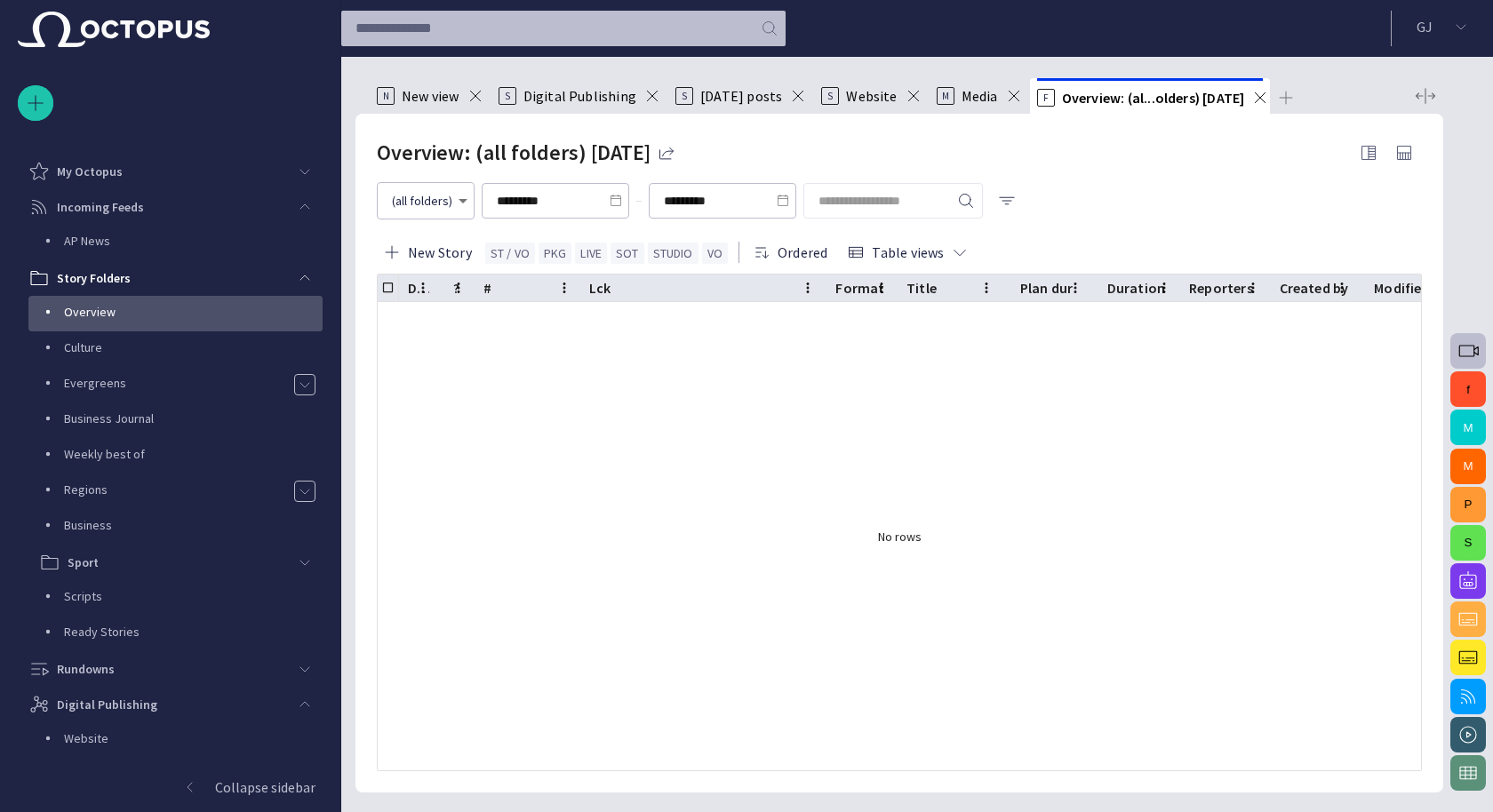
scroll to position [106, 0]
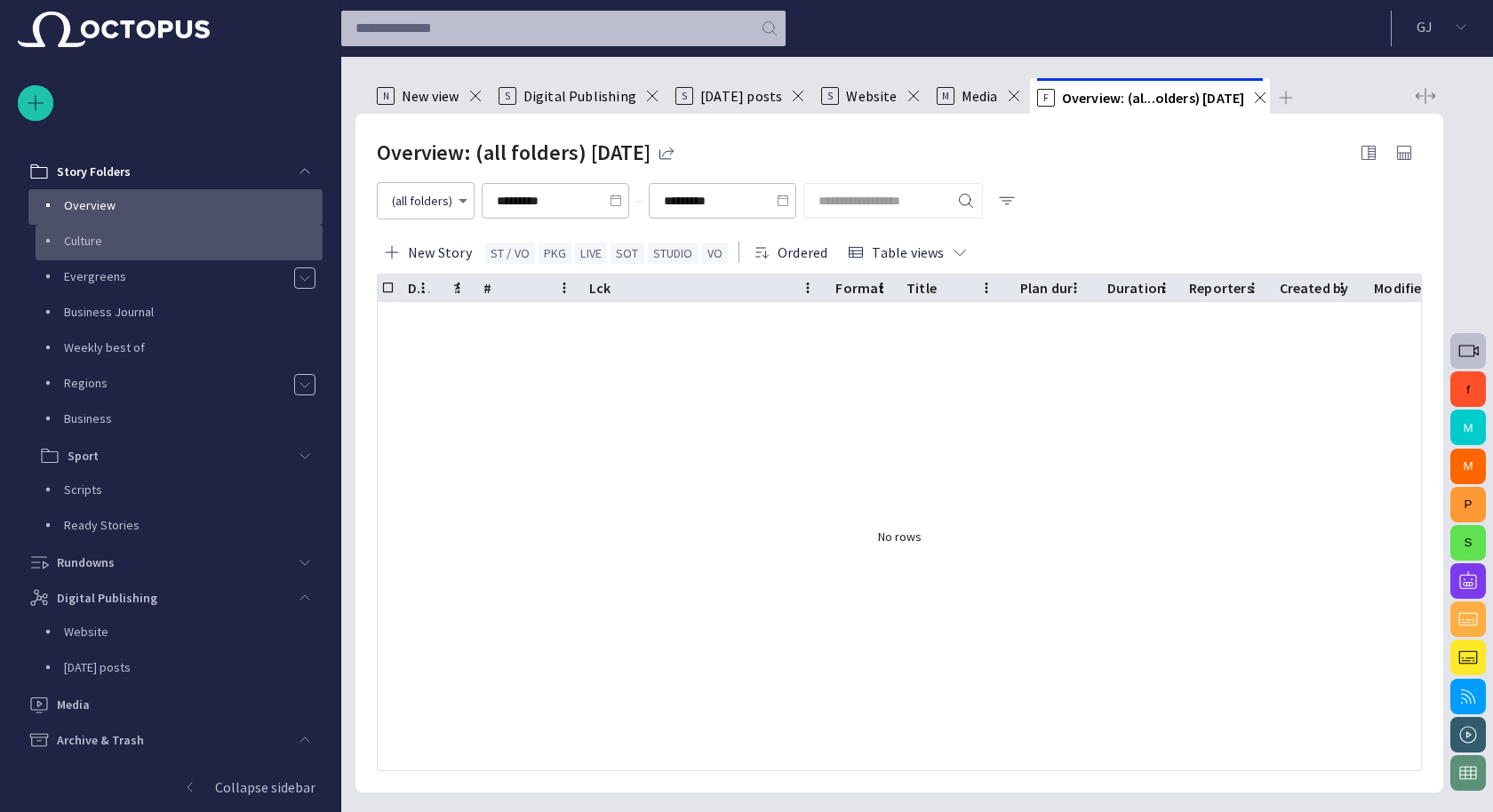
click at [74, 247] on p "Culture" at bounding box center [193, 241] width 259 height 18
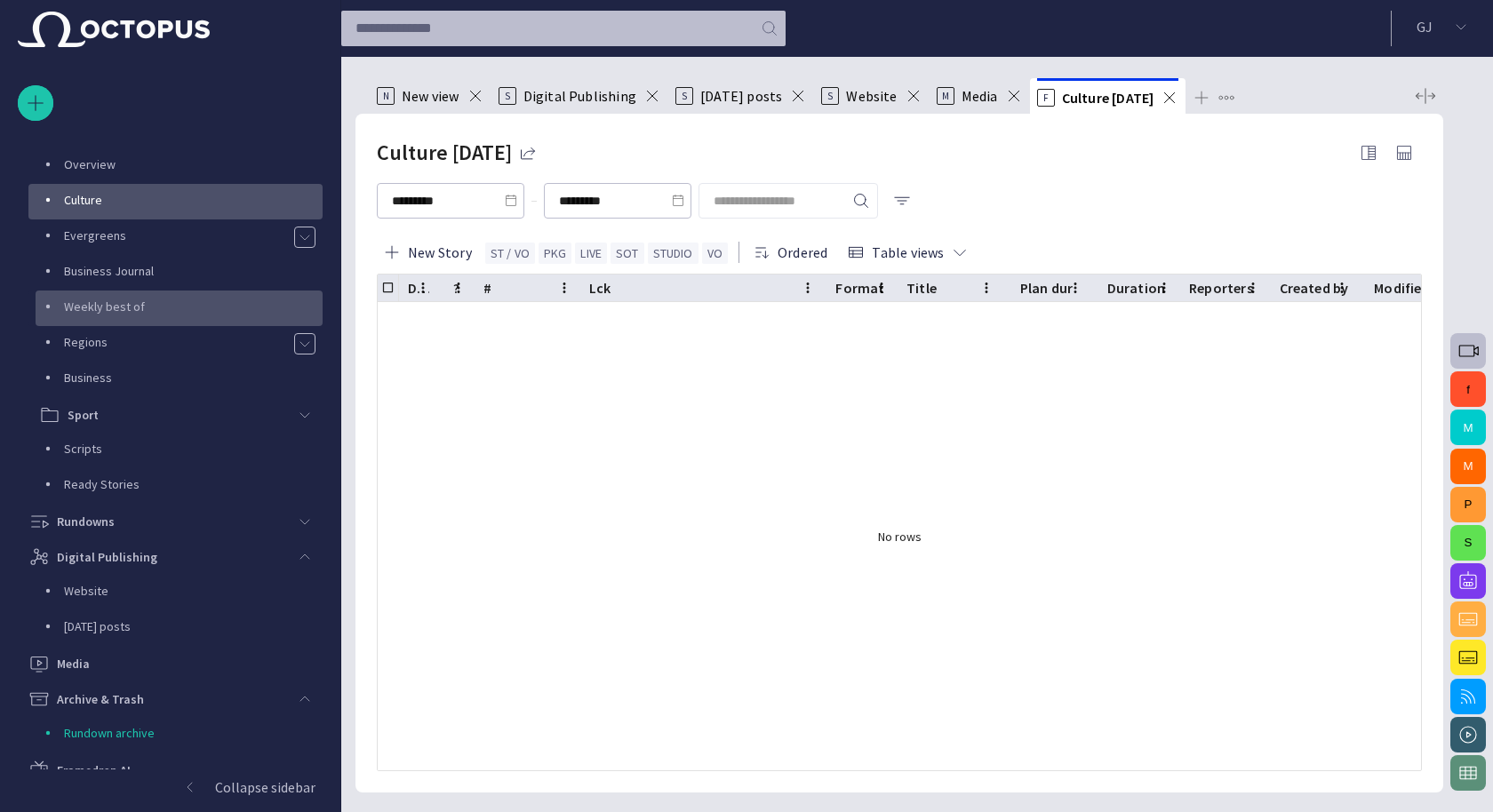
scroll to position [178, 0]
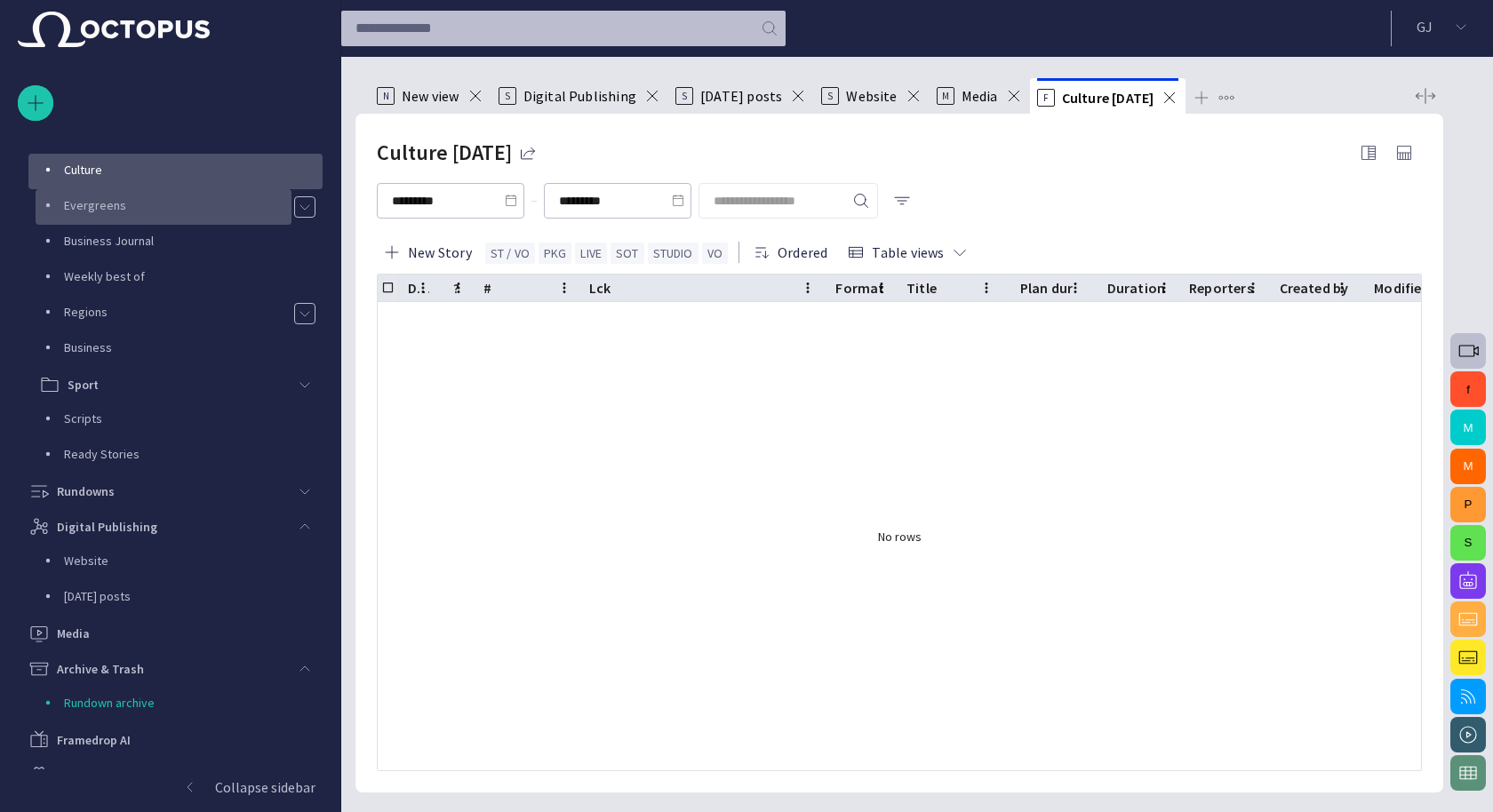
click at [116, 210] on p "Evergreens" at bounding box center [177, 205] width 227 height 18
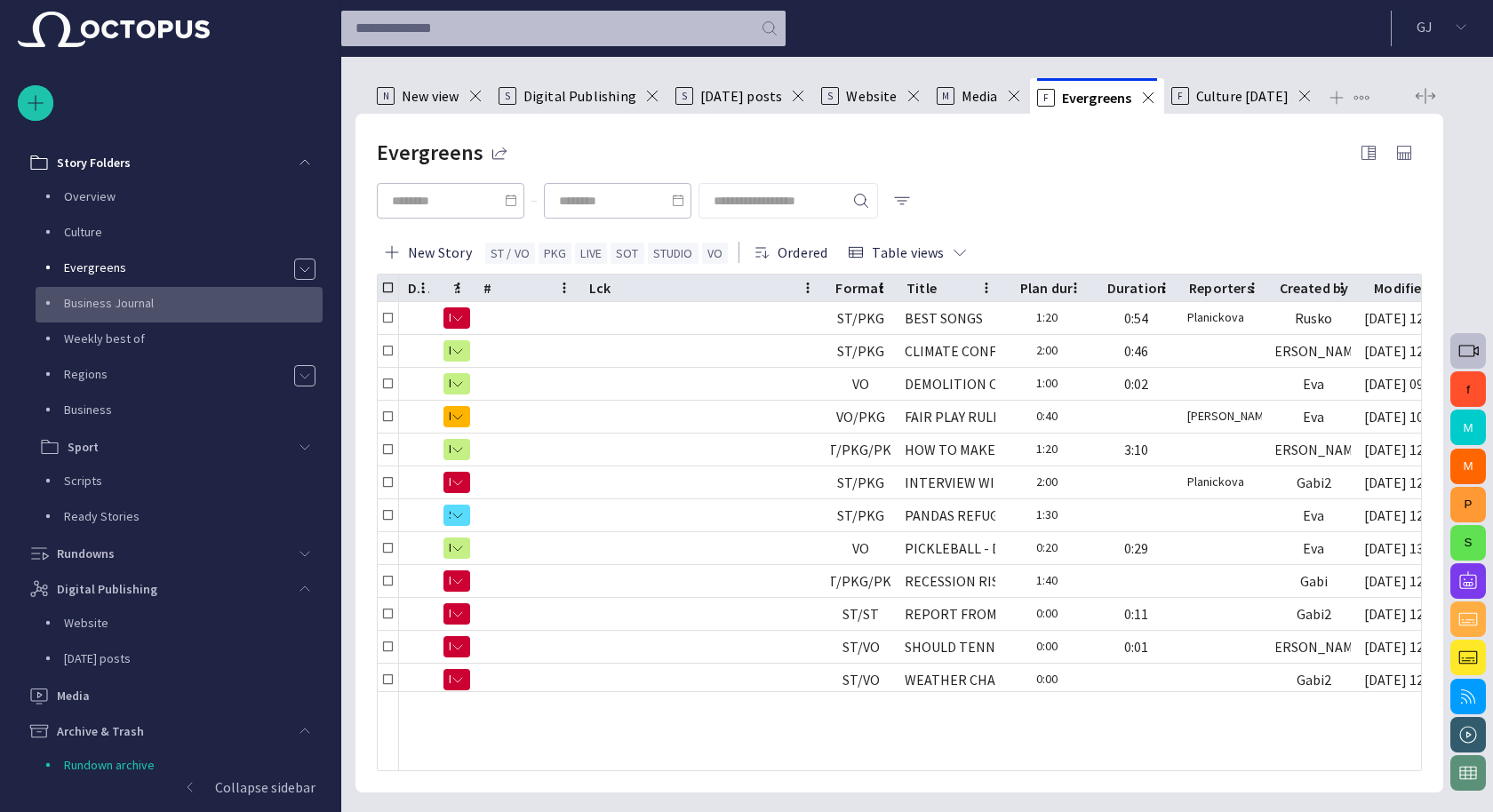
scroll to position [0, 0]
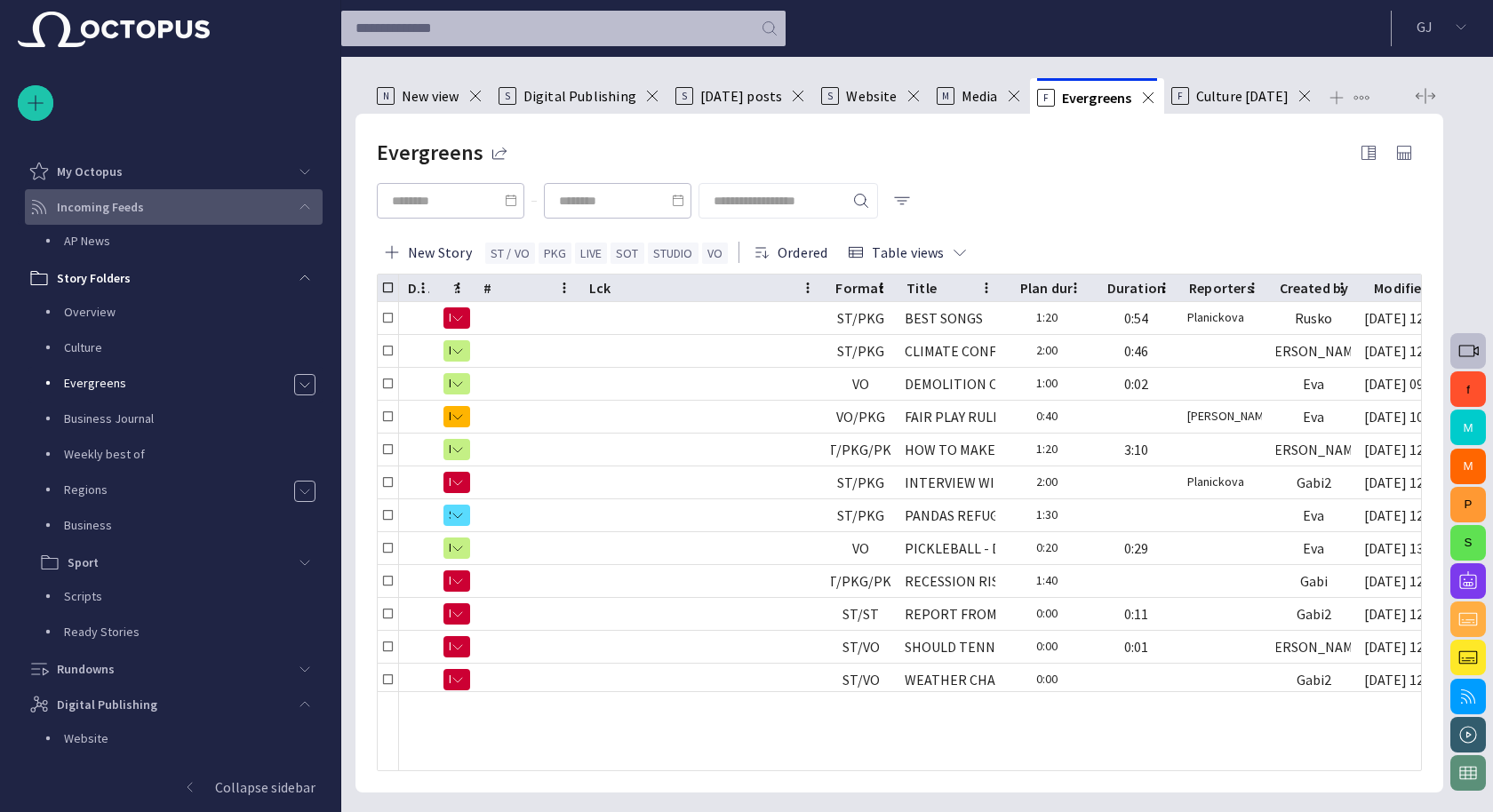
click at [304, 203] on span "main menu" at bounding box center [305, 206] width 14 height 14
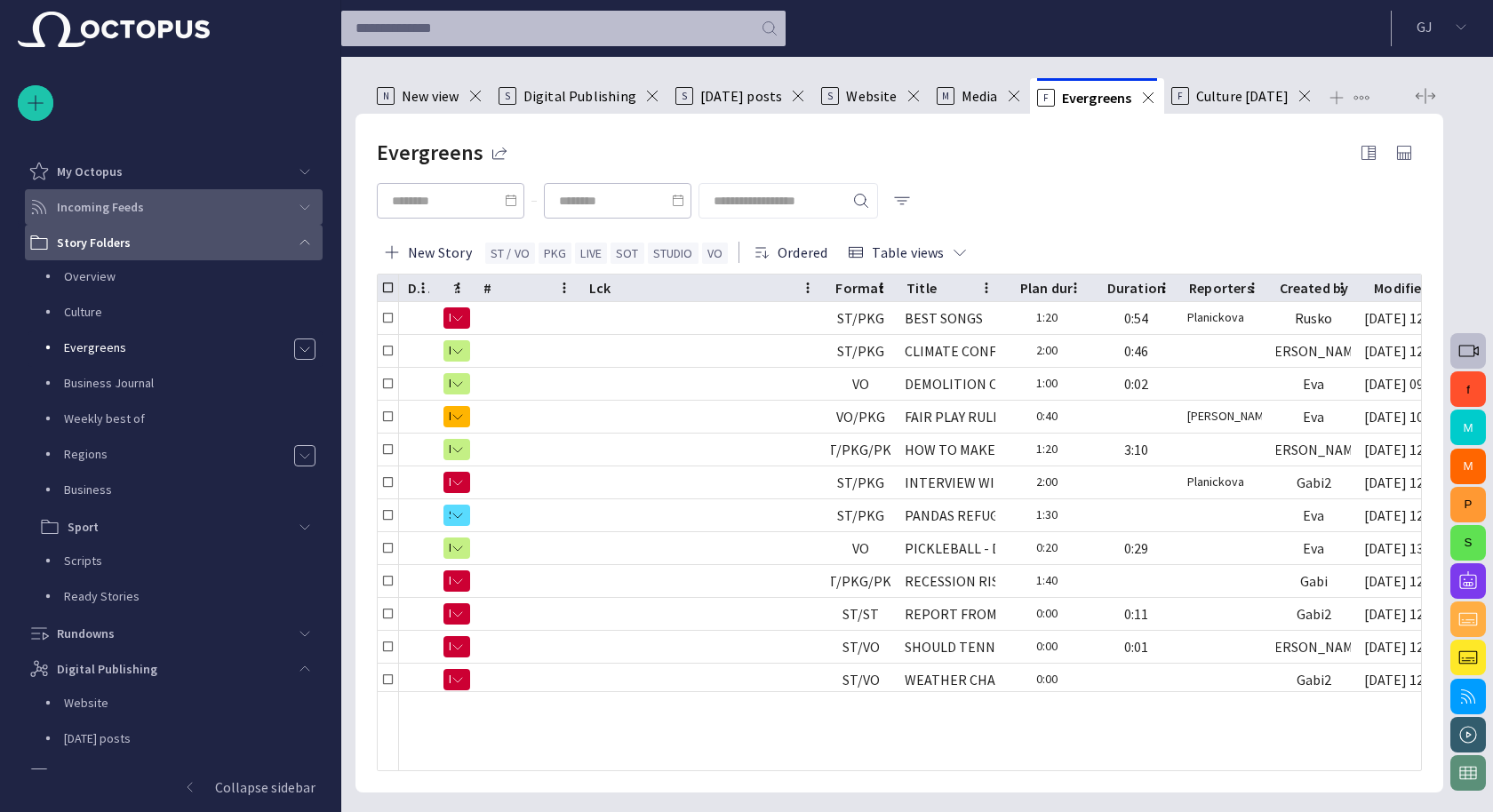
click at [298, 242] on span "main menu" at bounding box center [305, 242] width 14 height 14
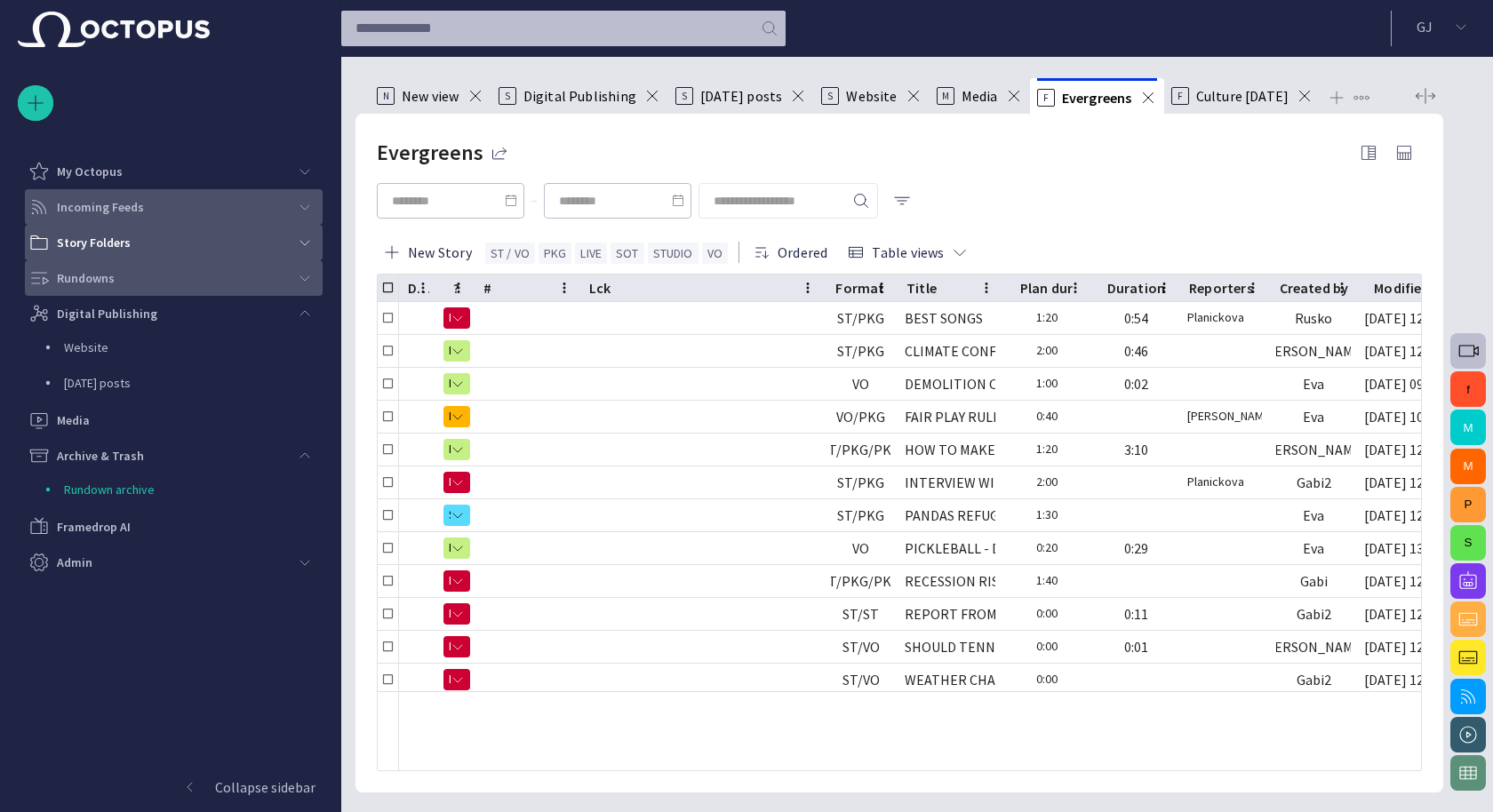
click at [301, 279] on span "main menu" at bounding box center [305, 278] width 14 height 14
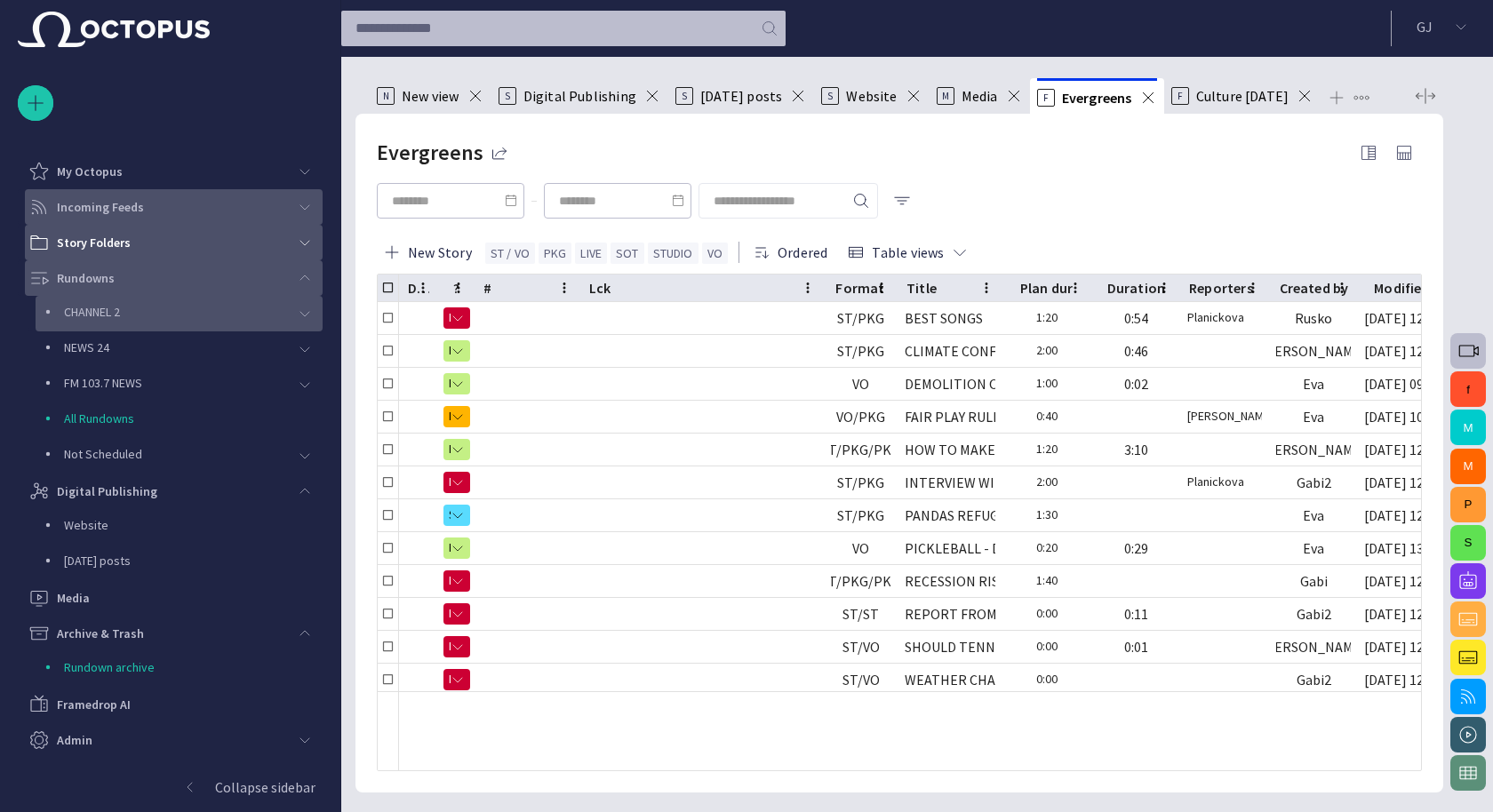
click at [138, 323] on div "CHANNEL 2" at bounding box center [163, 312] width 248 height 25
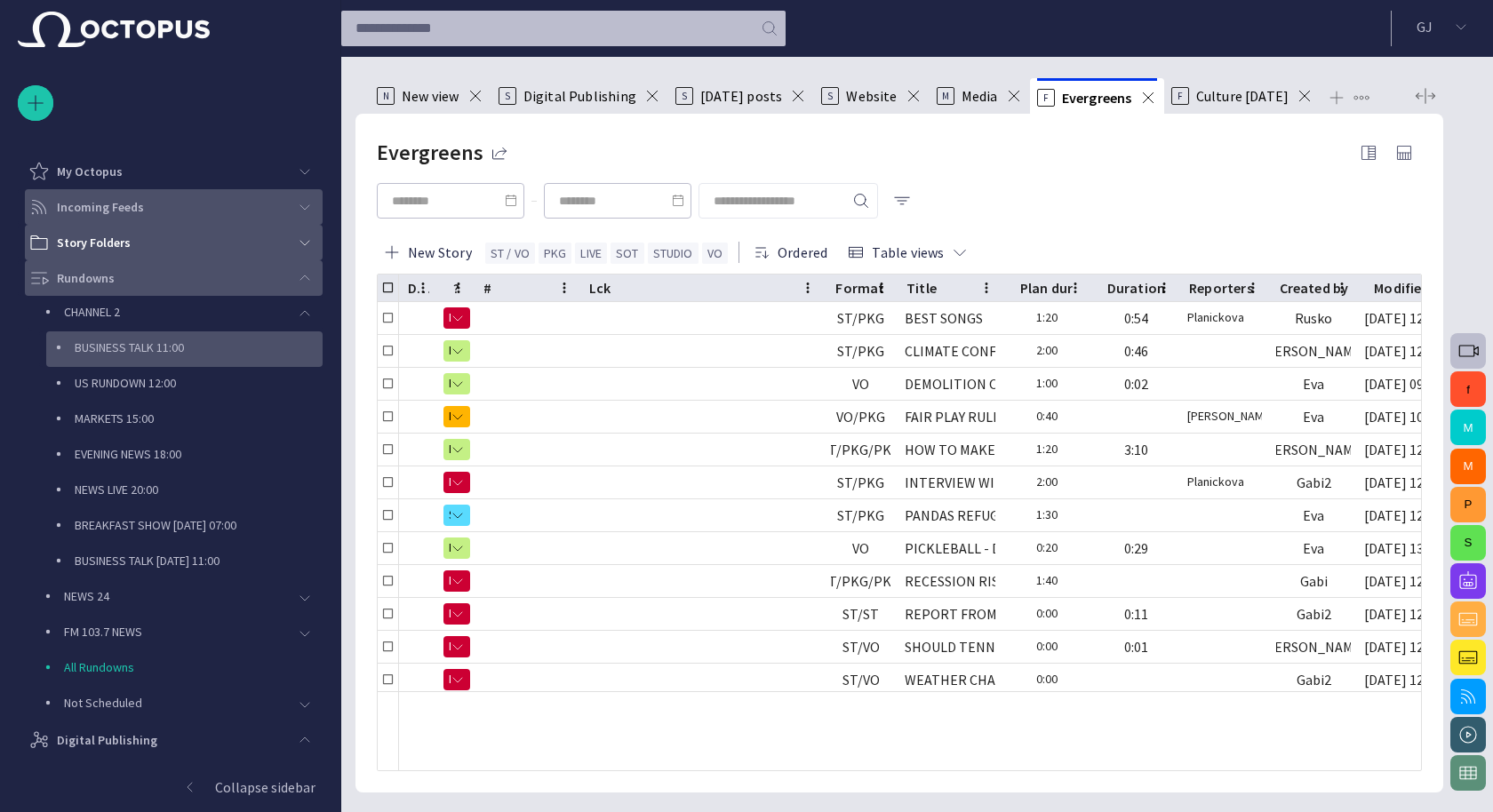
click at [117, 362] on div "BUSINESS TALK 11:00" at bounding box center [185, 349] width 276 height 36
click at [126, 384] on p "US RUNDOWN 12:00" at bounding box center [199, 383] width 248 height 18
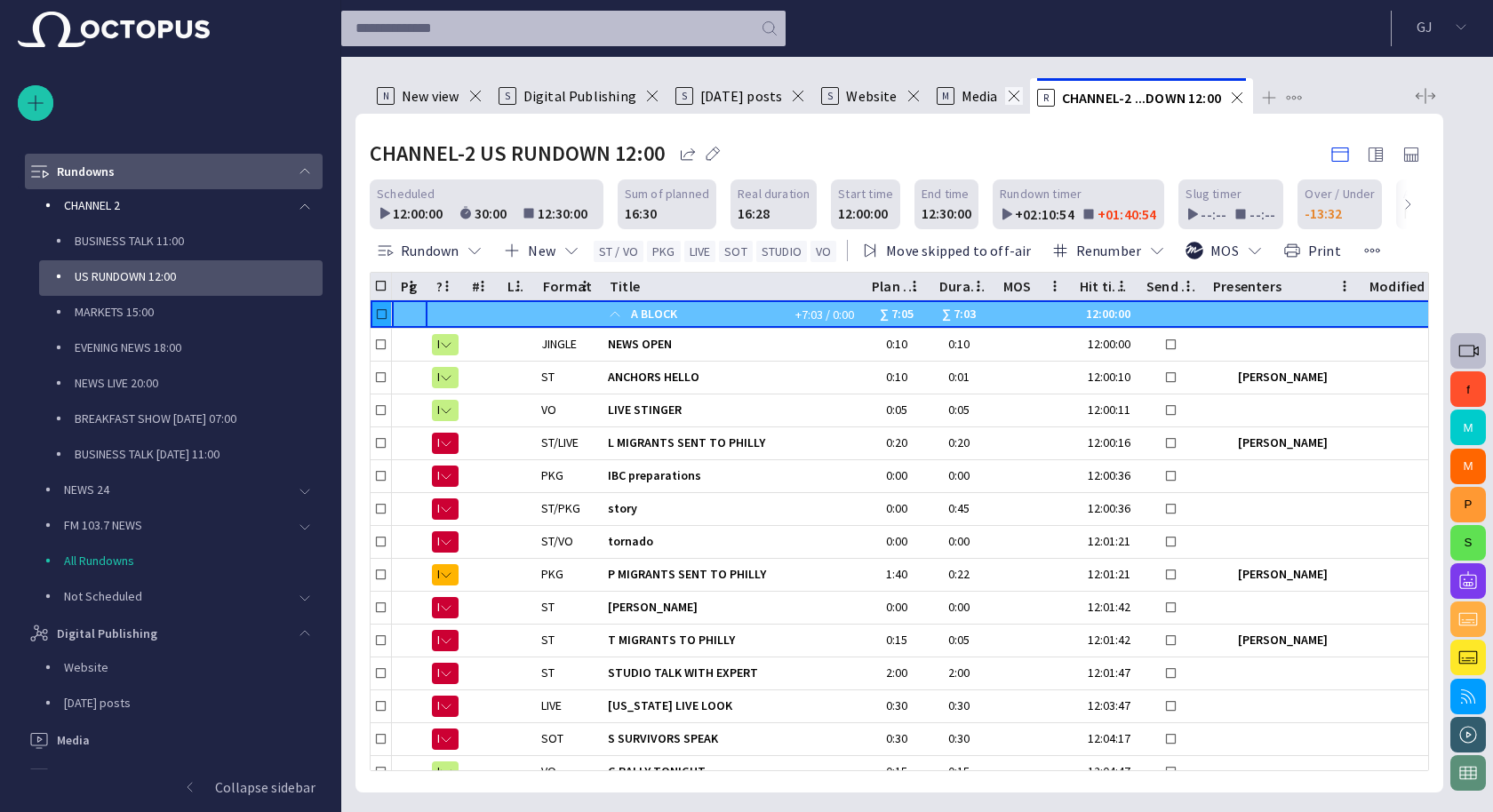
click at [1008, 93] on span at bounding box center [1015, 96] width 18 height 18
click at [904, 90] on span at bounding box center [913, 96] width 18 height 18
click at [1151, 98] on span at bounding box center [1156, 96] width 18 height 18
click at [1151, 98] on span "Culture [DATE]" at bounding box center [1117, 96] width 93 height 18
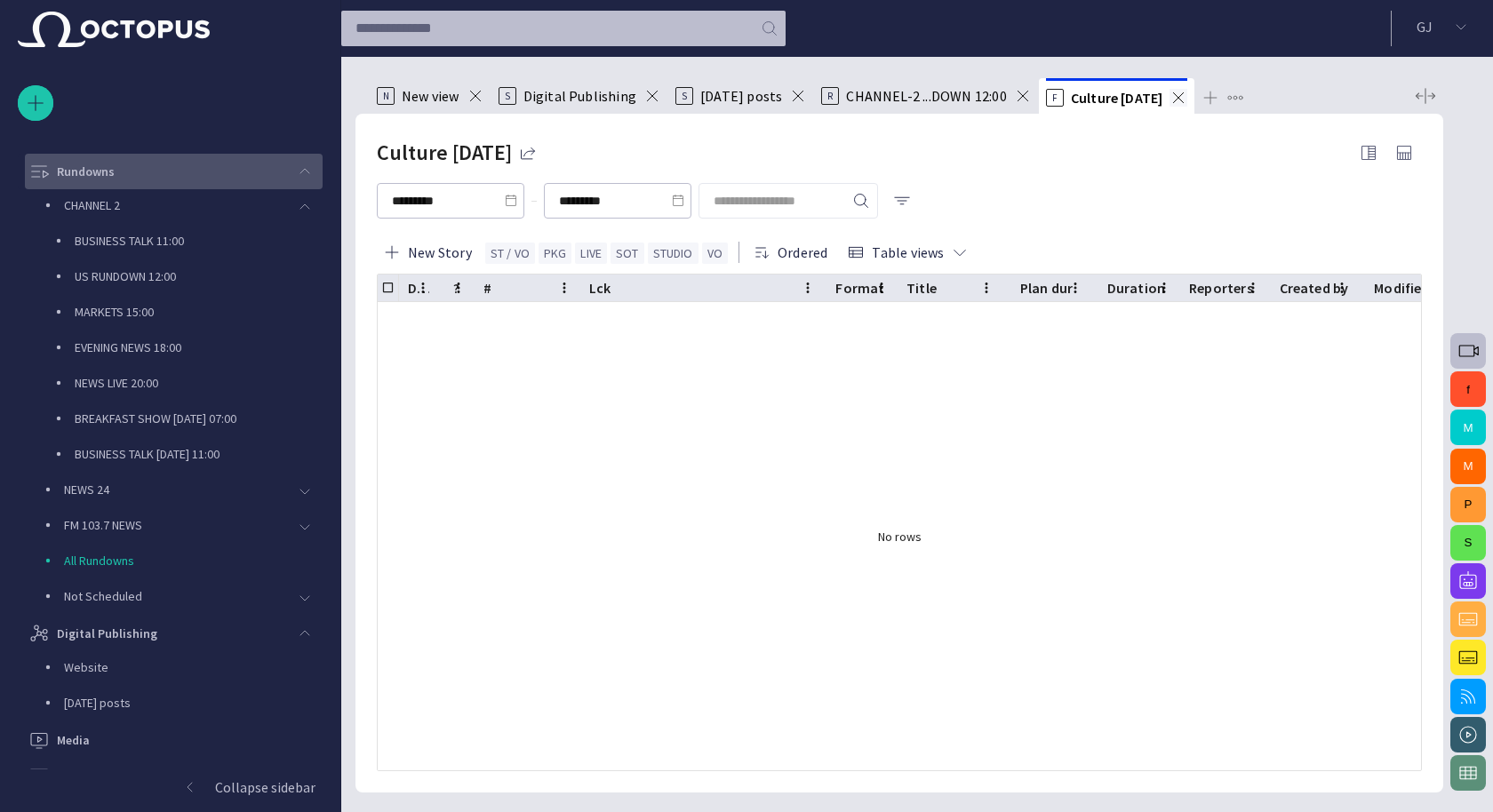
scroll to position [71, 0]
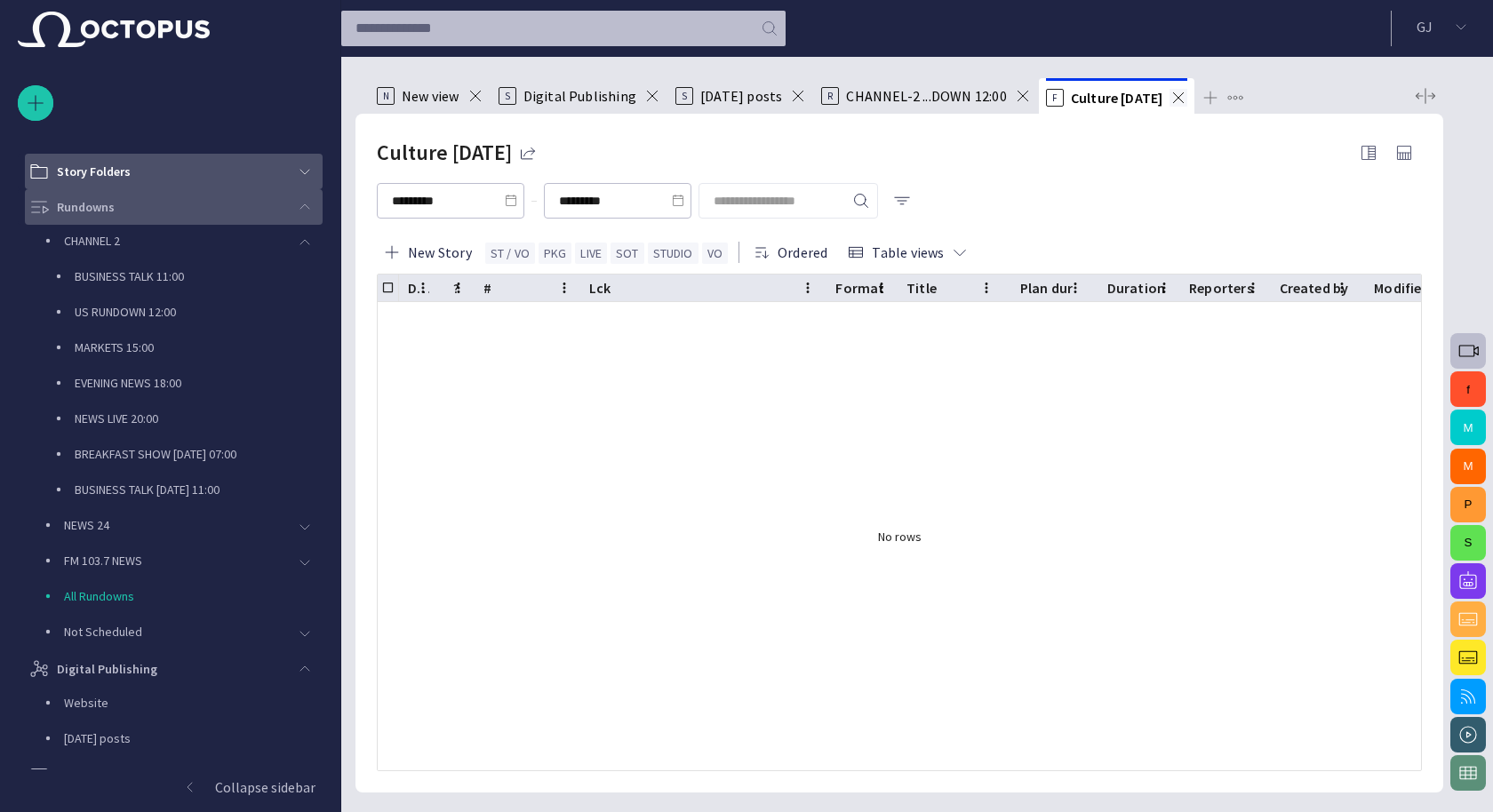
click at [1169, 98] on span at bounding box center [1178, 98] width 18 height 18
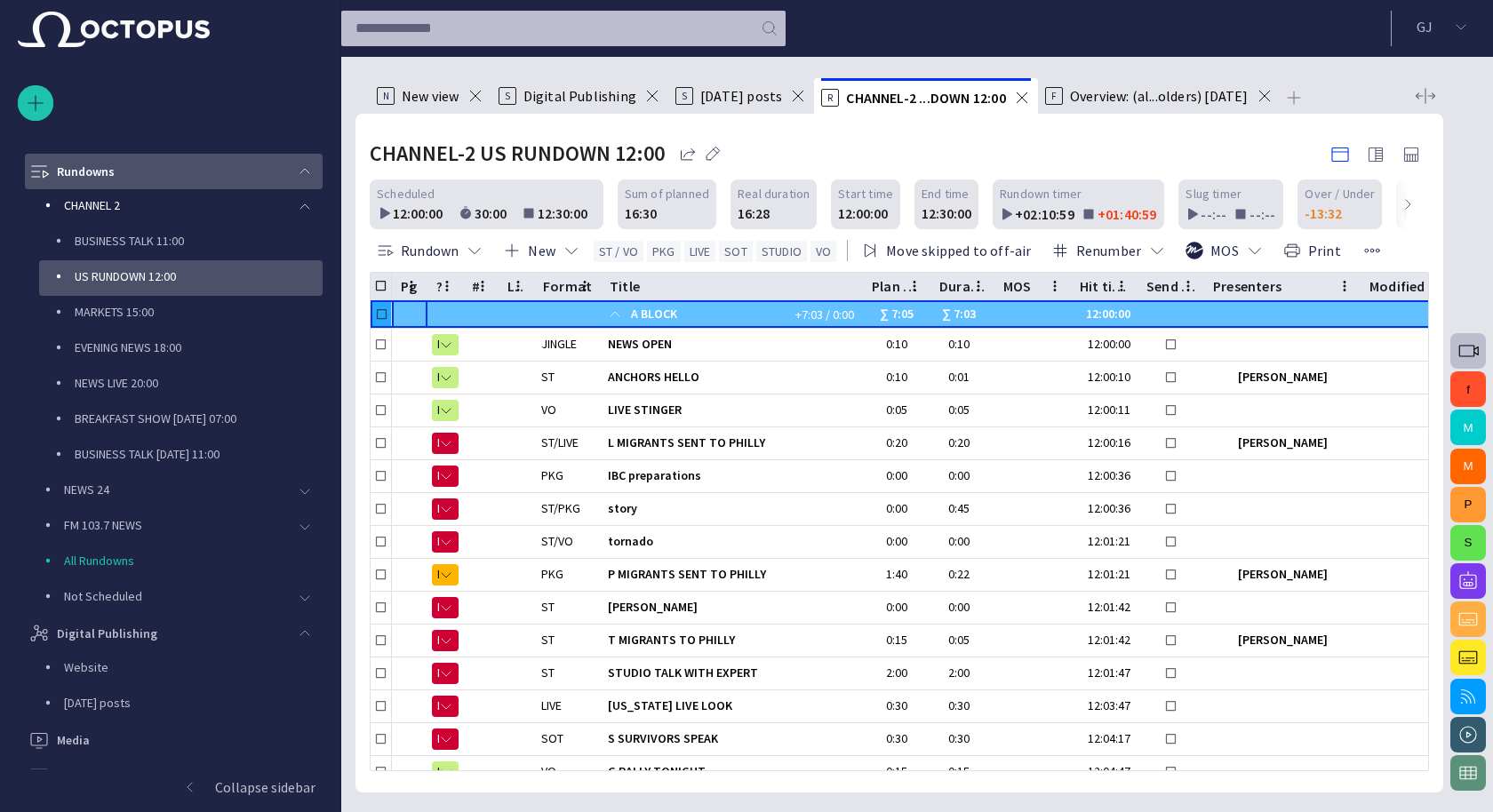
click at [735, 89] on span "[DATE] posts" at bounding box center [742, 96] width 81 height 18
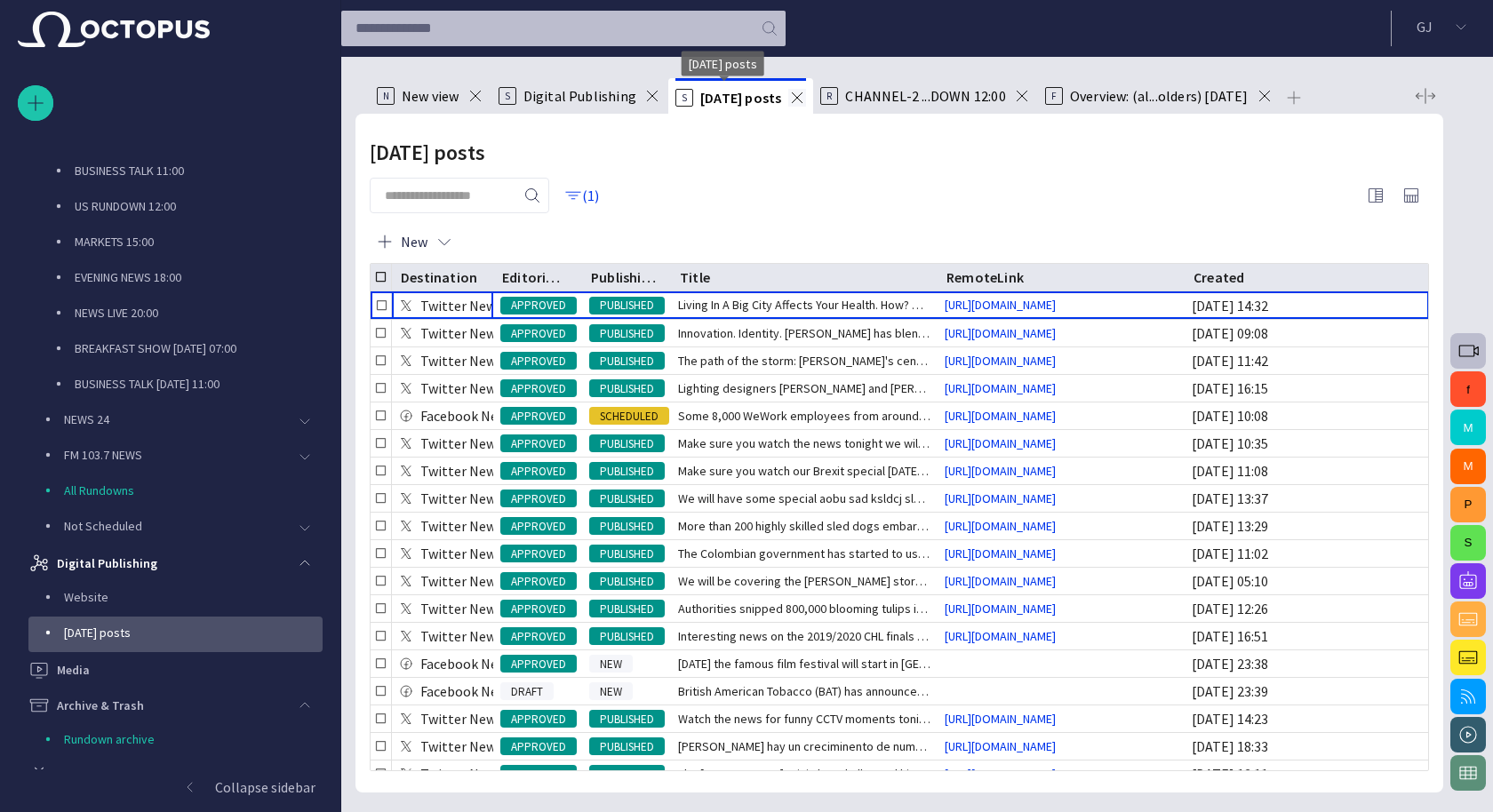
scroll to position [236, 0]
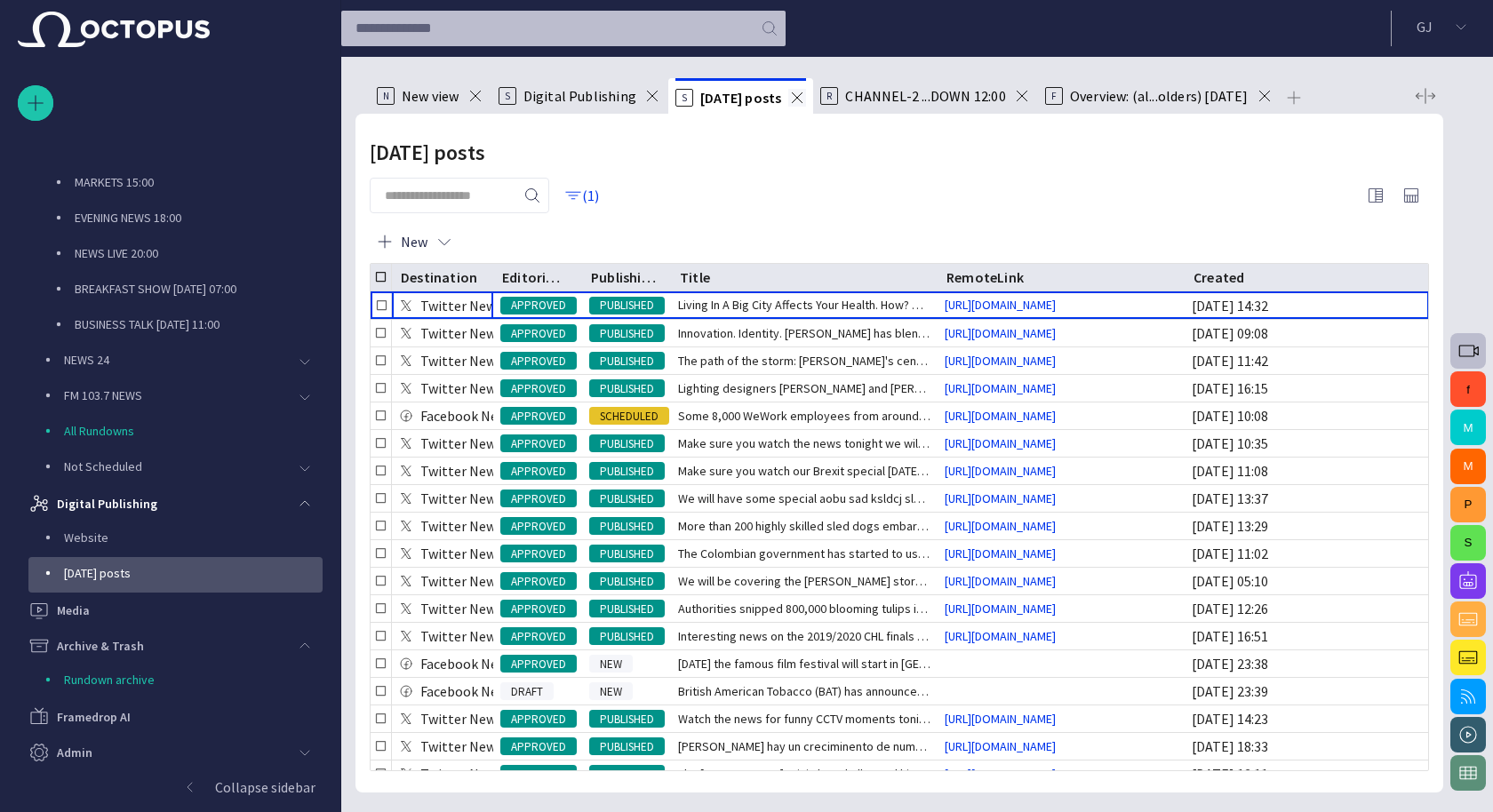
click at [795, 92] on span at bounding box center [797, 98] width 18 height 18
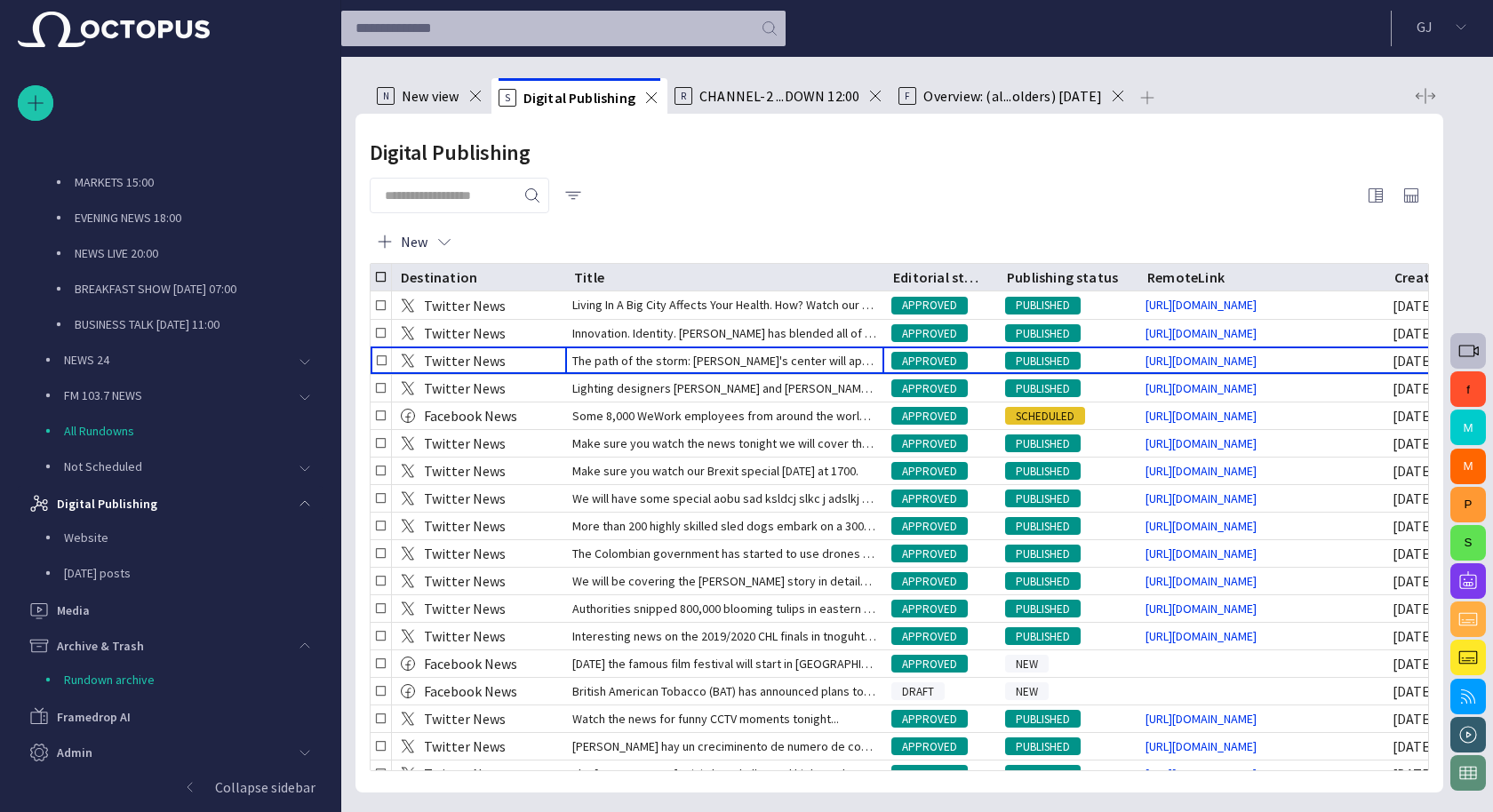
click at [554, 75] on div "N New view S Digital Publishing R CHANNEL-2 ...DOWN 12:00 F Overview: (al...old…" at bounding box center [899, 424] width 1088 height 736
click at [654, 99] on span at bounding box center [651, 98] width 18 height 18
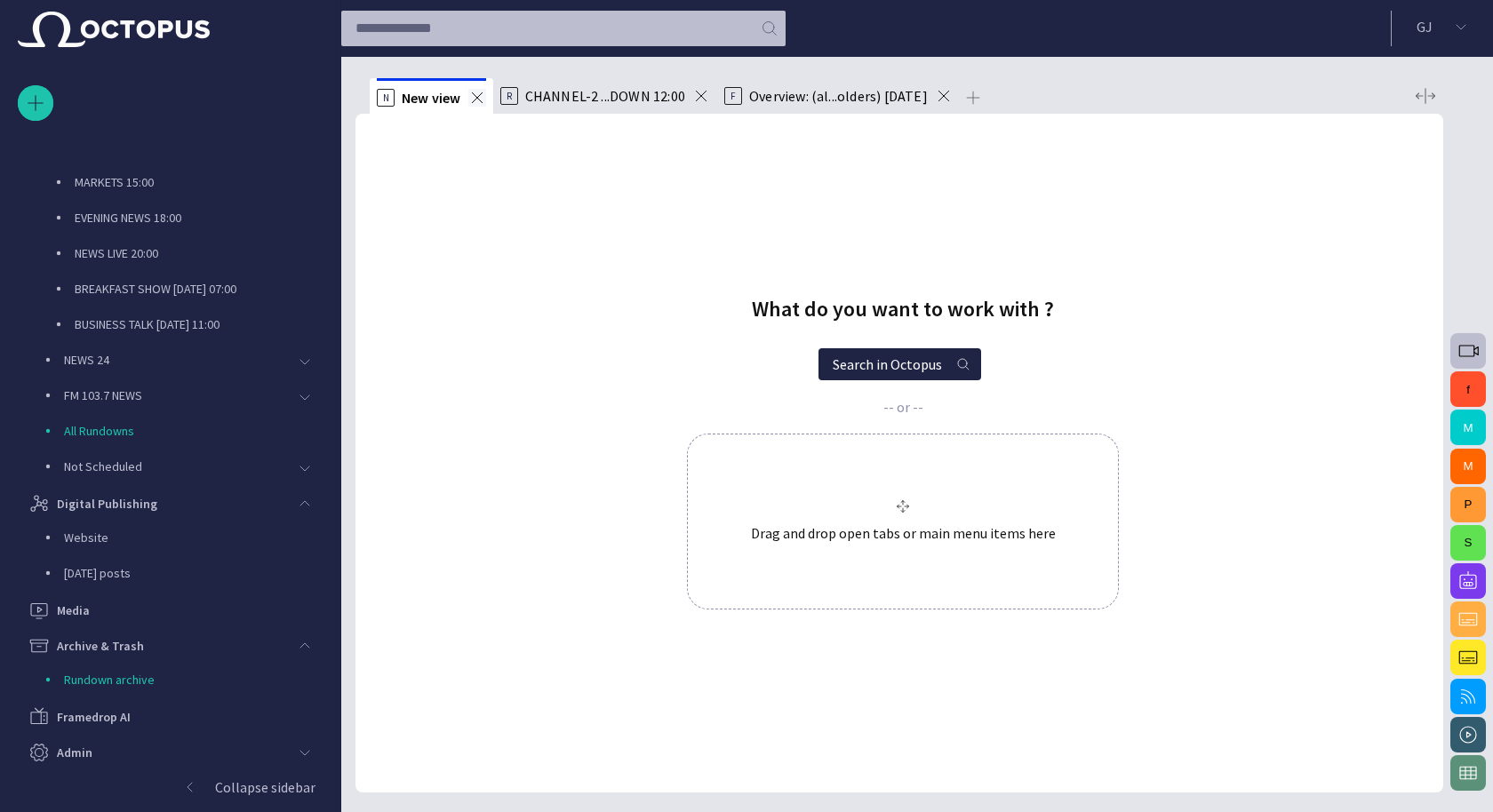
click at [480, 96] on span at bounding box center [477, 98] width 18 height 18
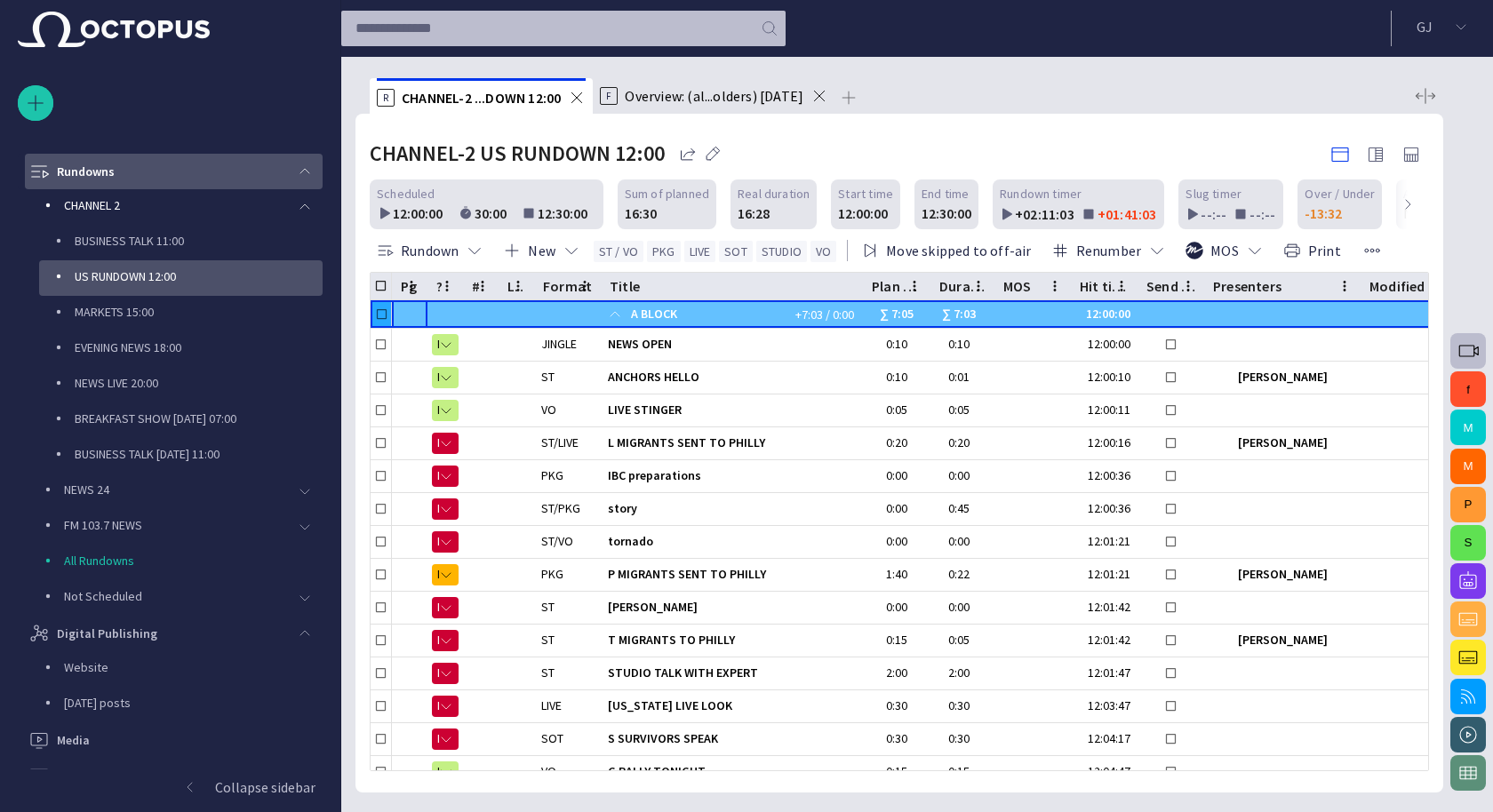
click at [716, 90] on span "Overview: (al...olders) [DATE]" at bounding box center [714, 96] width 179 height 18
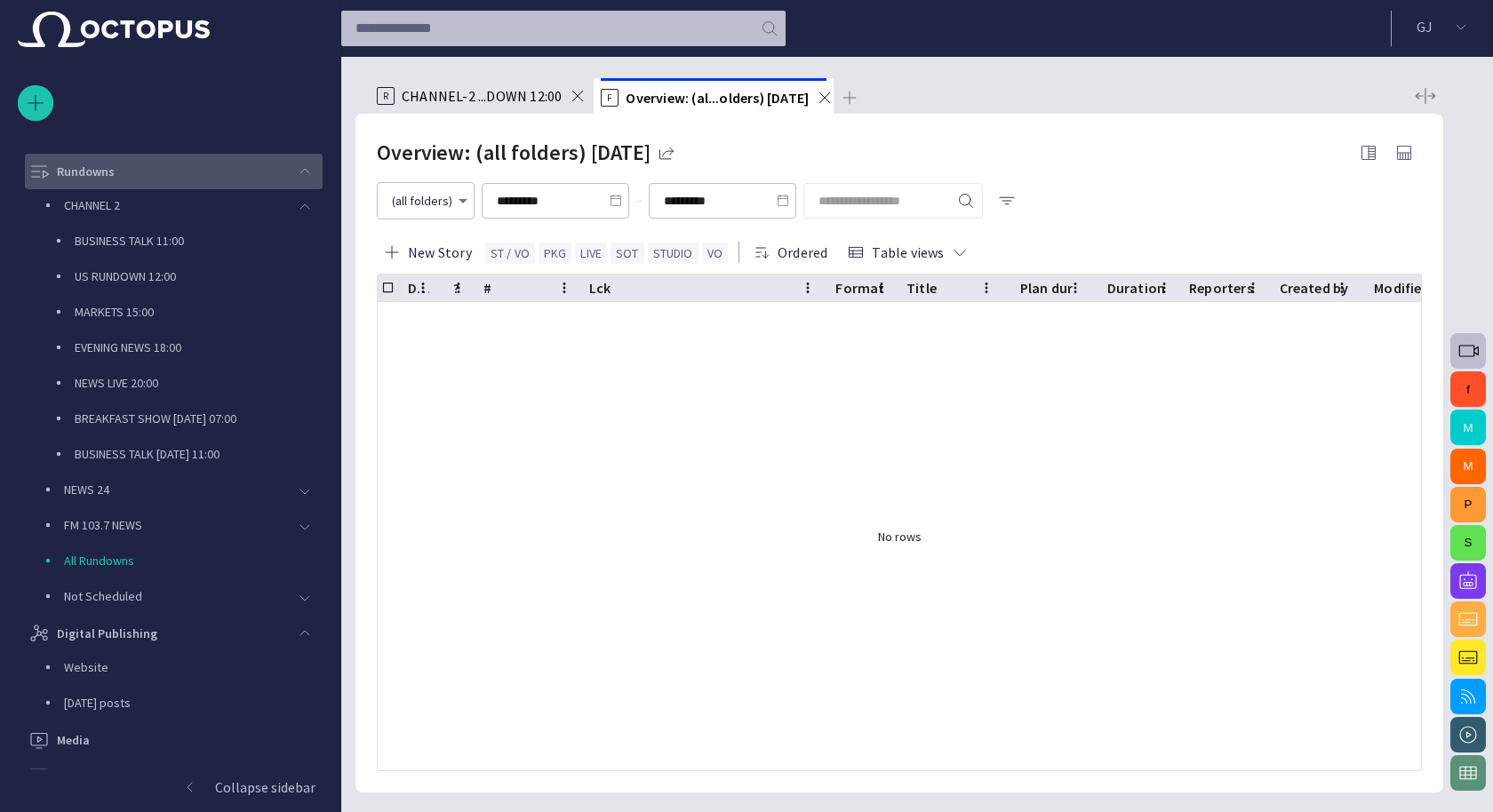
scroll to position [71, 0]
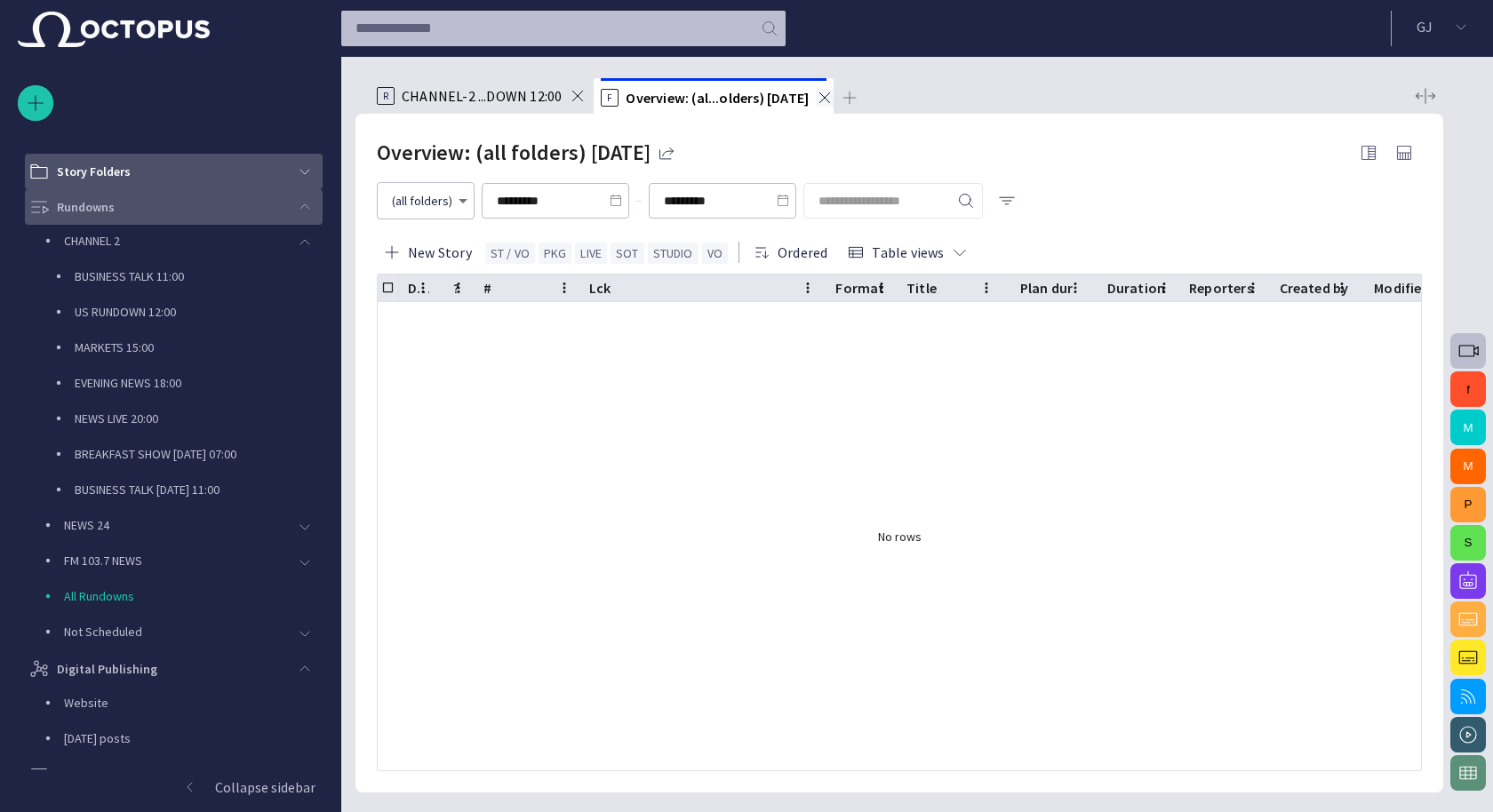
click at [820, 97] on span at bounding box center [825, 98] width 18 height 18
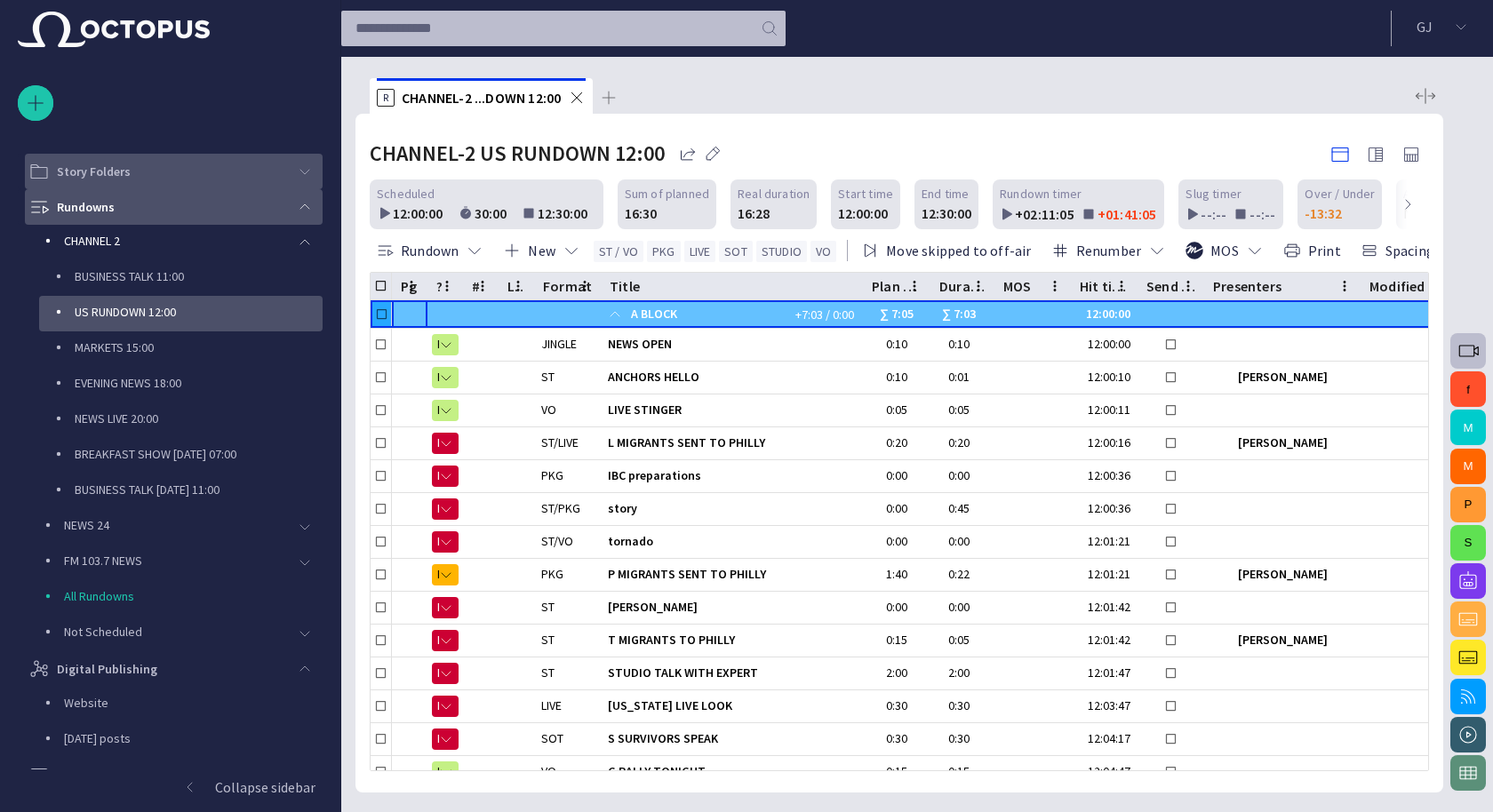
scroll to position [106, 0]
